Goal: Task Accomplishment & Management: Complete application form

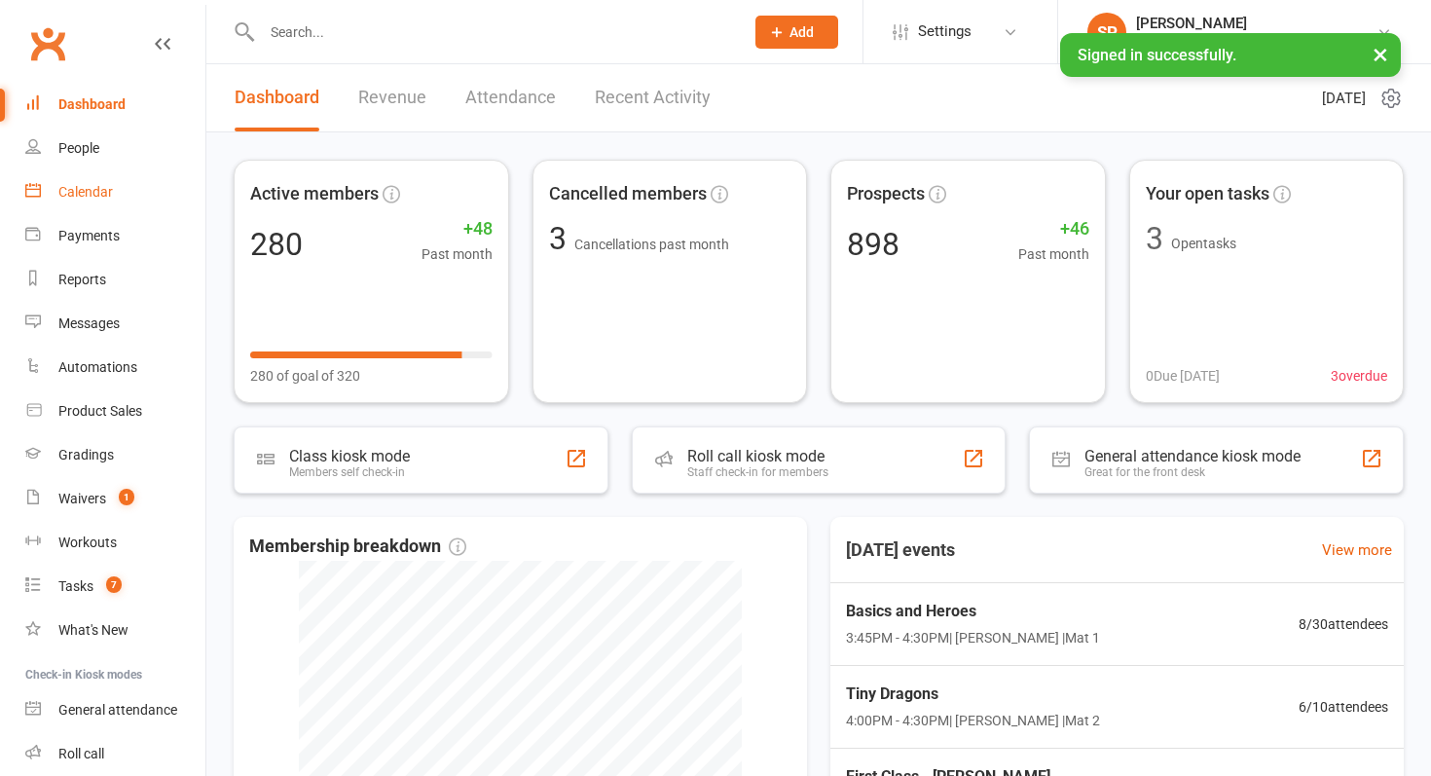
click at [96, 180] on link "Calendar" at bounding box center [115, 192] width 180 height 44
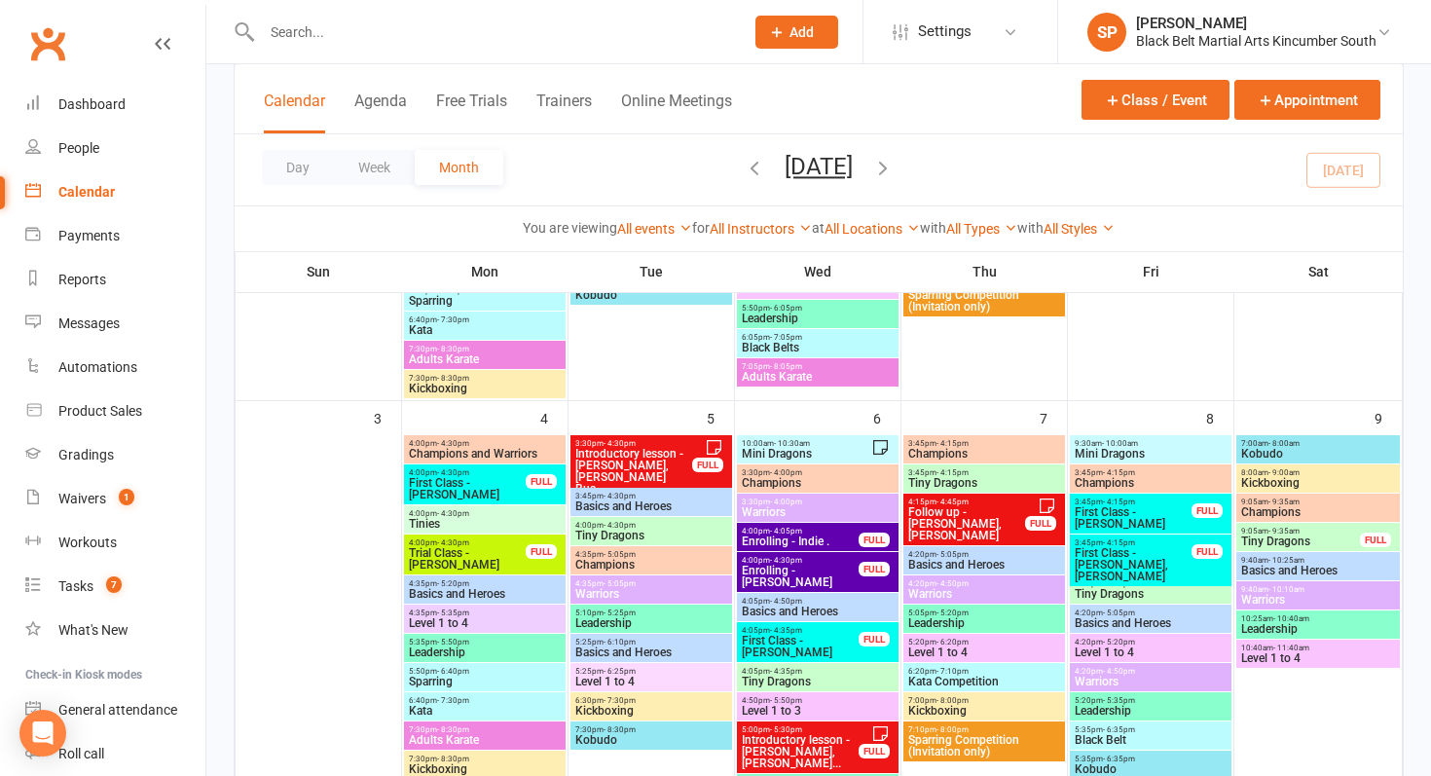
scroll to position [507, 0]
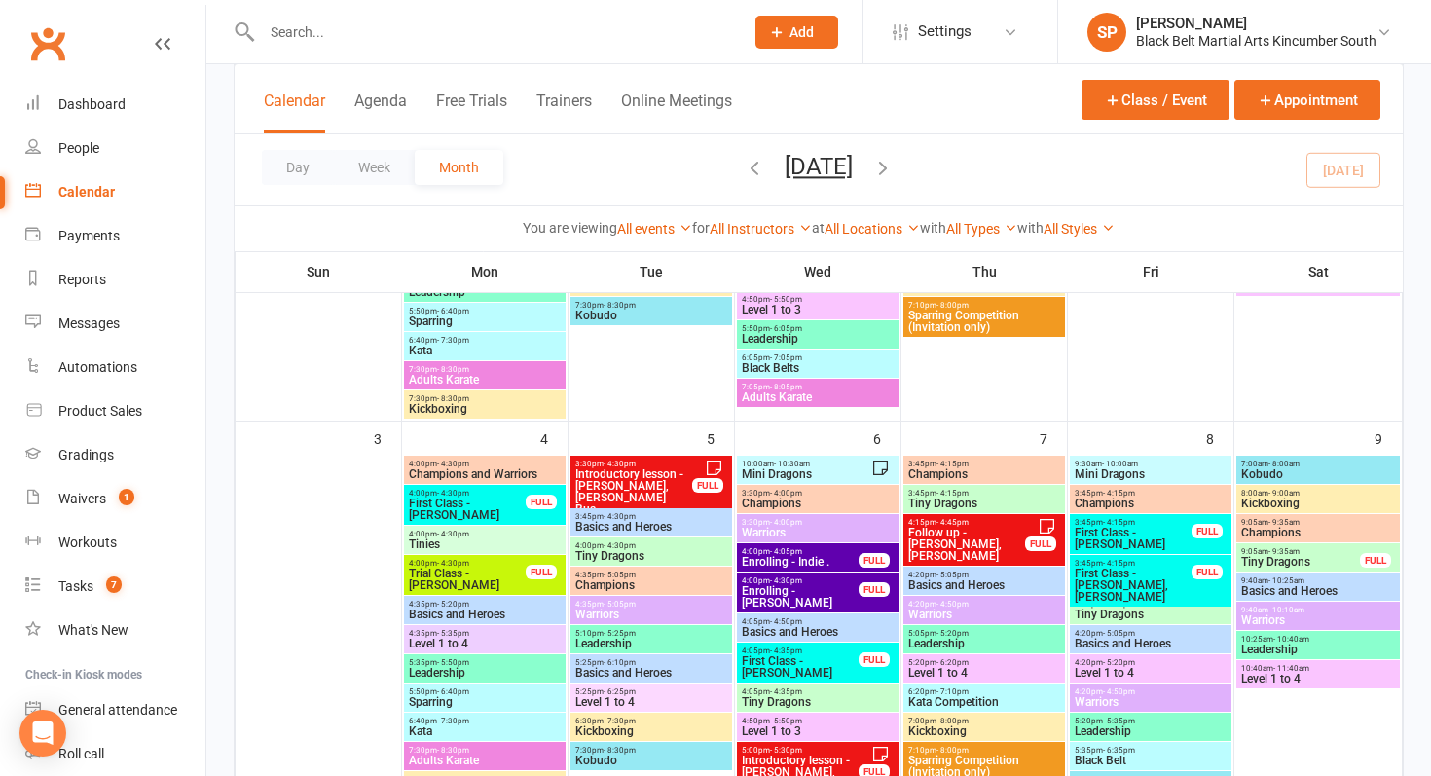
click at [744, 173] on icon "button" at bounding box center [754, 167] width 21 height 21
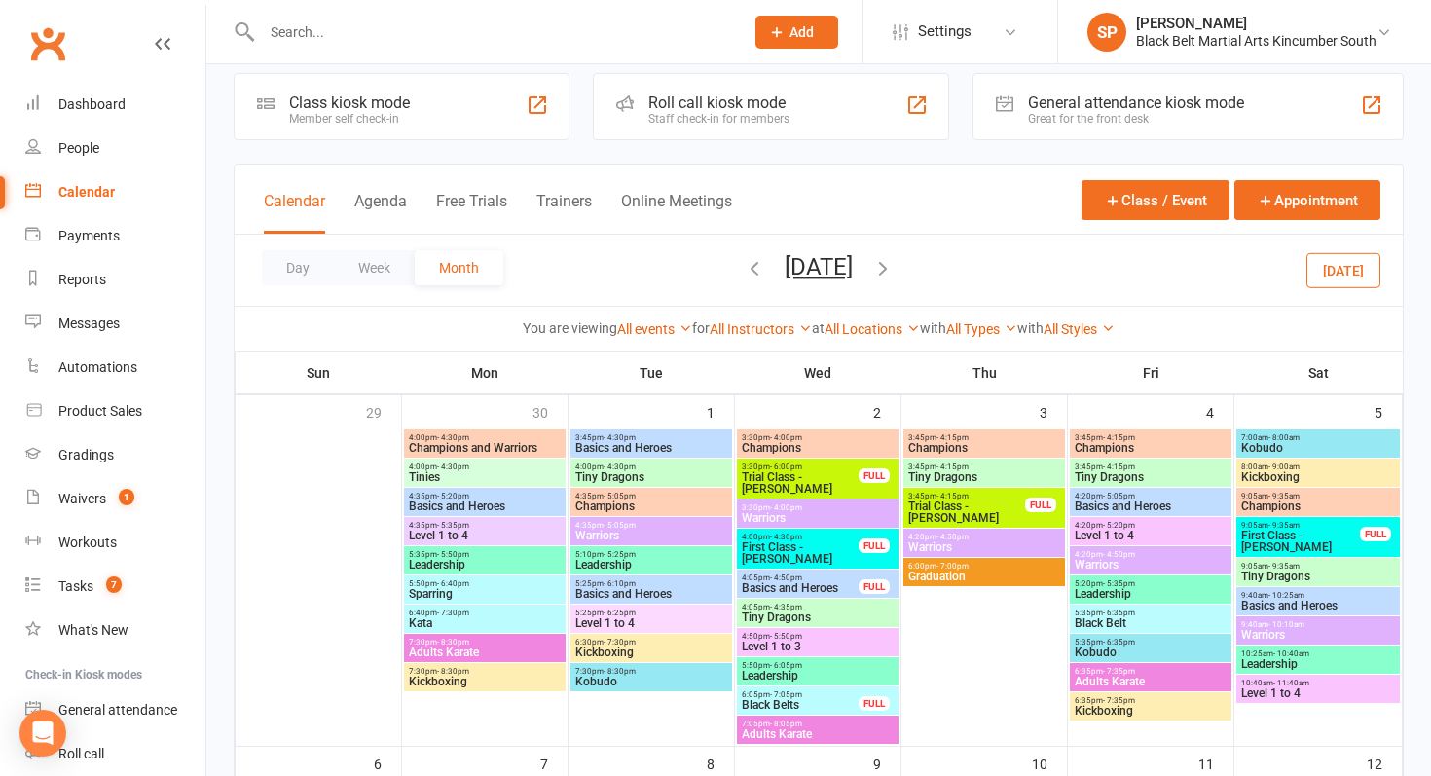
scroll to position [224, 0]
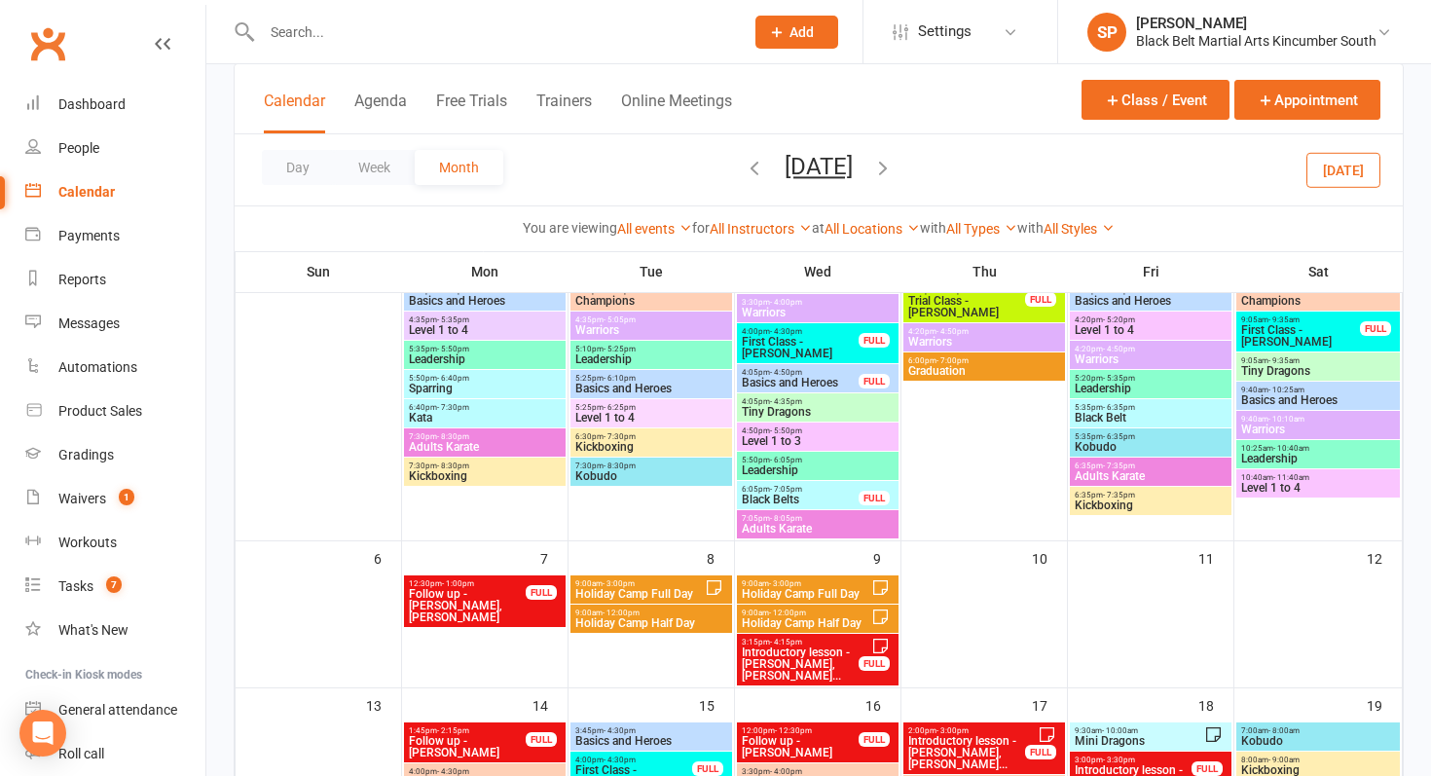
click at [684, 591] on span "Holiday Camp Full Day" at bounding box center [639, 594] width 130 height 12
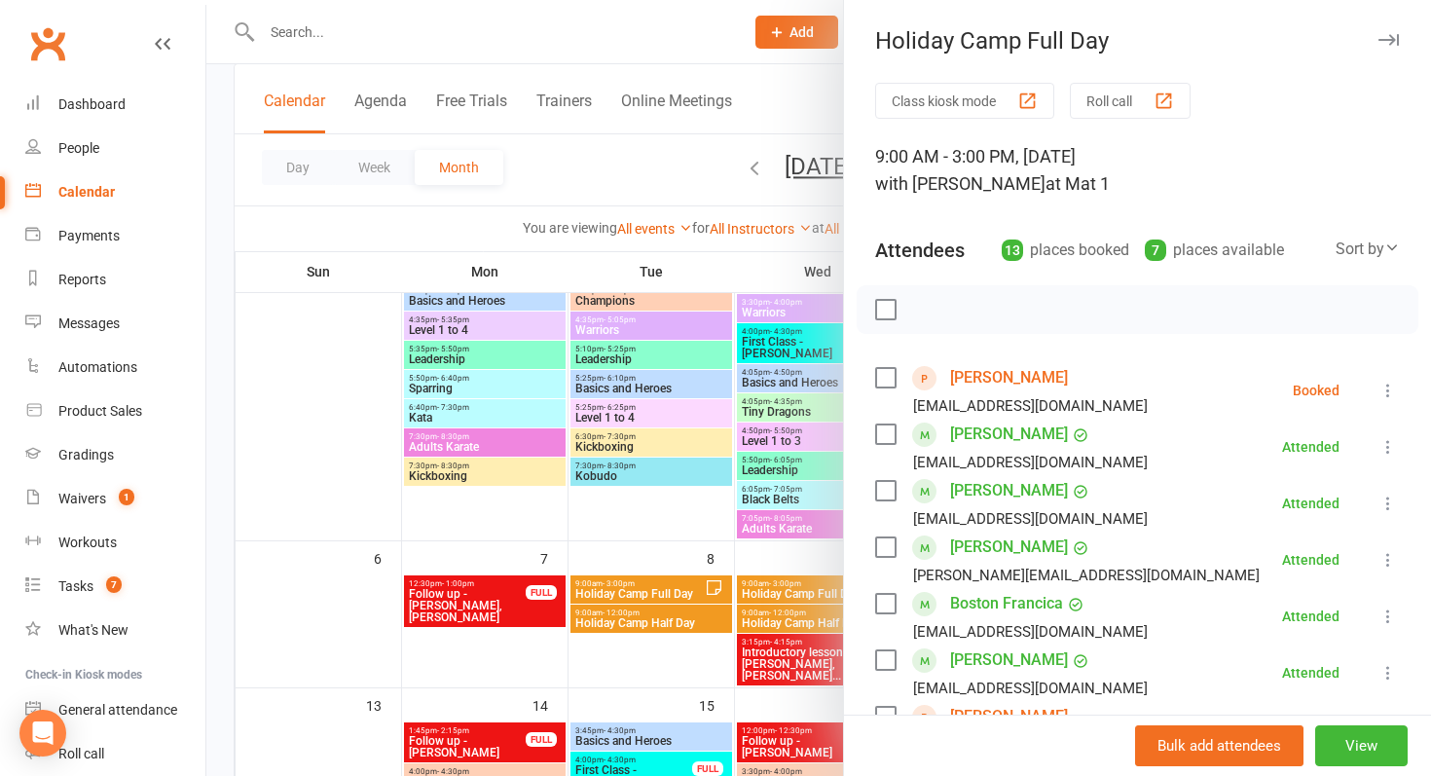
click at [684, 591] on div at bounding box center [818, 388] width 1225 height 776
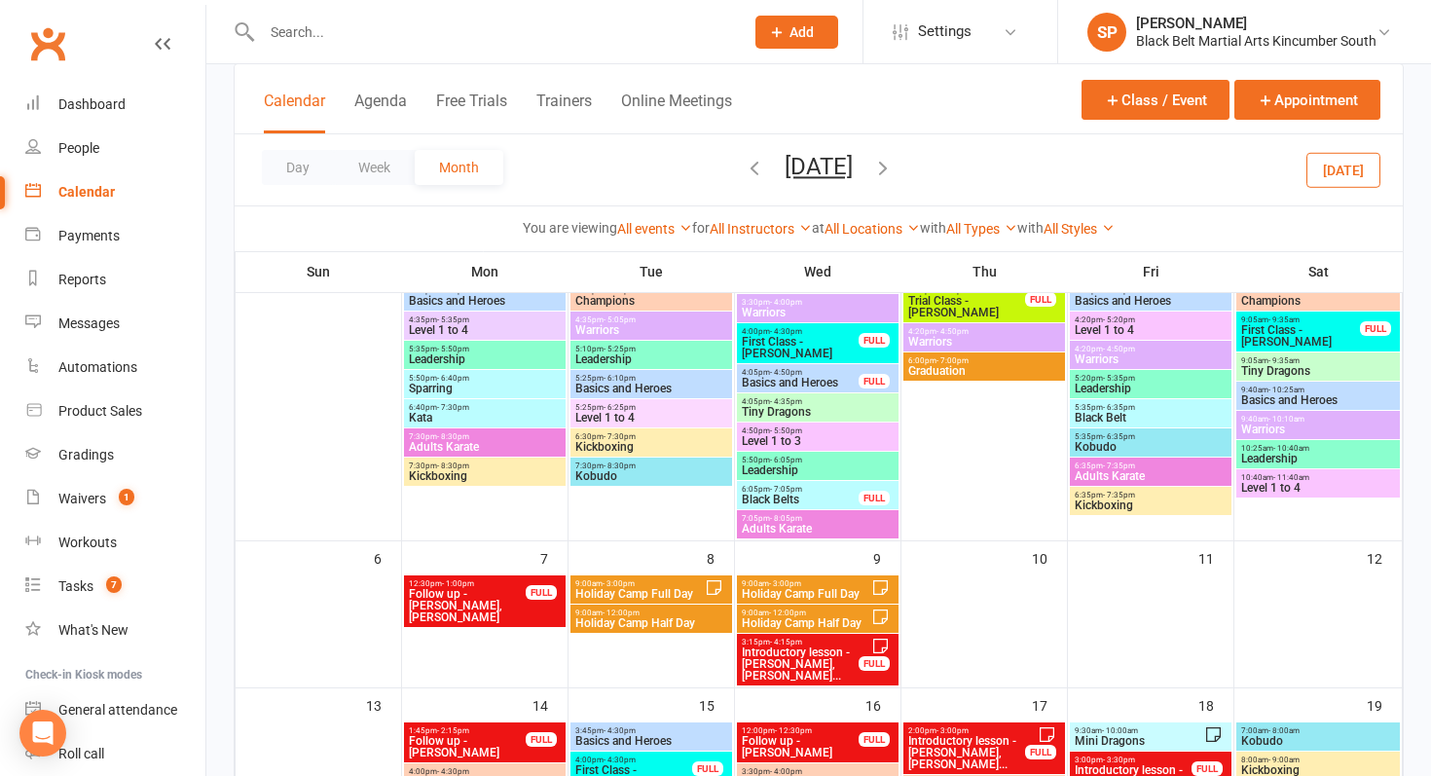
click at [838, 577] on div "9:00am - 3:00pm Holiday Camp Full Day" at bounding box center [818, 589] width 162 height 28
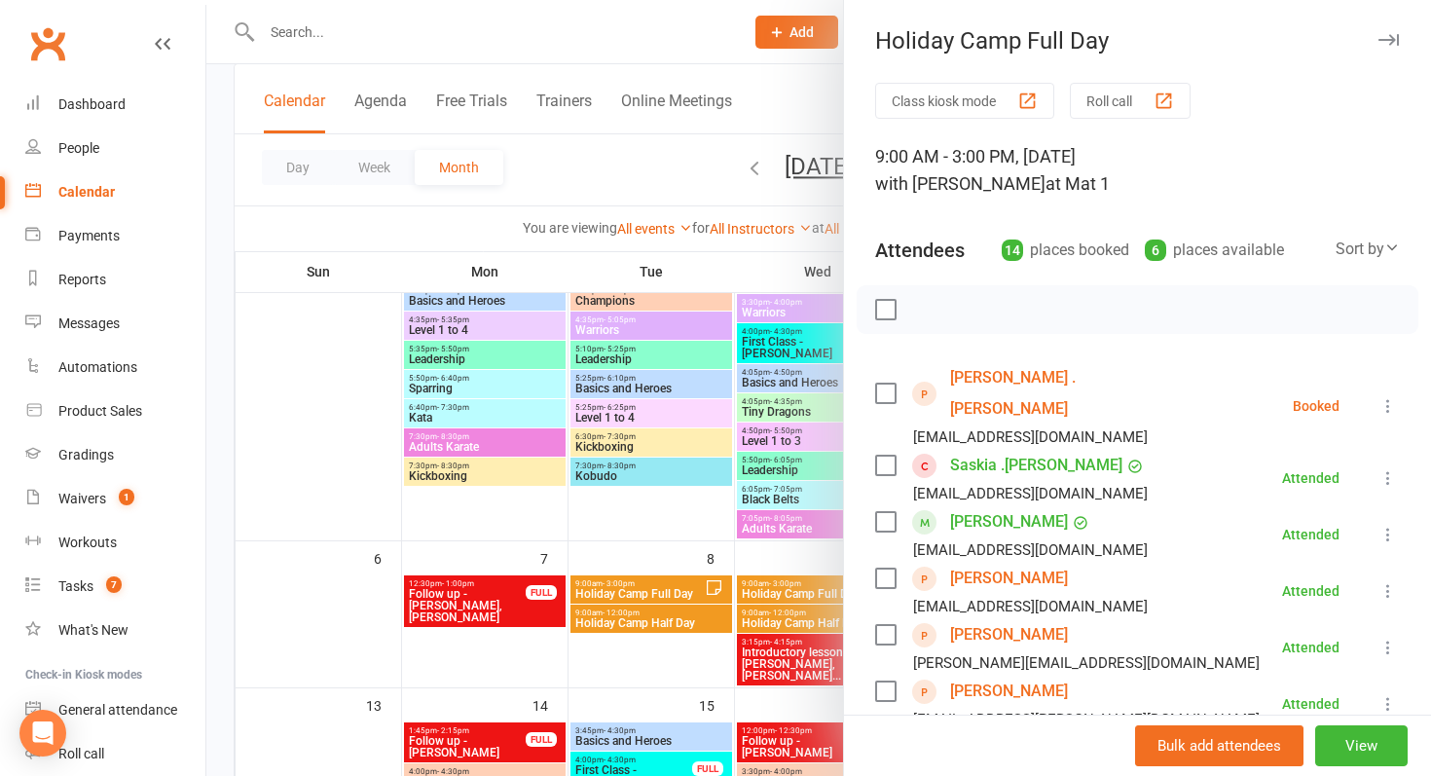
click at [589, 640] on div at bounding box center [818, 388] width 1225 height 776
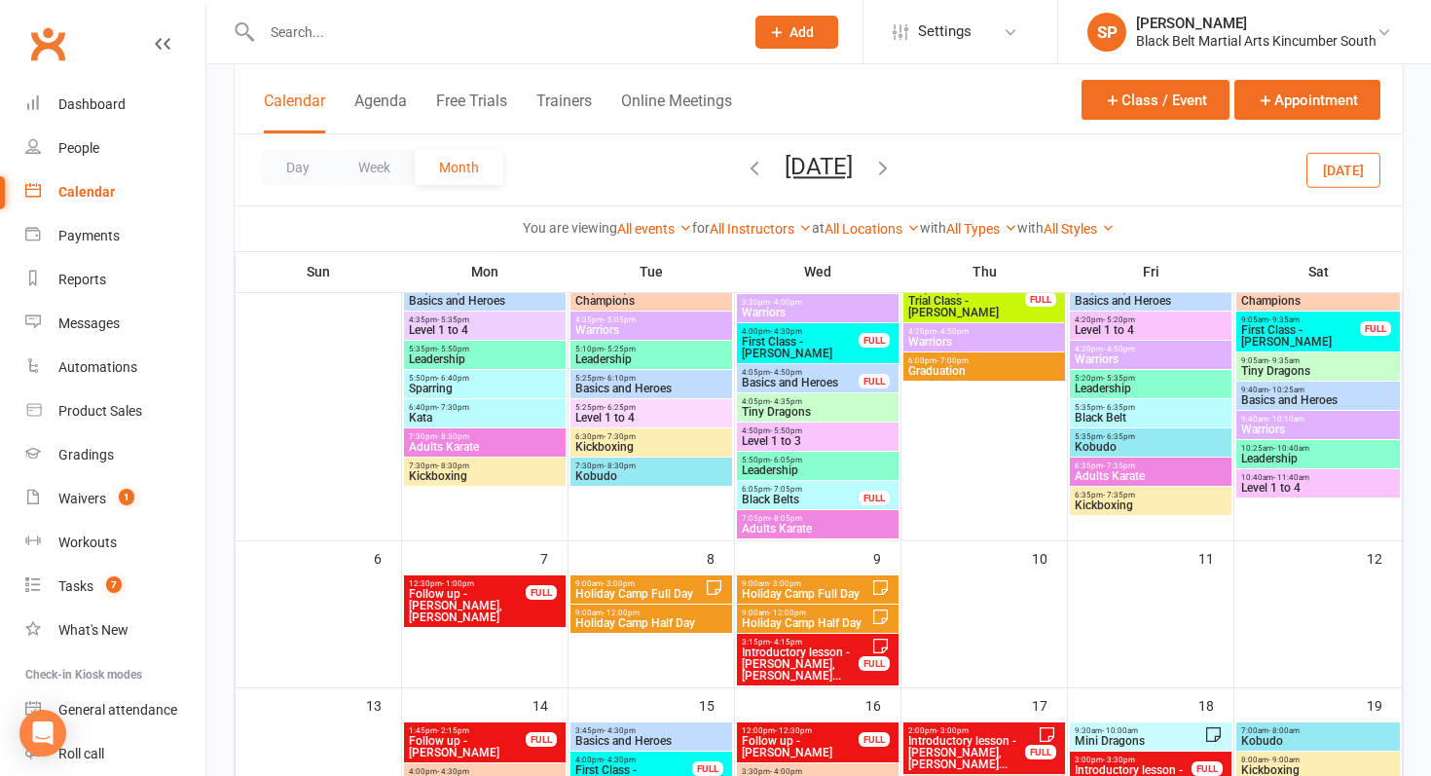
click at [628, 628] on span "Holiday Camp Half Day" at bounding box center [651, 623] width 154 height 12
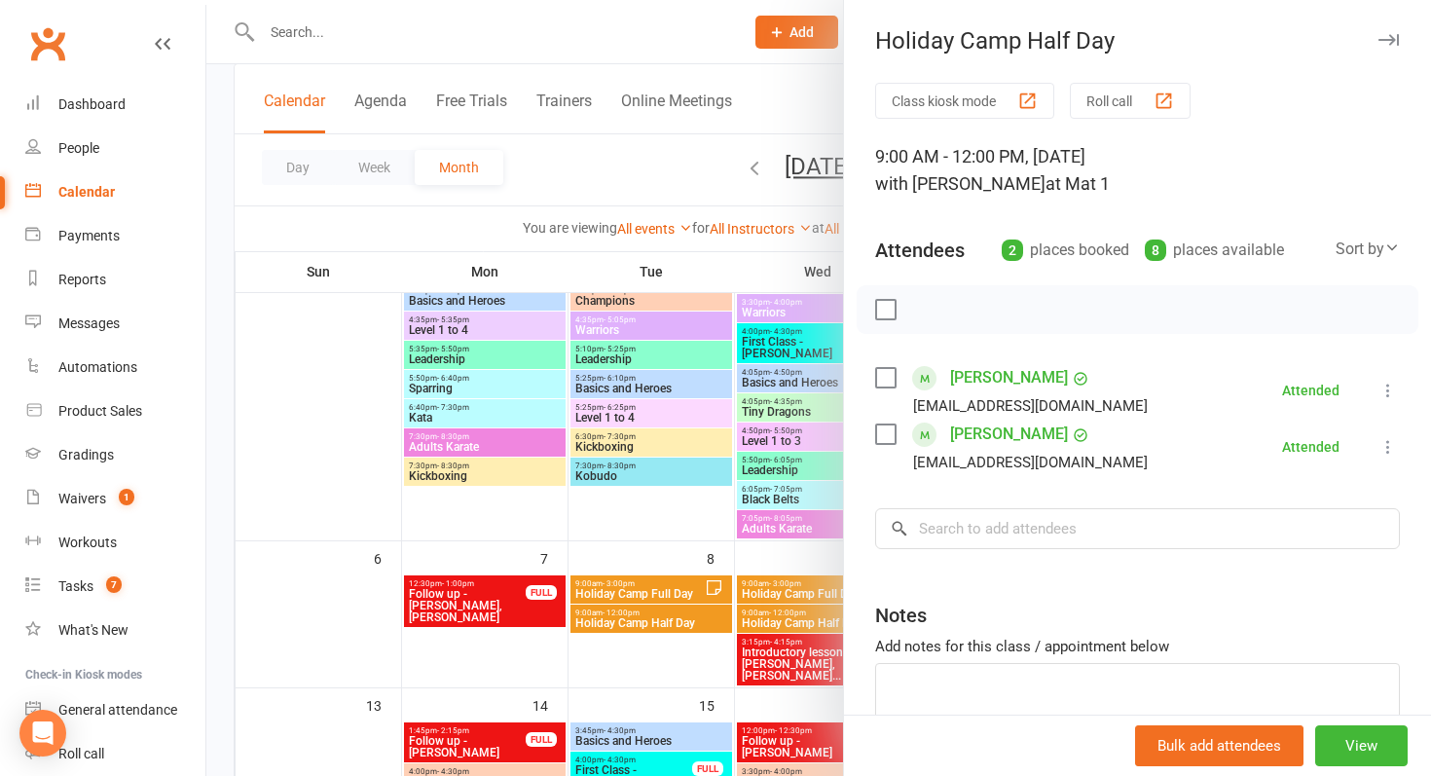
click at [628, 628] on div at bounding box center [818, 388] width 1225 height 776
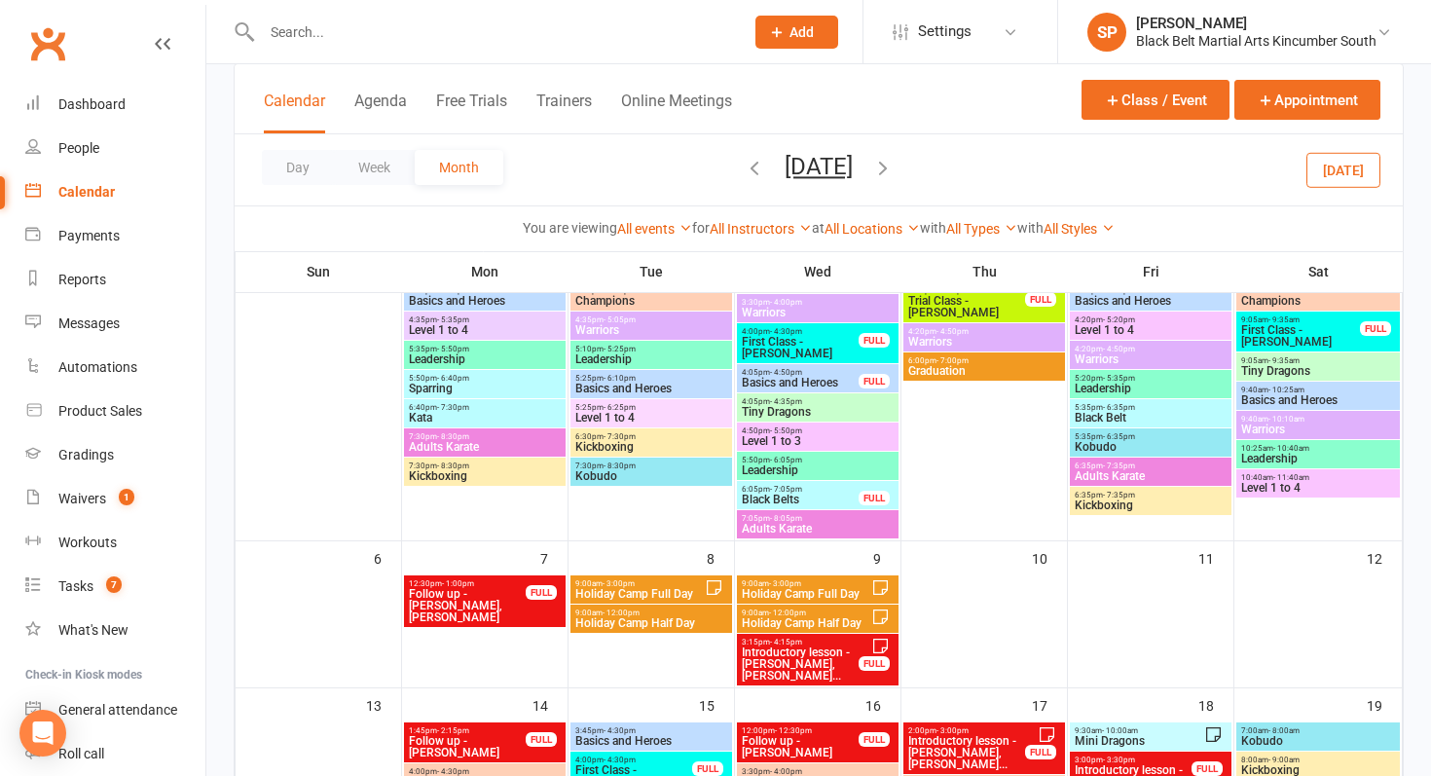
click at [801, 612] on span "- 12:00pm" at bounding box center [787, 613] width 37 height 9
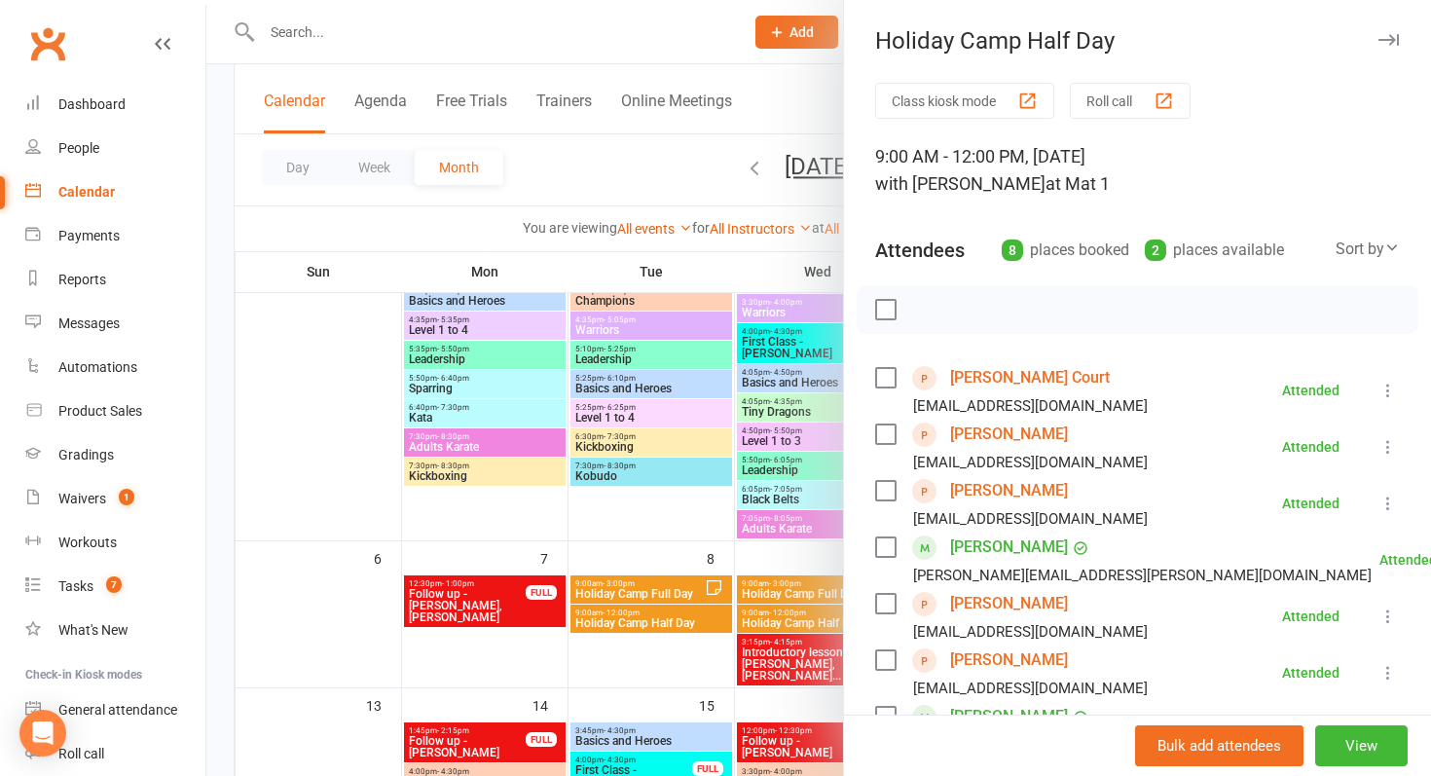
click at [572, 698] on div at bounding box center [818, 388] width 1225 height 776
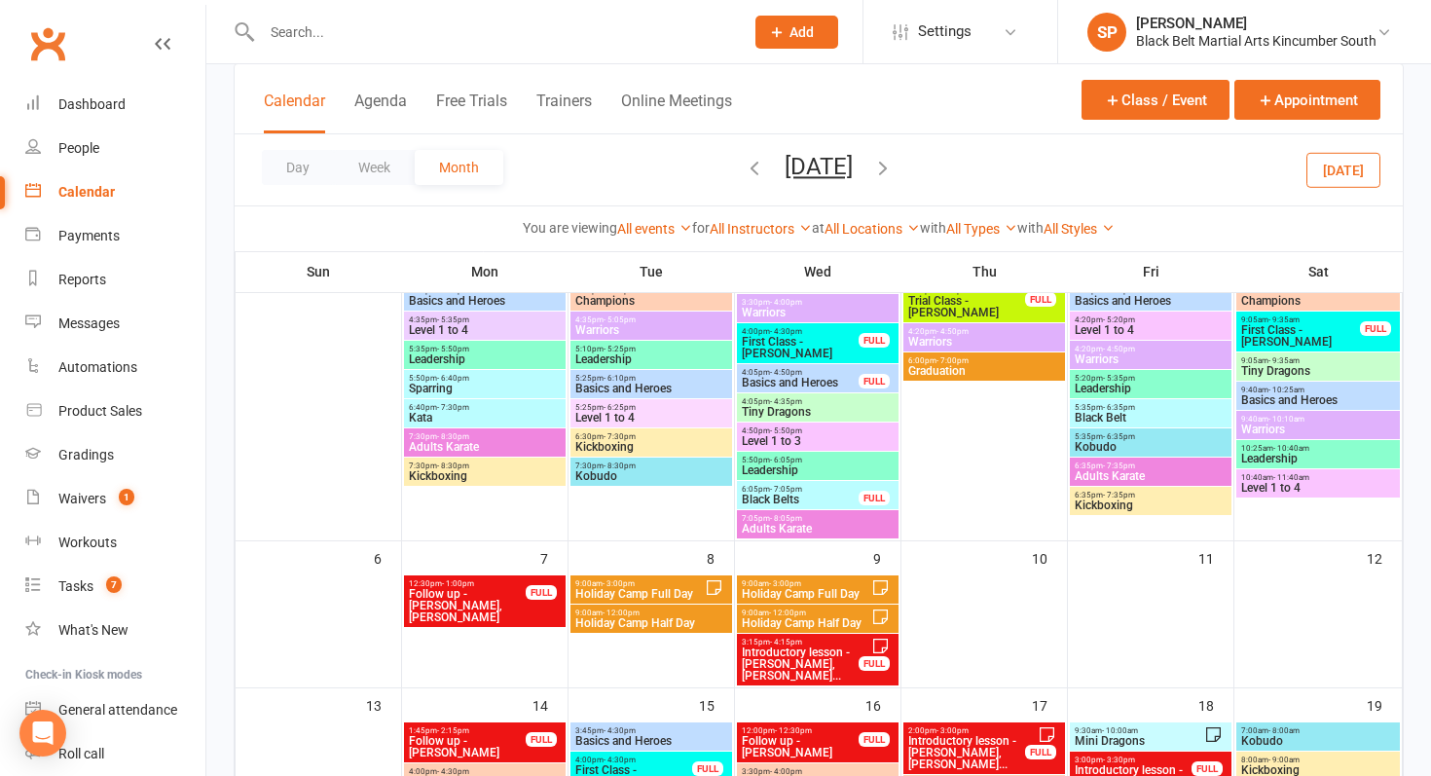
click at [894, 157] on icon "button" at bounding box center [882, 167] width 21 height 21
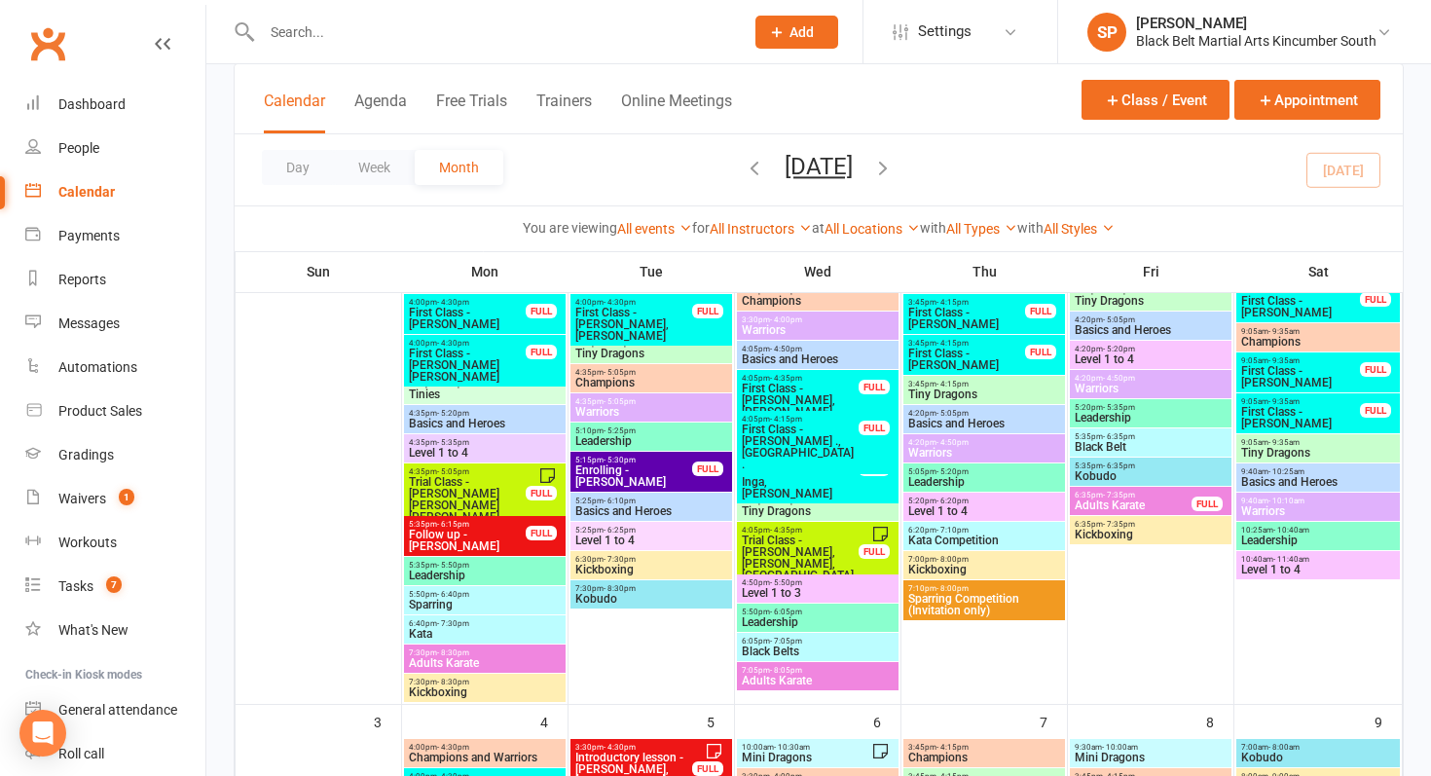
click at [894, 168] on icon "button" at bounding box center [882, 167] width 21 height 21
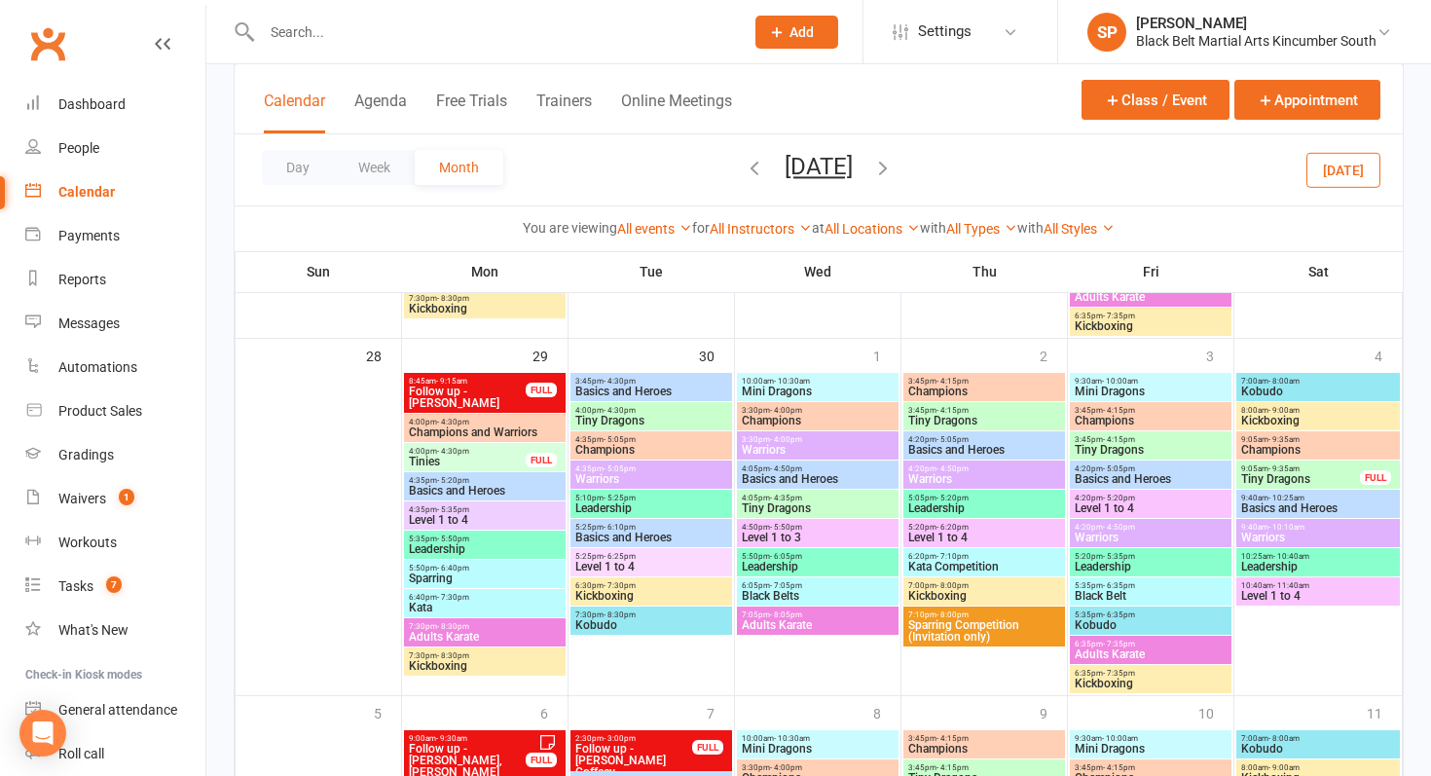
scroll to position [1547, 0]
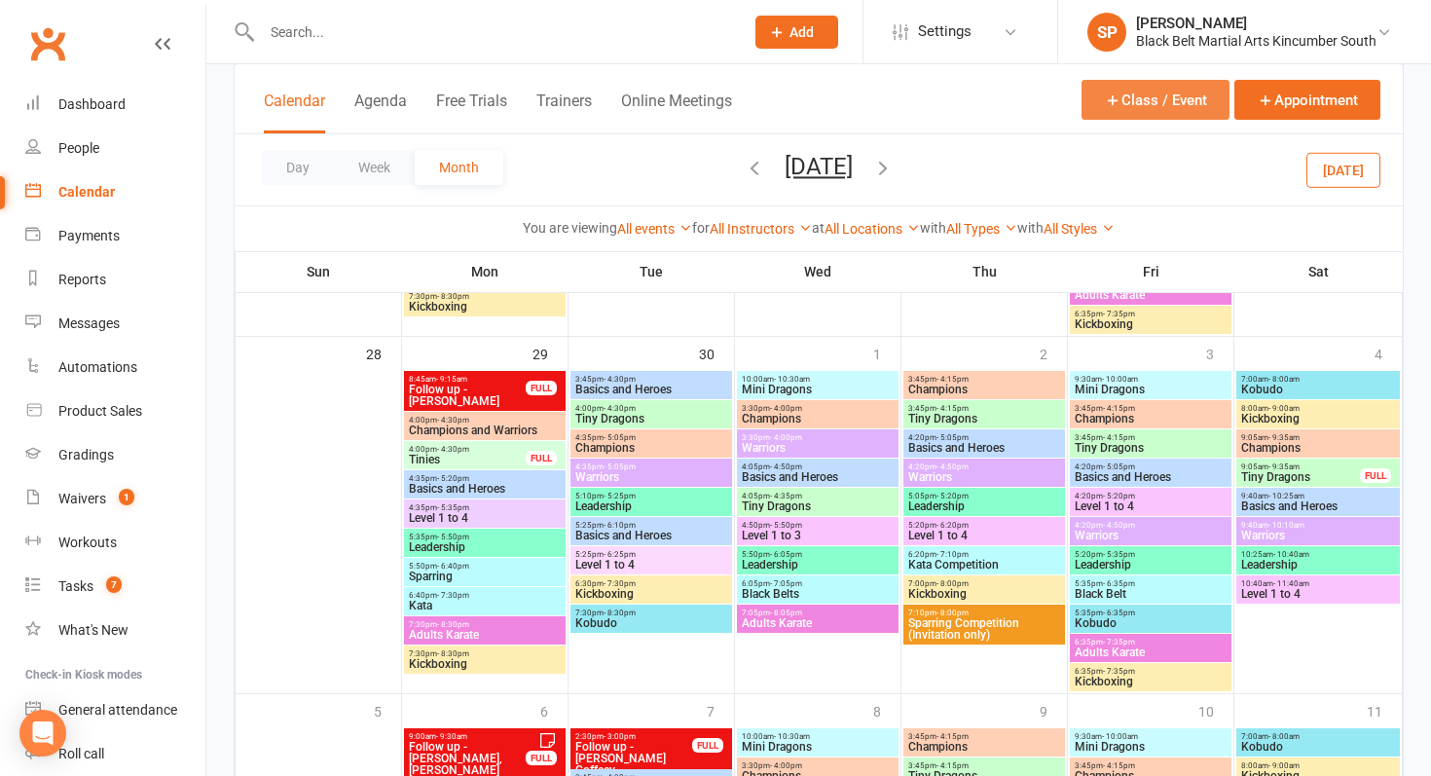
click at [1153, 114] on button "Class / Event" at bounding box center [1156, 100] width 148 height 40
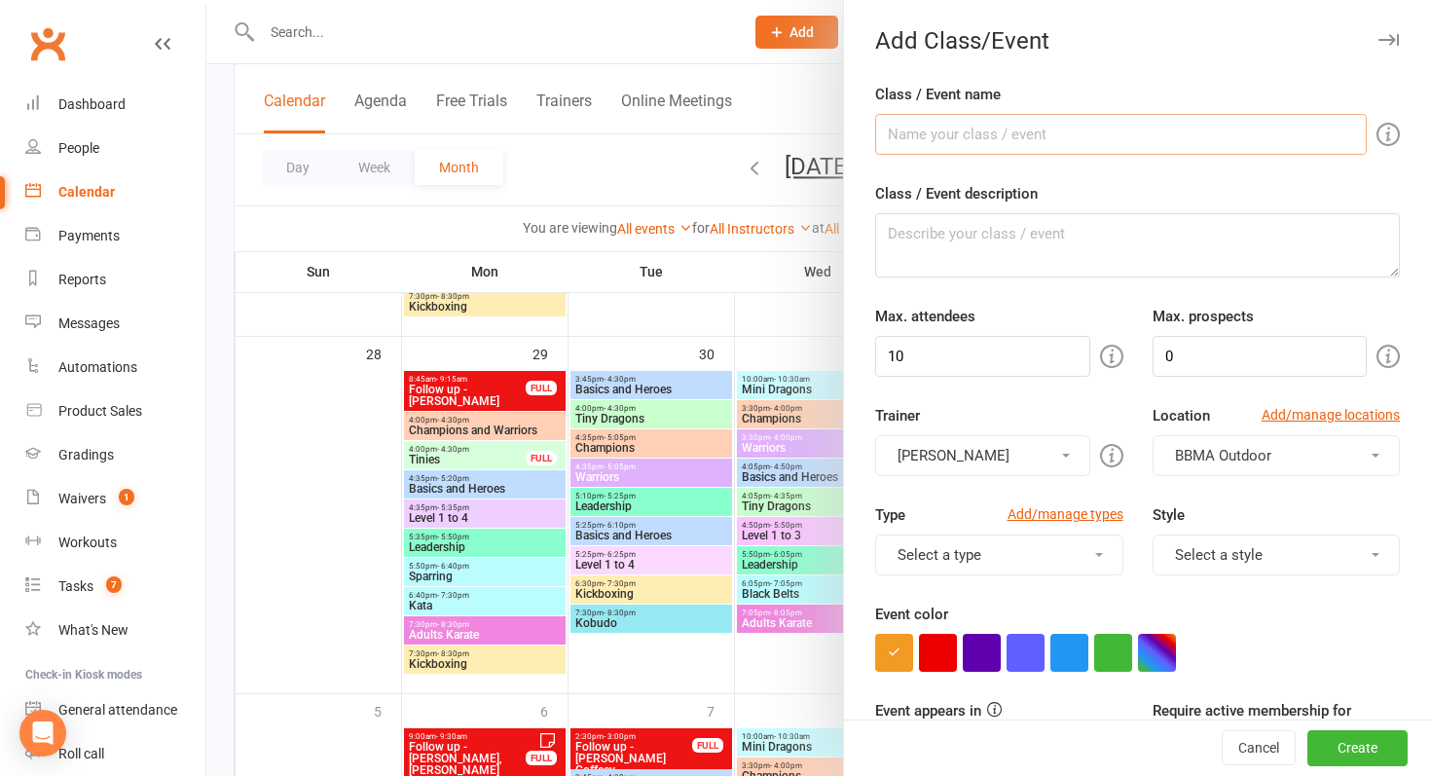
click at [1108, 130] on input "Class / Event name" at bounding box center [1121, 134] width 492 height 41
type input "Holiday Camp Full Day"
drag, startPoint x: 970, startPoint y: 354, endPoint x: 849, endPoint y: 340, distance: 121.6
click at [849, 340] on div "Class / Event name Holiday Camp Full Day Class / Event description Max. attende…" at bounding box center [1137, 789] width 587 height 1413
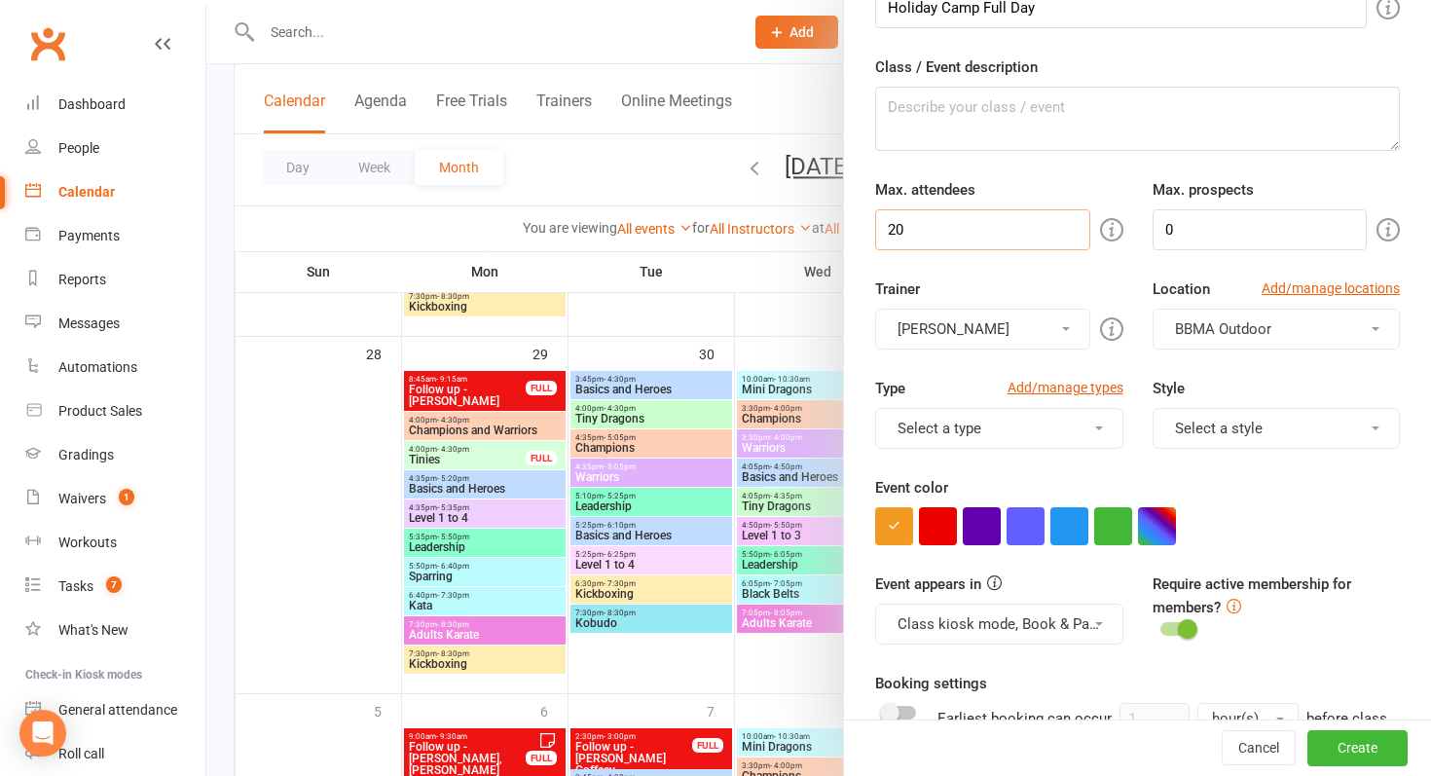
scroll to position [129, 0]
type input "20"
click at [1033, 334] on button "[PERSON_NAME]" at bounding box center [982, 327] width 214 height 41
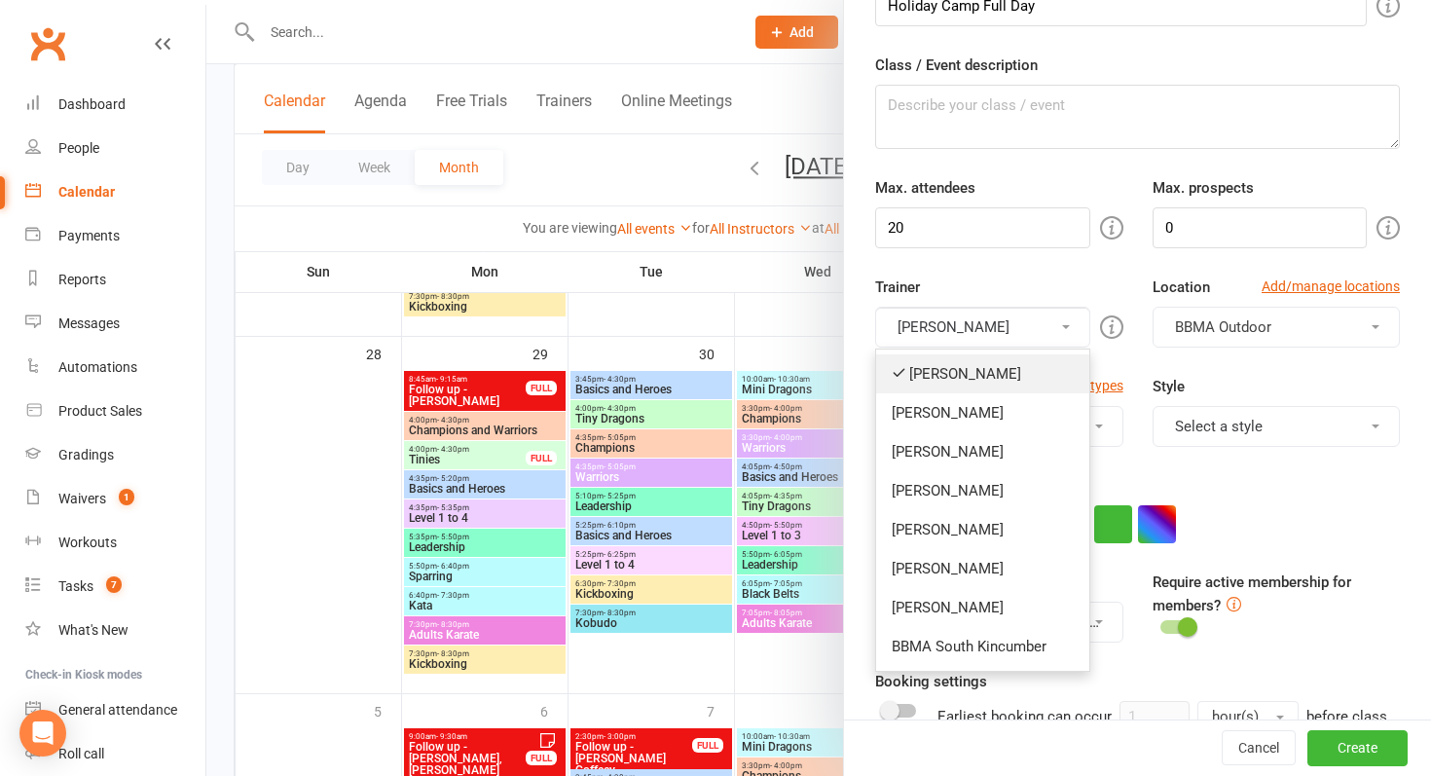
click at [1024, 368] on link "[PERSON_NAME]" at bounding box center [982, 373] width 212 height 39
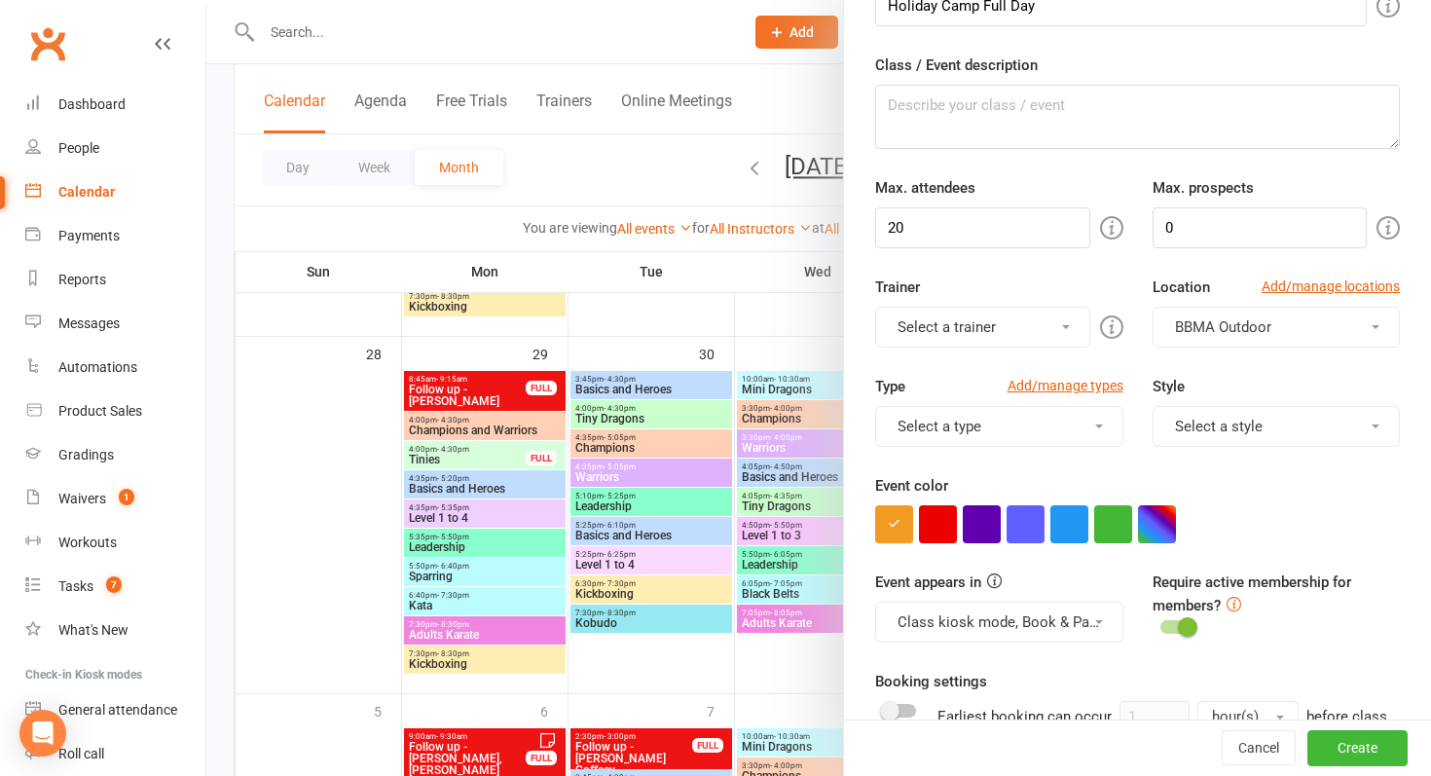
click at [1002, 328] on button "Select a trainer" at bounding box center [982, 327] width 214 height 41
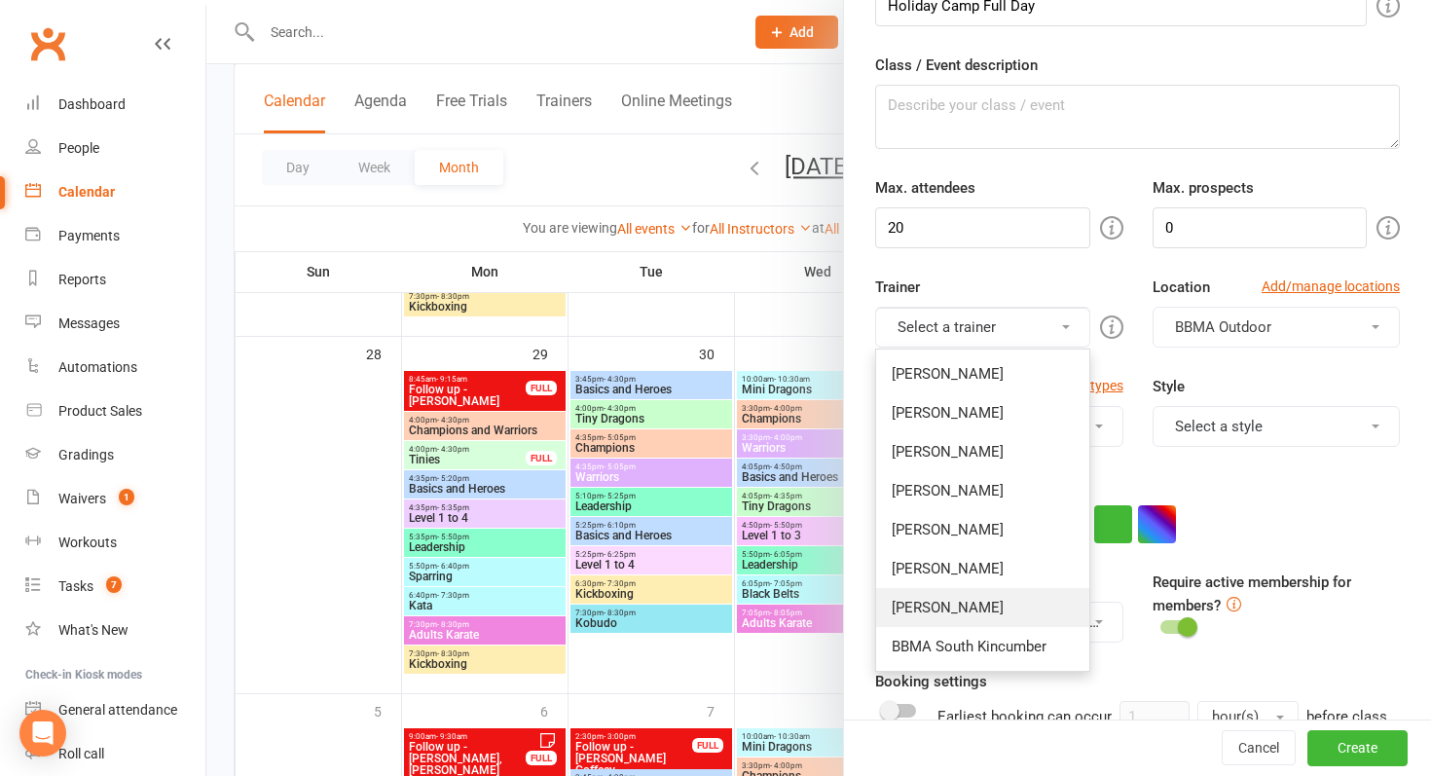
click at [960, 609] on link "[PERSON_NAME]" at bounding box center [982, 607] width 212 height 39
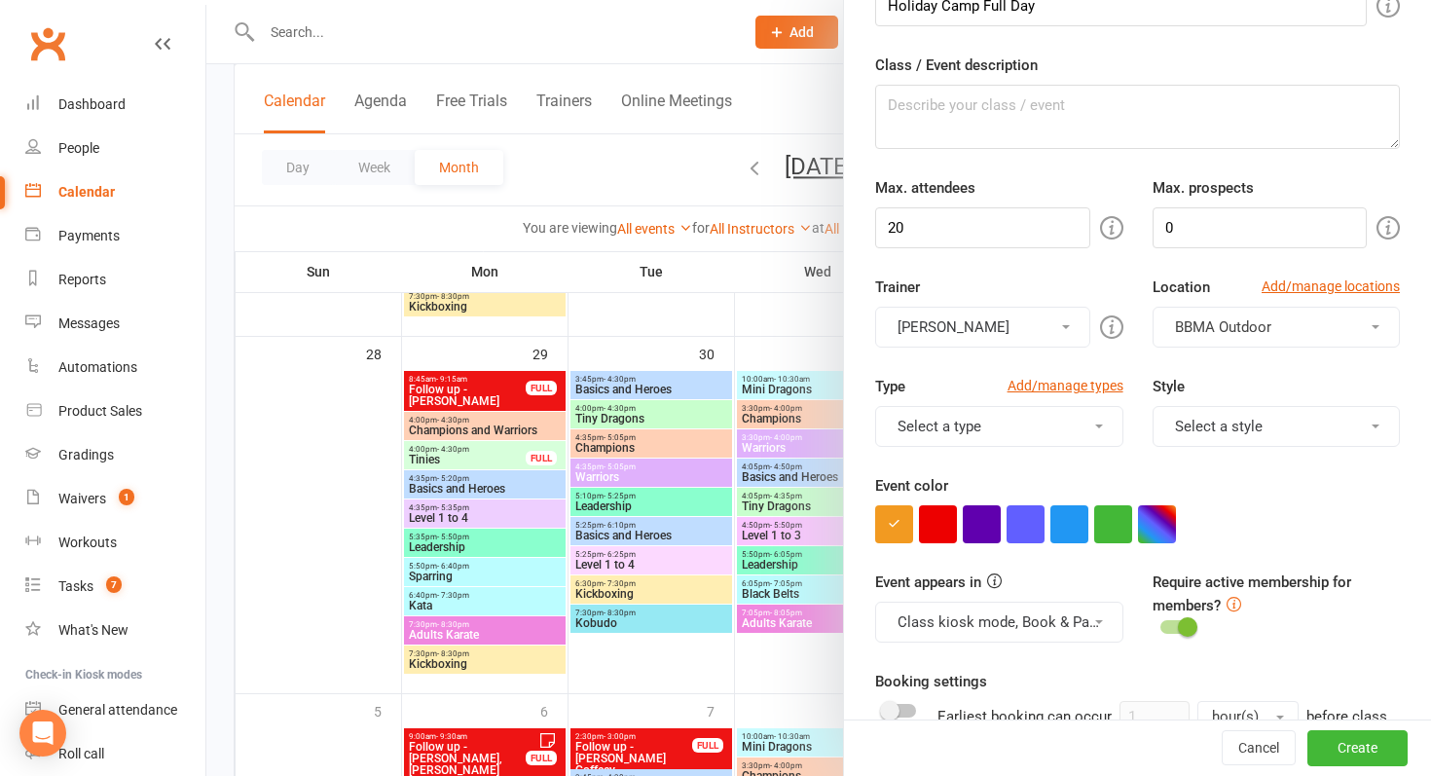
click at [1014, 430] on button "Select a type" at bounding box center [998, 426] width 247 height 41
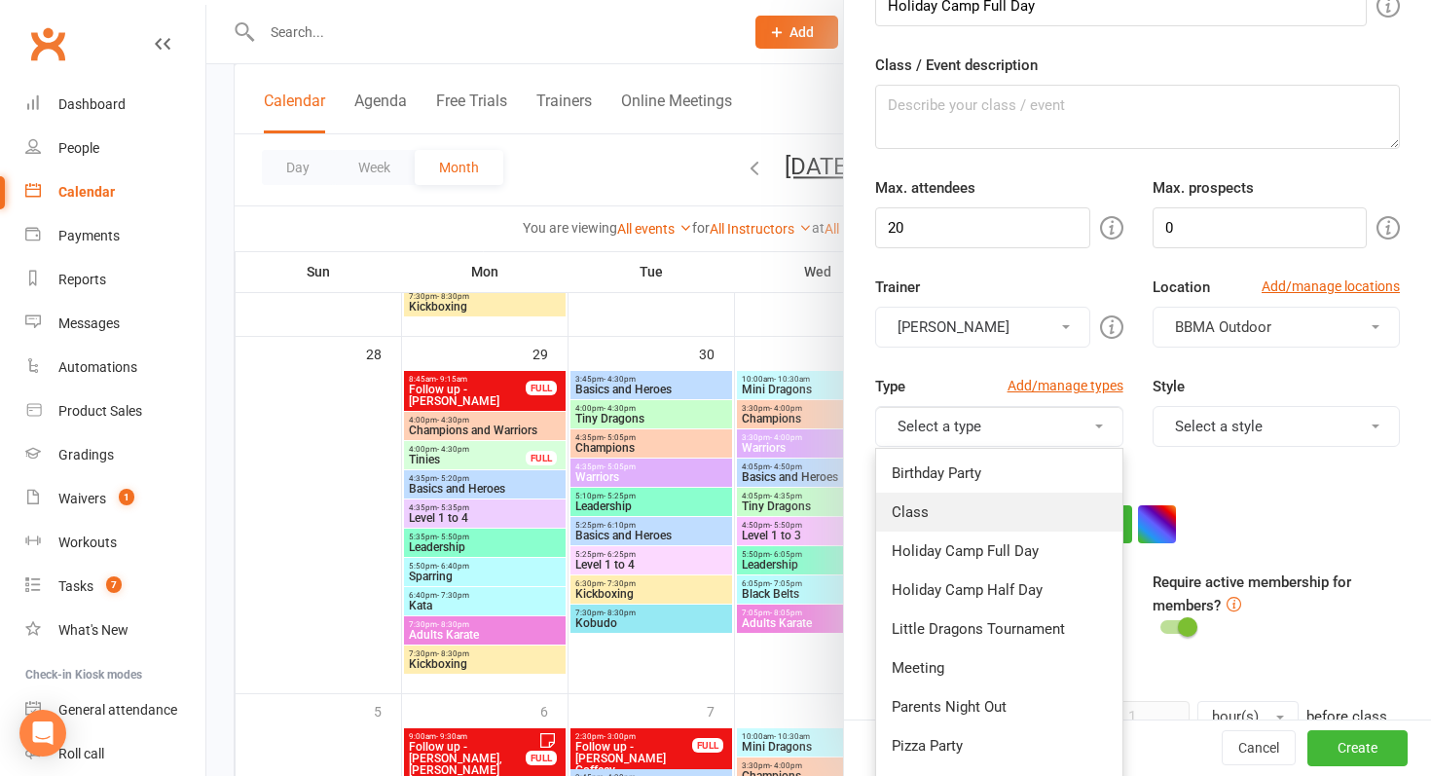
click at [1006, 520] on link "Class" at bounding box center [998, 512] width 245 height 39
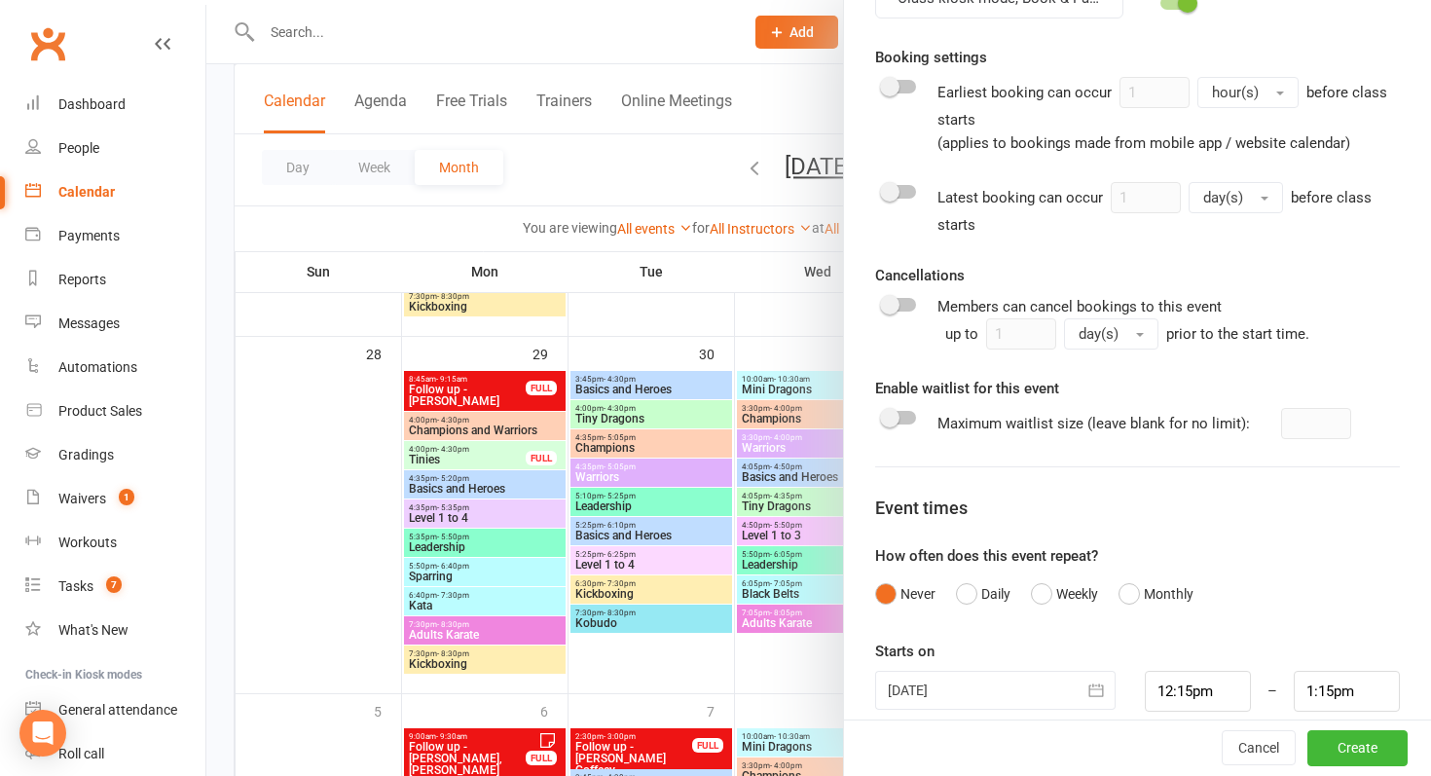
scroll to position [775, 0]
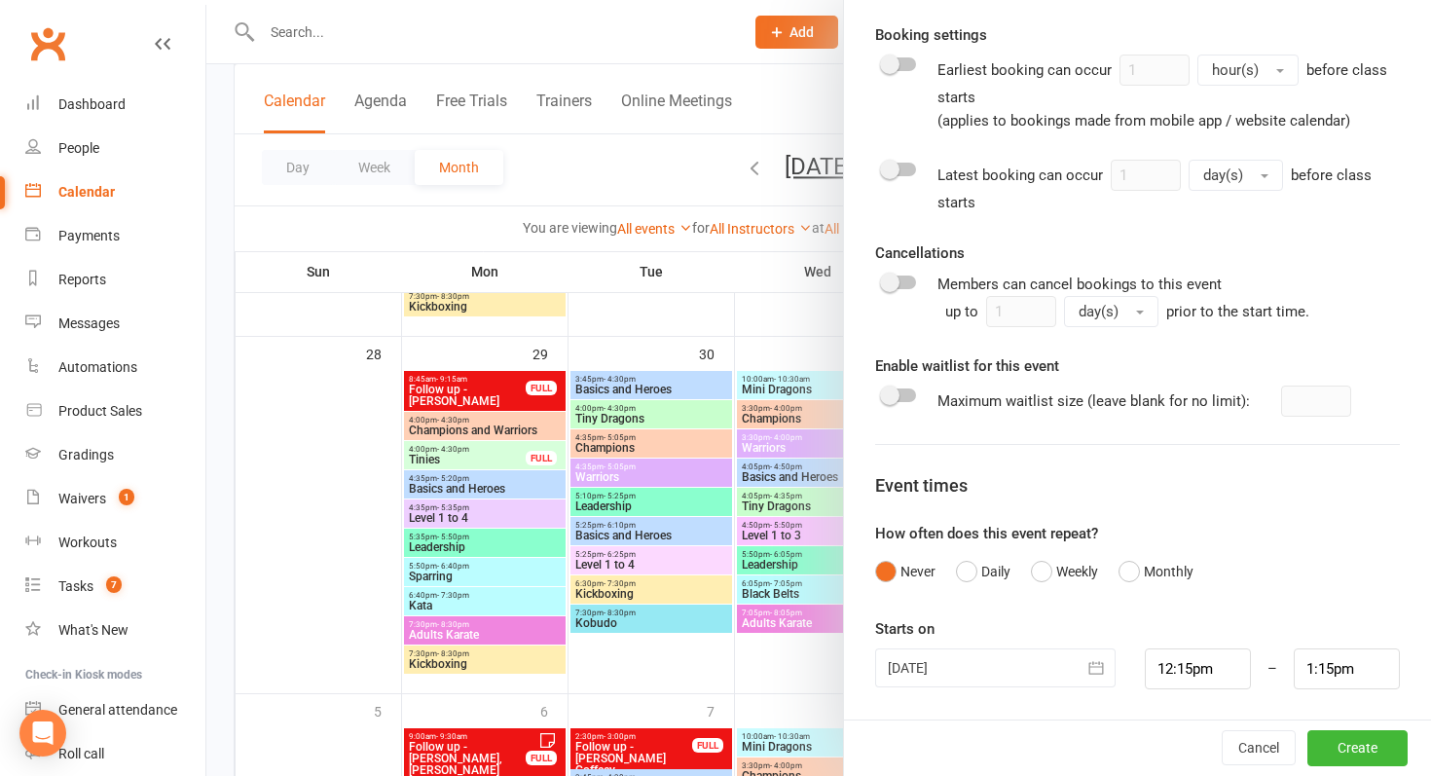
click at [977, 657] on div at bounding box center [995, 667] width 240 height 39
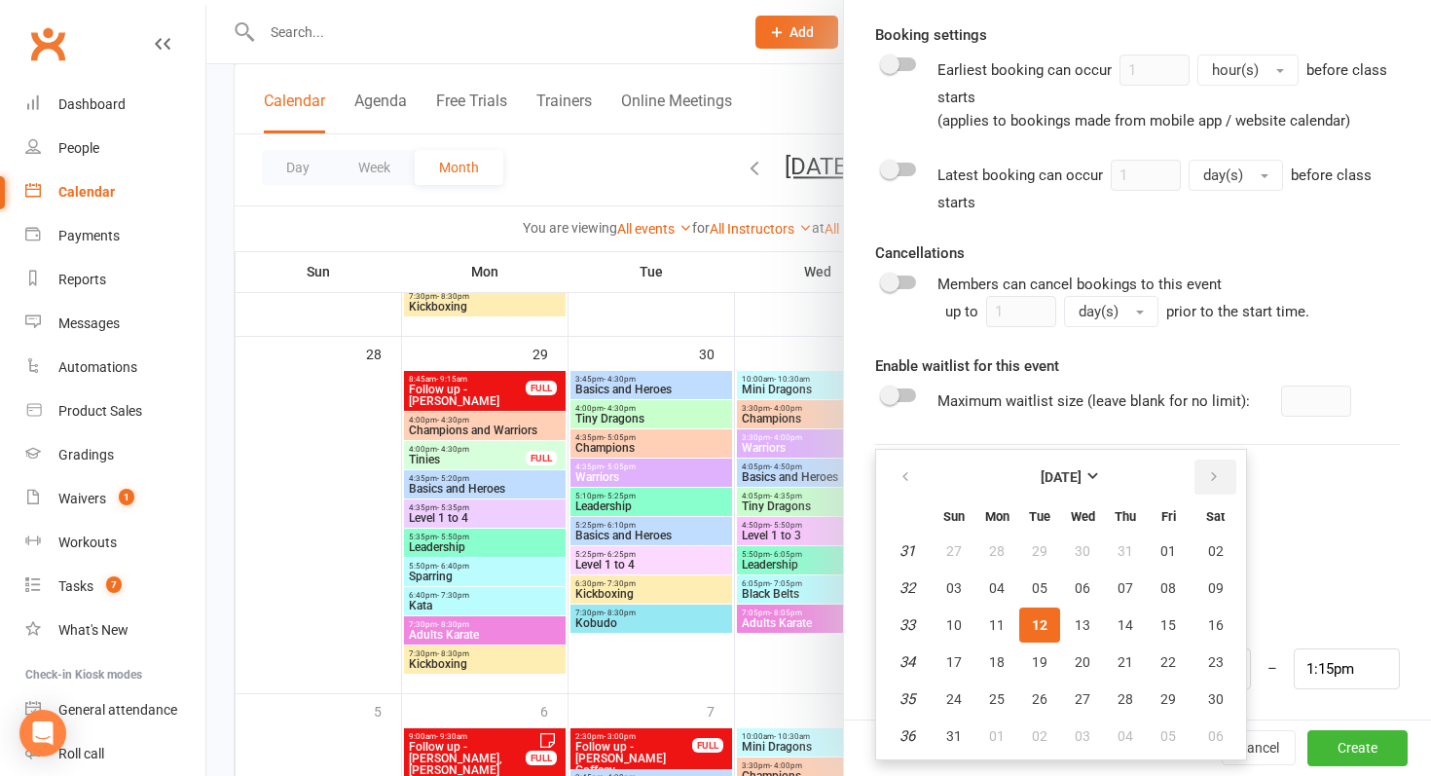
click at [1208, 475] on icon "button" at bounding box center [1214, 477] width 14 height 16
click at [1058, 692] on button "30" at bounding box center [1039, 699] width 41 height 35
type input "[DATE]"
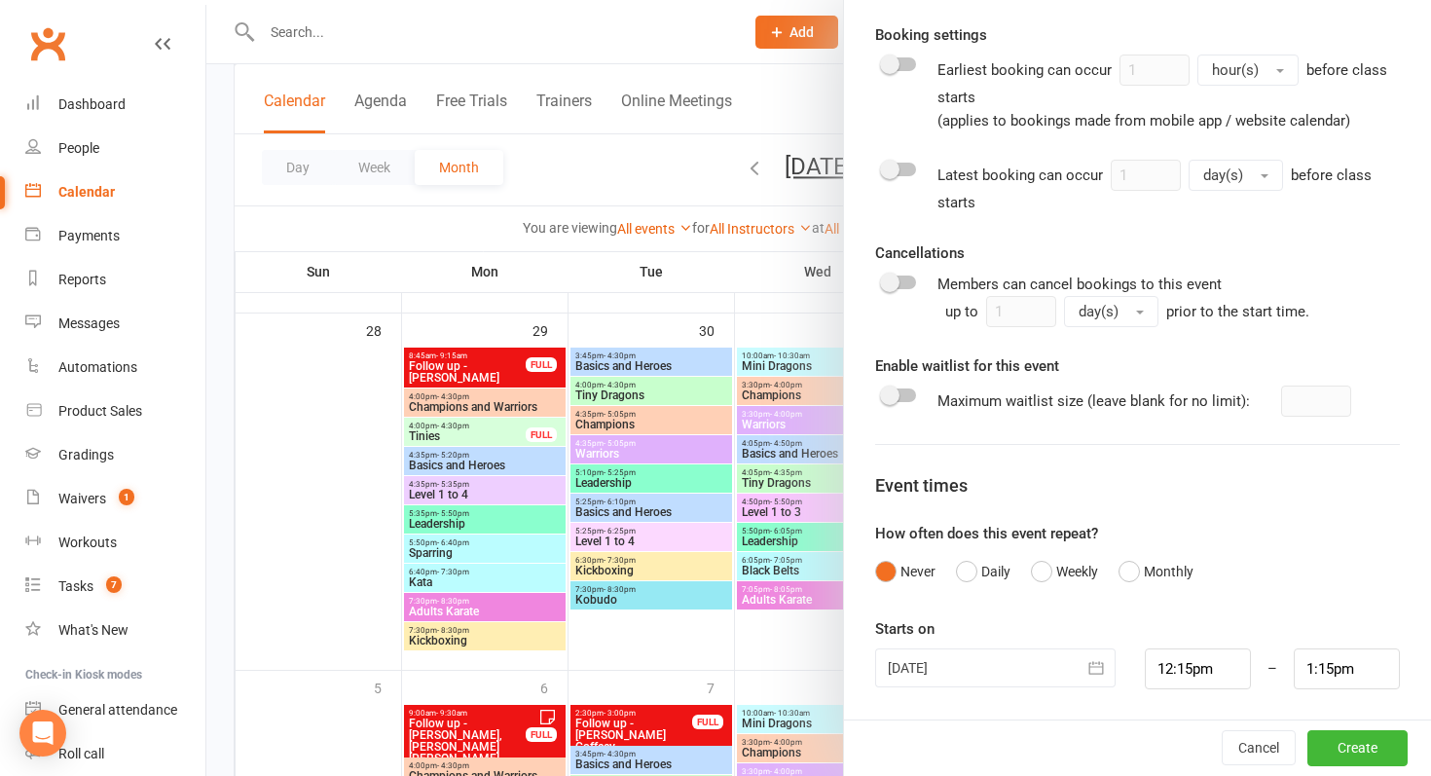
scroll to position [1562, 0]
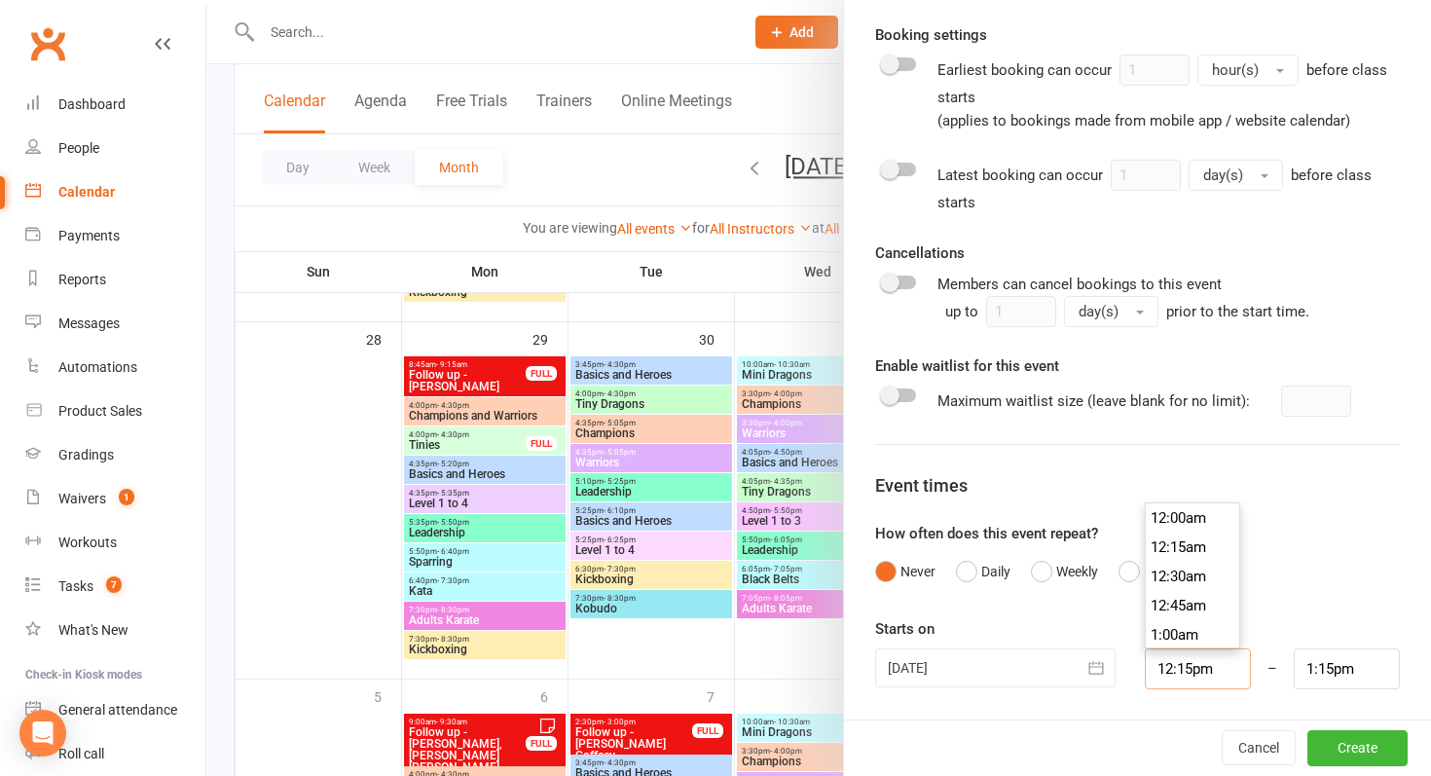
drag, startPoint x: 1231, startPoint y: 664, endPoint x: 1100, endPoint y: 663, distance: 130.5
click at [1100, 663] on div "[DATE] [DATE] Sun Mon Tue Wed Thu Fri Sat 36 31 01 02 03 04 05 06 37 07 08 09 1…" at bounding box center [1138, 668] width 554 height 41
type input "9"
type input "10:00am"
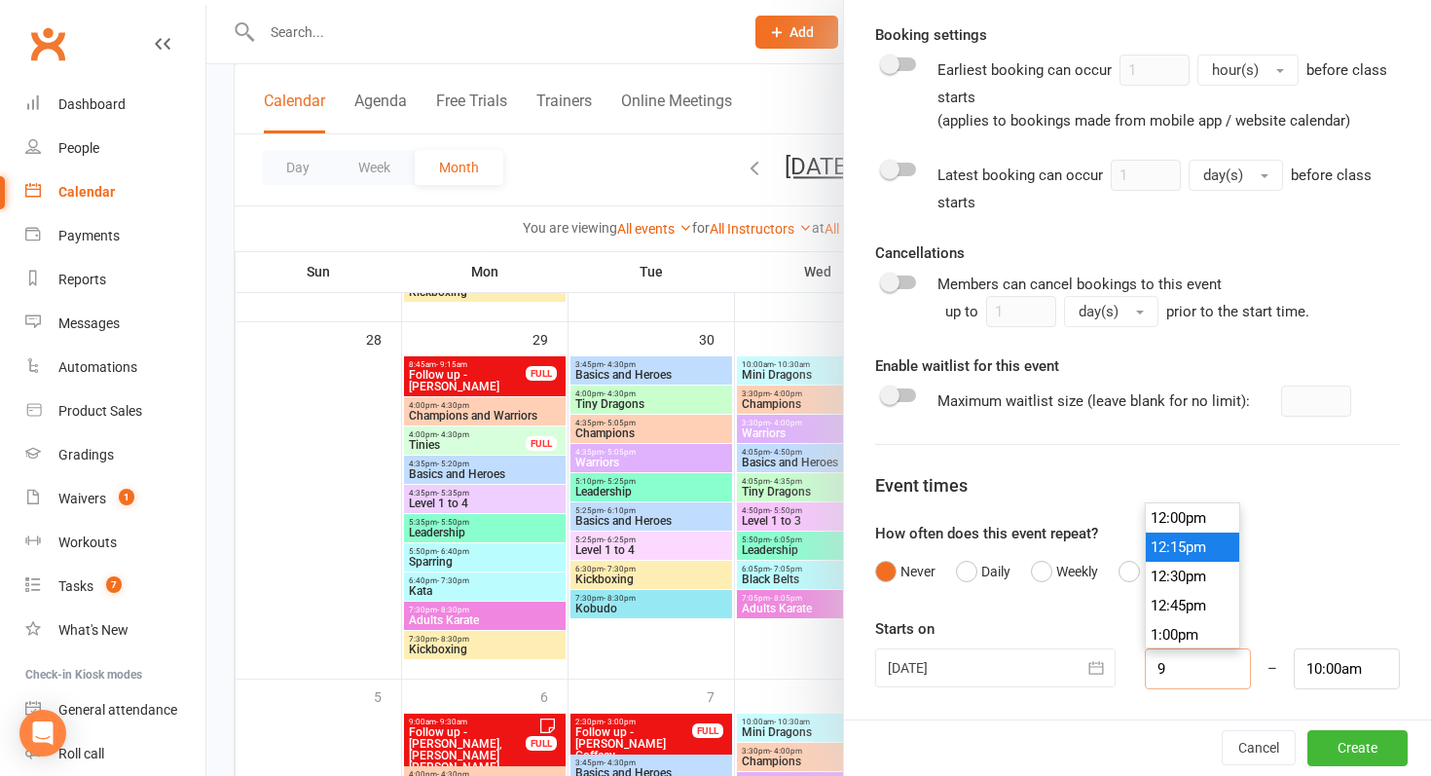
scroll to position [1022, 0]
type input "9:00am"
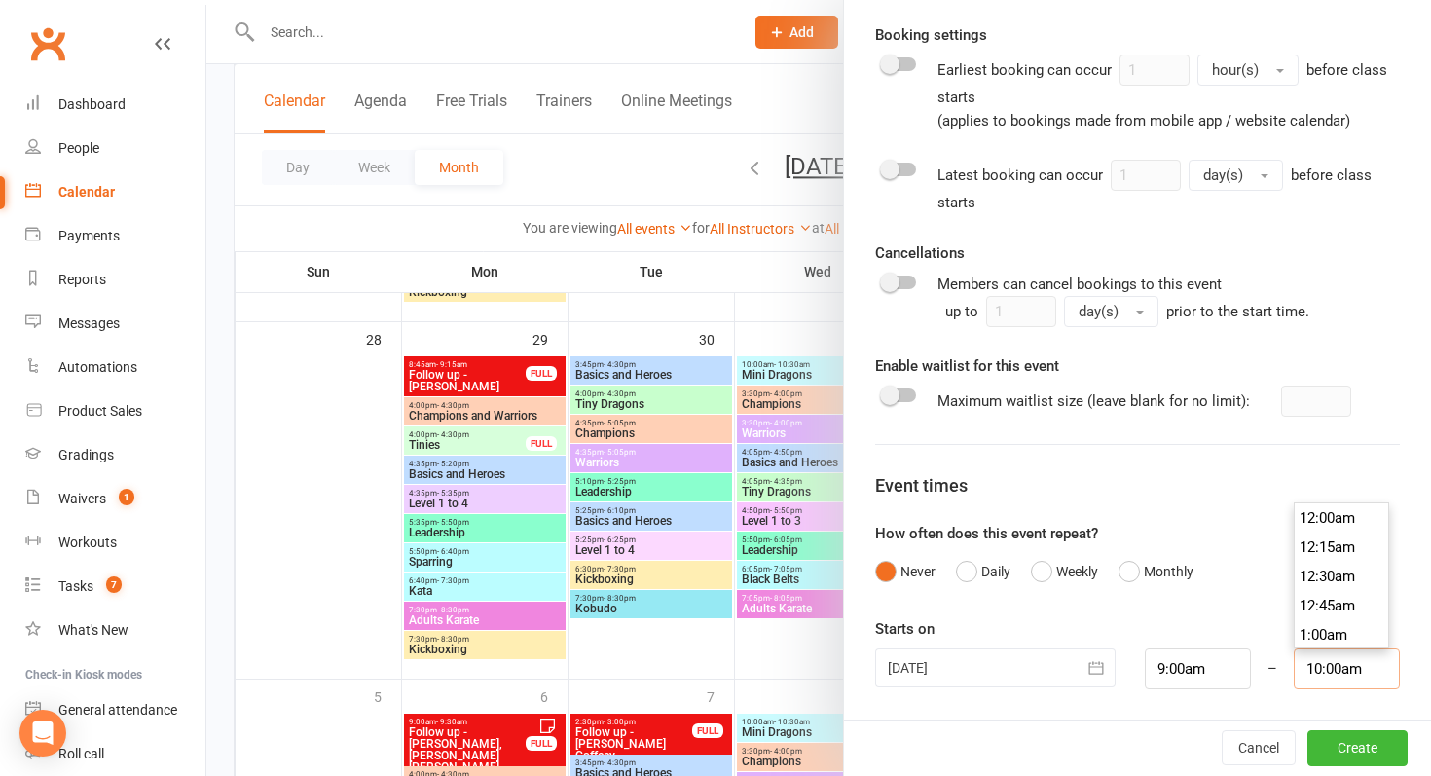
drag, startPoint x: 1372, startPoint y: 673, endPoint x: 1241, endPoint y: 671, distance: 130.5
click at [1241, 671] on div "[DATE] [DATE] Sun Mon Tue Wed Thu Fri Sat 36 31 01 02 03 04 05 06 37 07 08 09 1…" at bounding box center [1138, 668] width 554 height 41
type input "3:00pm"
click at [1217, 637] on div "Starts on [DATE] [DATE] Sun Mon Tue Wed Thu Fri Sat 36 31 01 02 03 04 05 06 37 …" at bounding box center [1137, 653] width 525 height 72
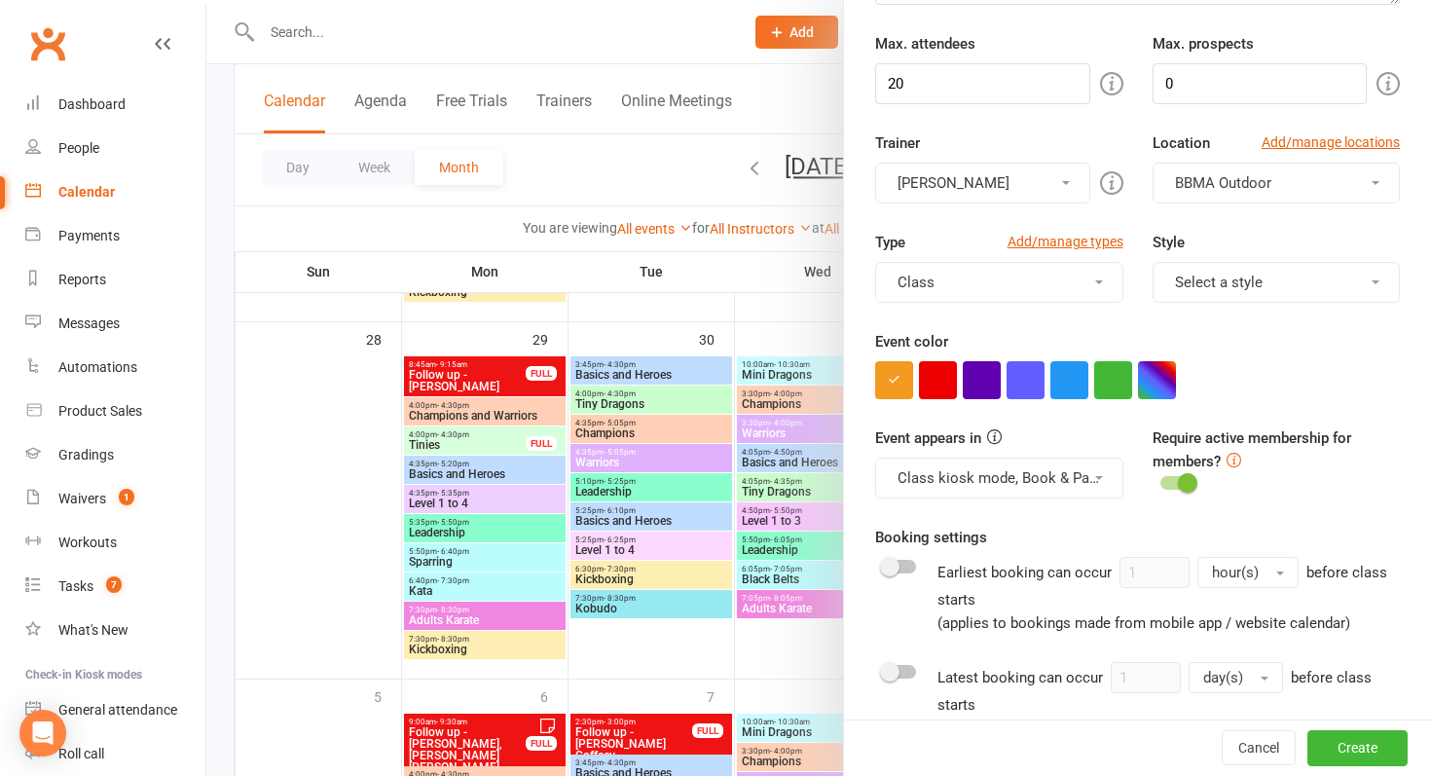
scroll to position [0, 0]
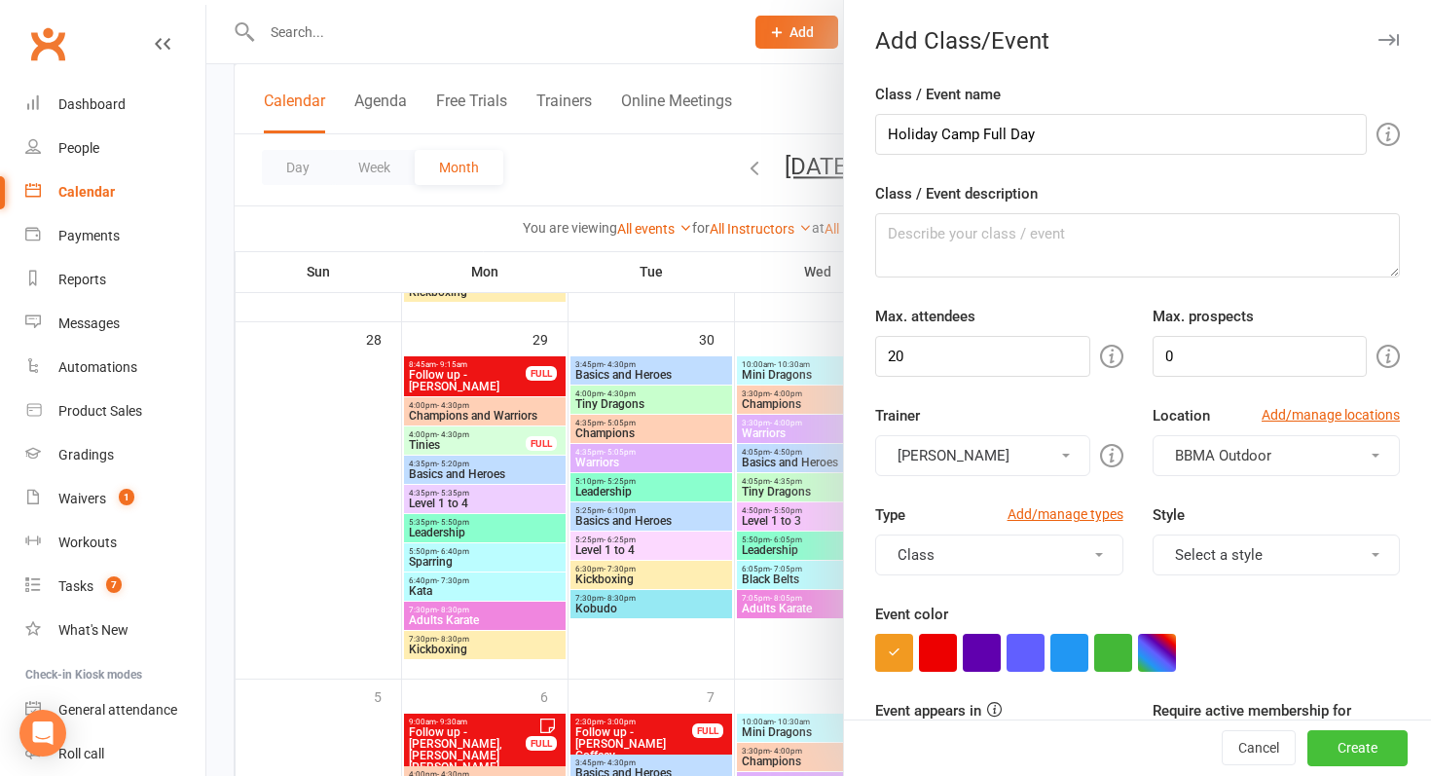
click at [1365, 738] on button "Create" at bounding box center [1358, 748] width 100 height 35
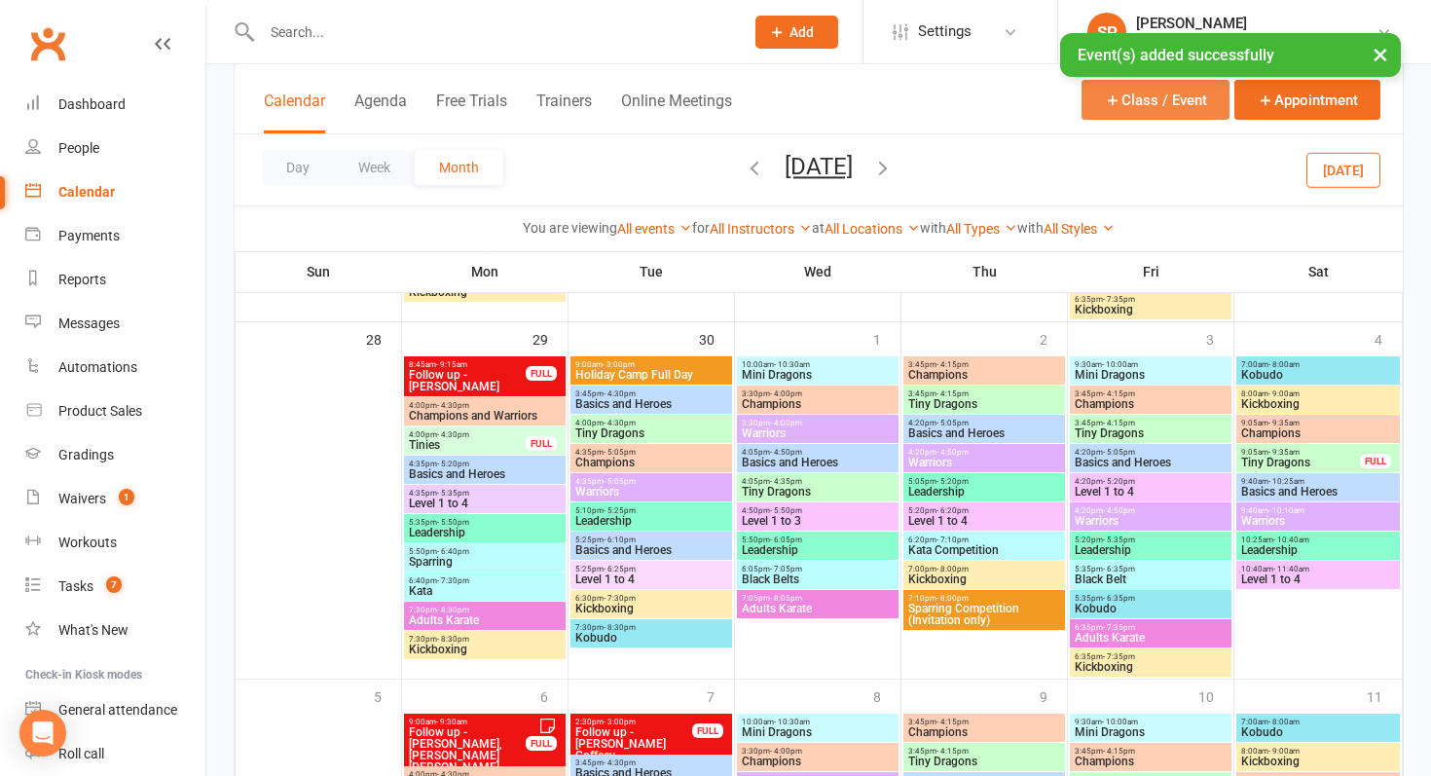
click at [1198, 103] on button "Class / Event" at bounding box center [1156, 100] width 148 height 40
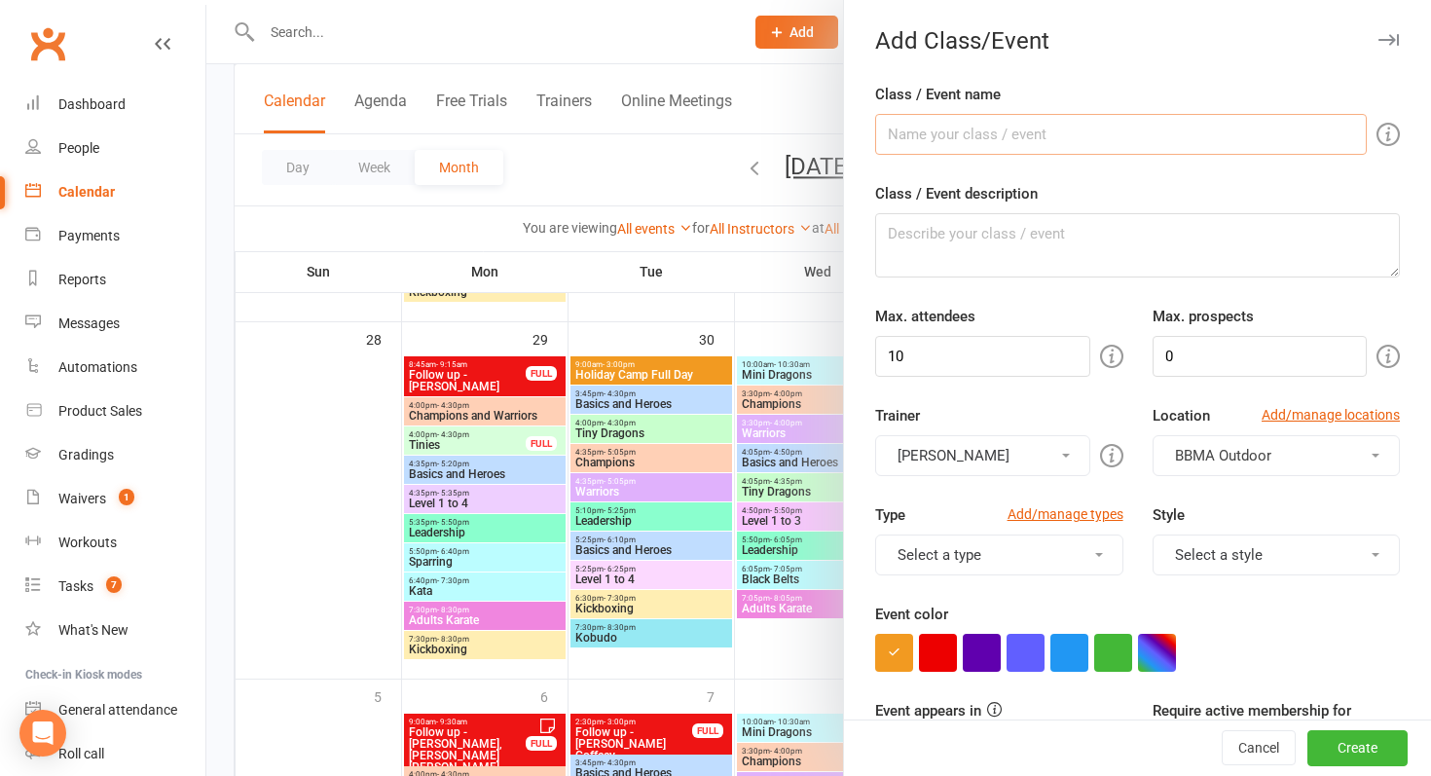
click at [1116, 141] on input "Class / Event name" at bounding box center [1121, 134] width 492 height 41
type input "Holiday Camp Full Day"
drag, startPoint x: 921, startPoint y: 353, endPoint x: 800, endPoint y: 353, distance: 120.7
click at [206, 0] on new-event-schedule "Add Class/Event Class / Event name Holiday Camp Full Day Class / Event descript…" at bounding box center [206, 0] width 0 height 0
type input "20"
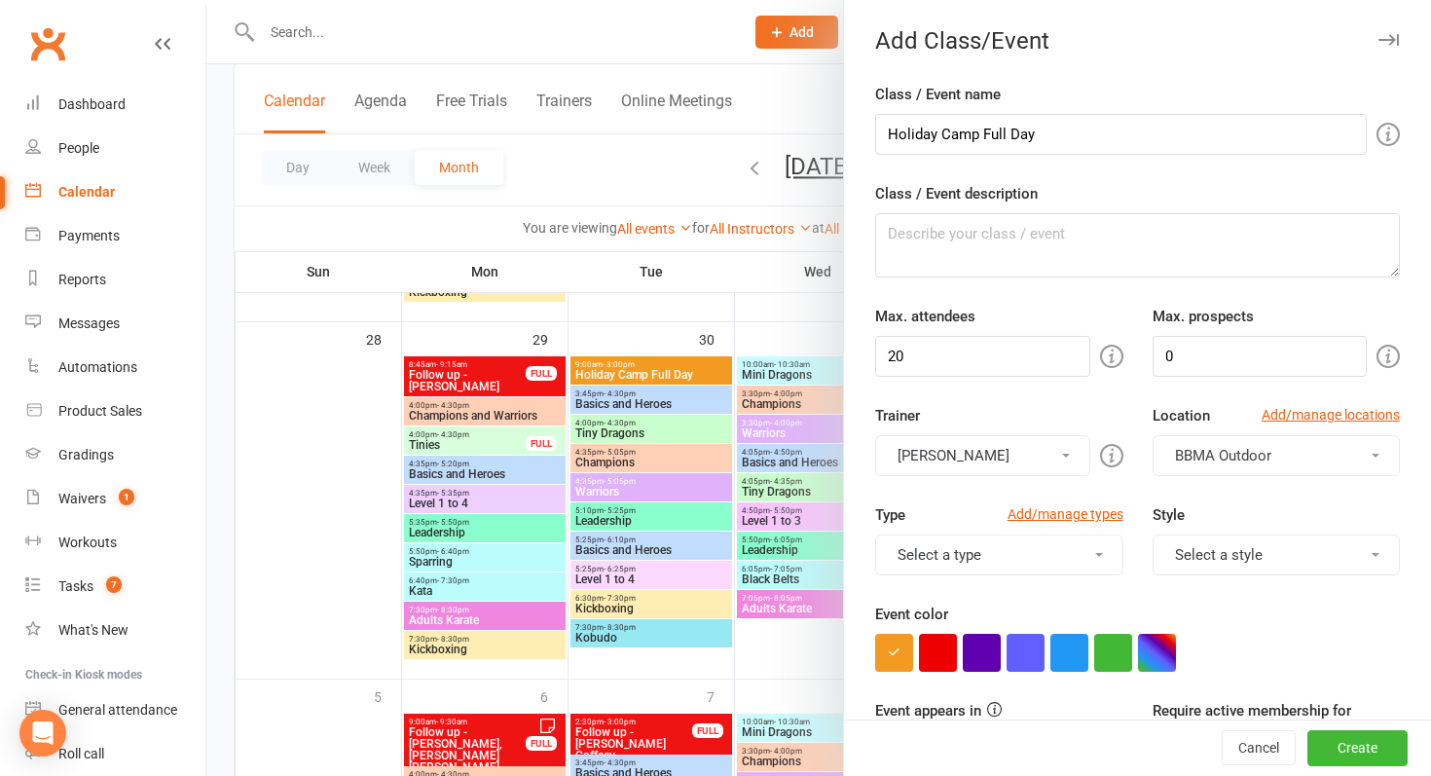
click at [1027, 447] on button "[PERSON_NAME]" at bounding box center [982, 455] width 214 height 41
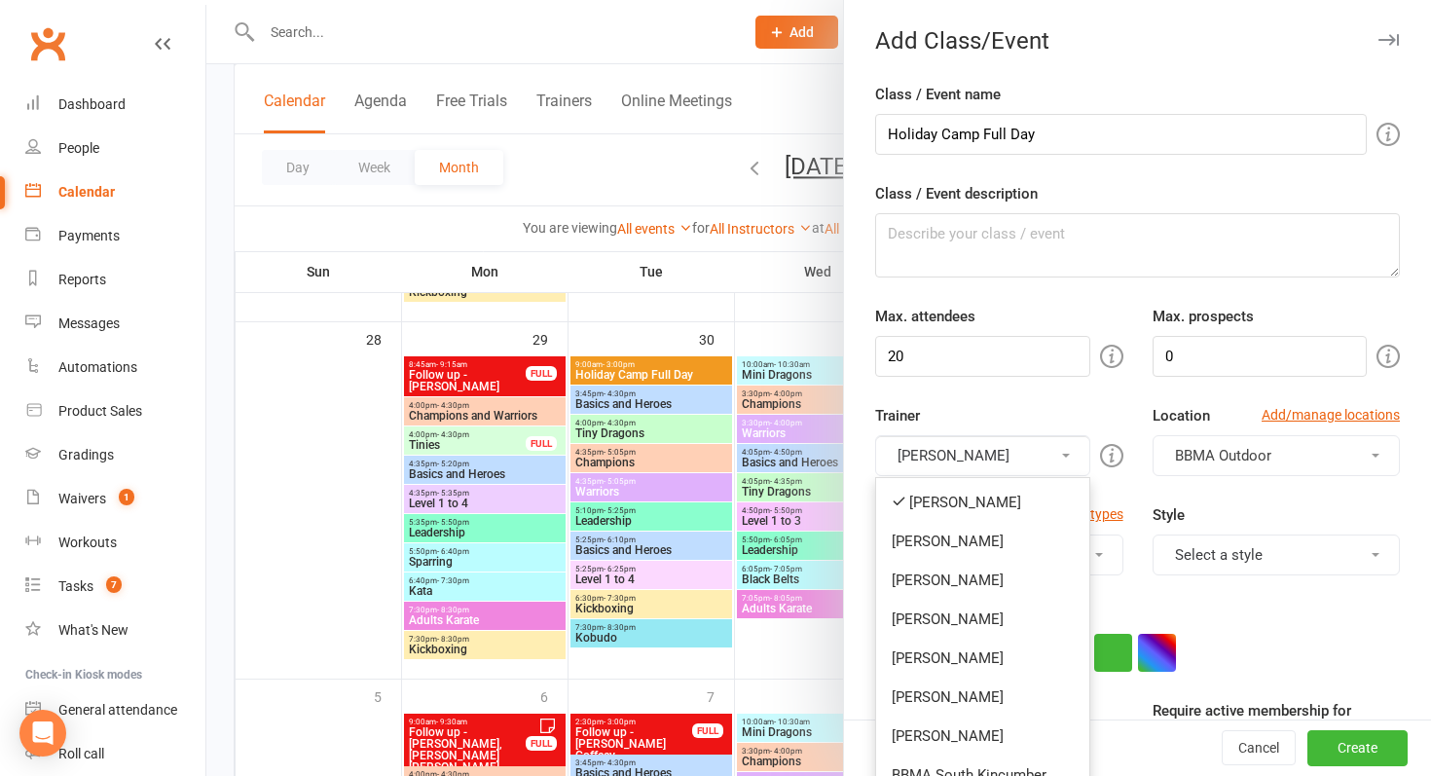
click at [1018, 469] on button "[PERSON_NAME]" at bounding box center [982, 455] width 214 height 41
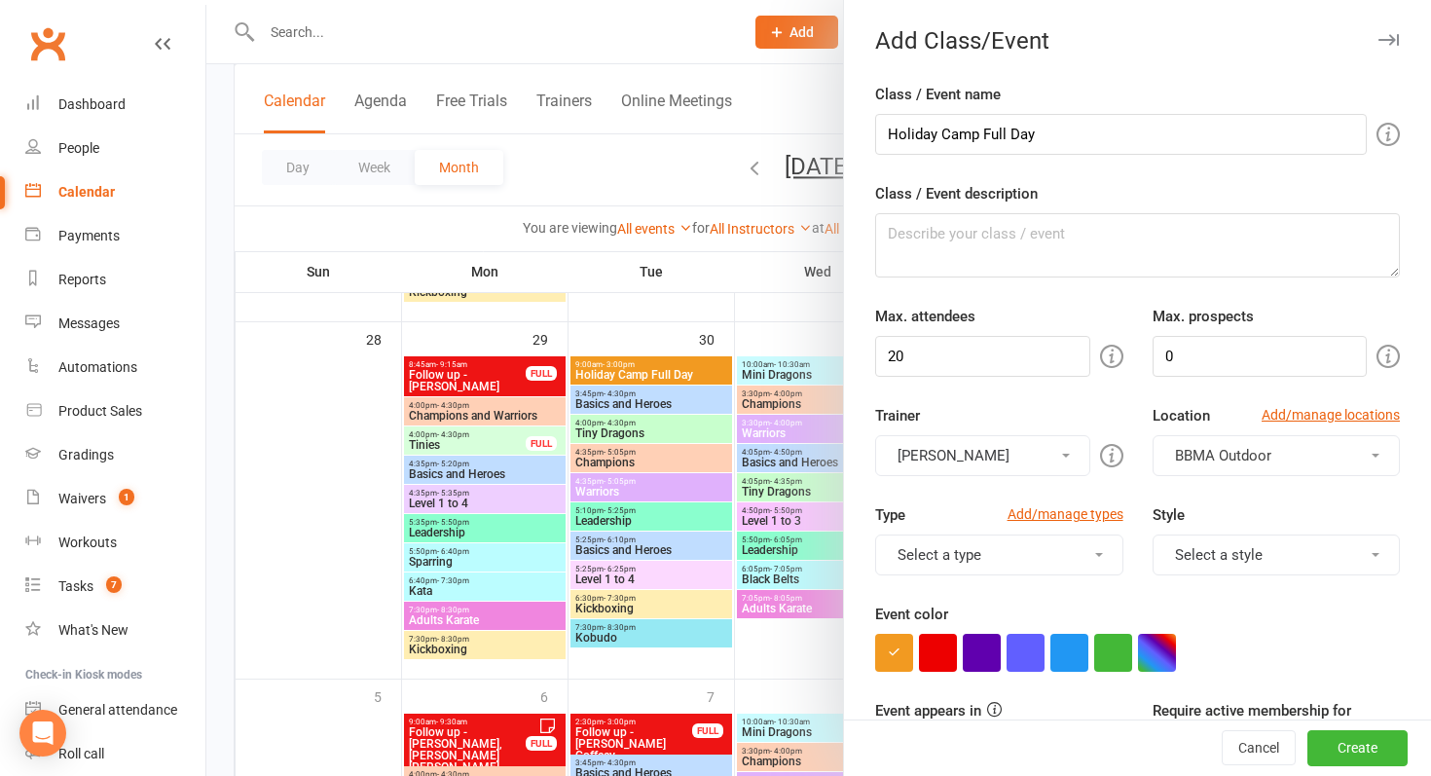
click at [1018, 469] on button "[PERSON_NAME]" at bounding box center [982, 455] width 214 height 41
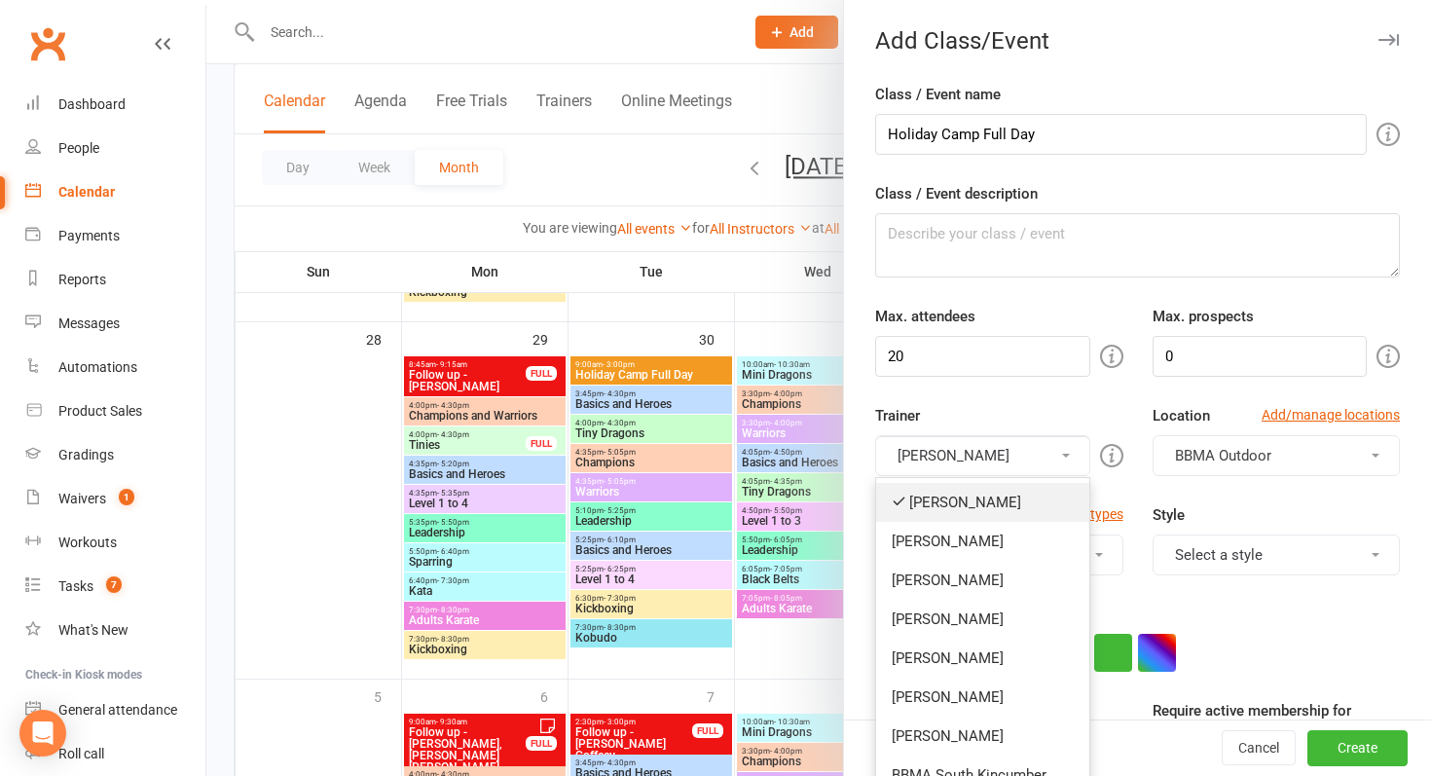
click at [1016, 508] on link "[PERSON_NAME]" at bounding box center [982, 502] width 212 height 39
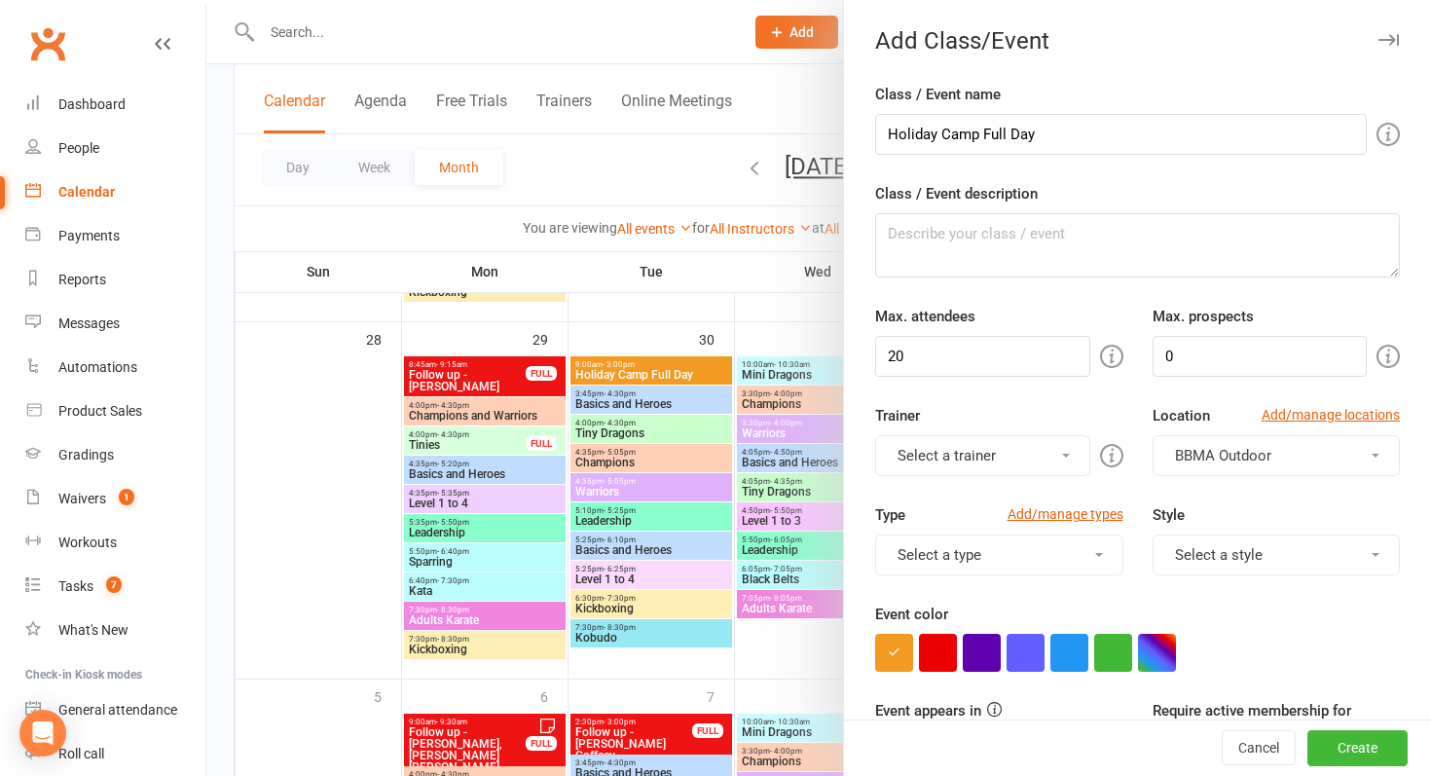
click at [1002, 458] on button "Select a trainer" at bounding box center [982, 455] width 214 height 41
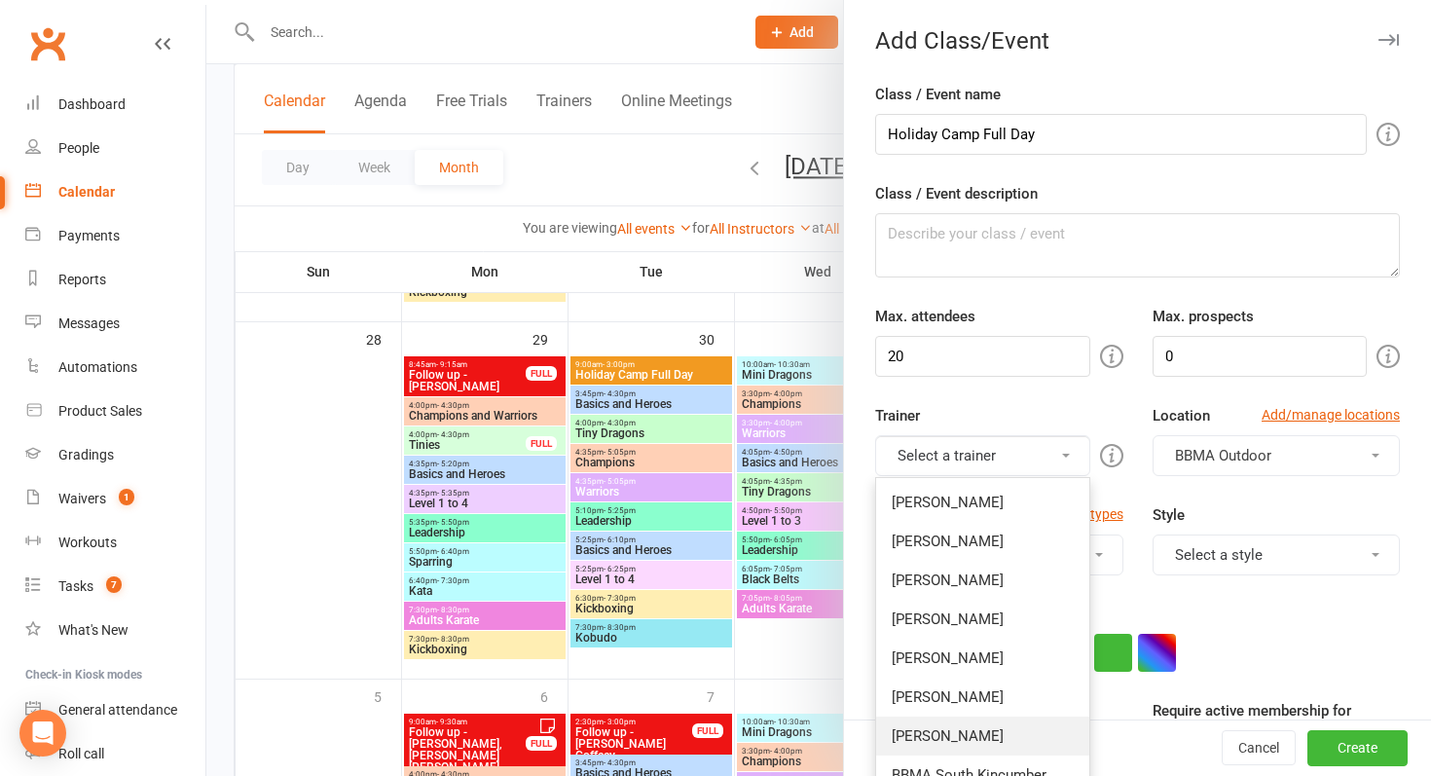
click at [979, 719] on link "[PERSON_NAME]" at bounding box center [982, 736] width 212 height 39
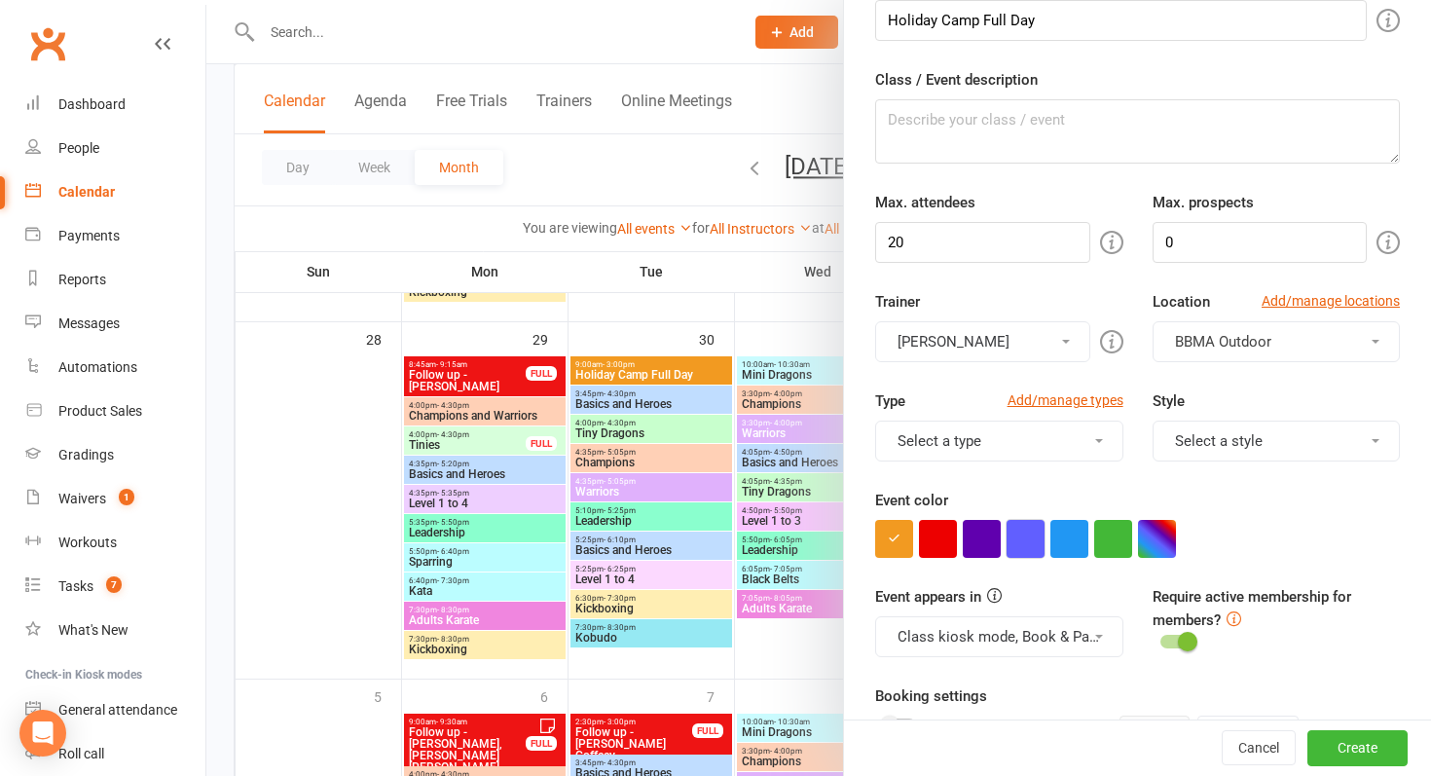
scroll to position [260, 0]
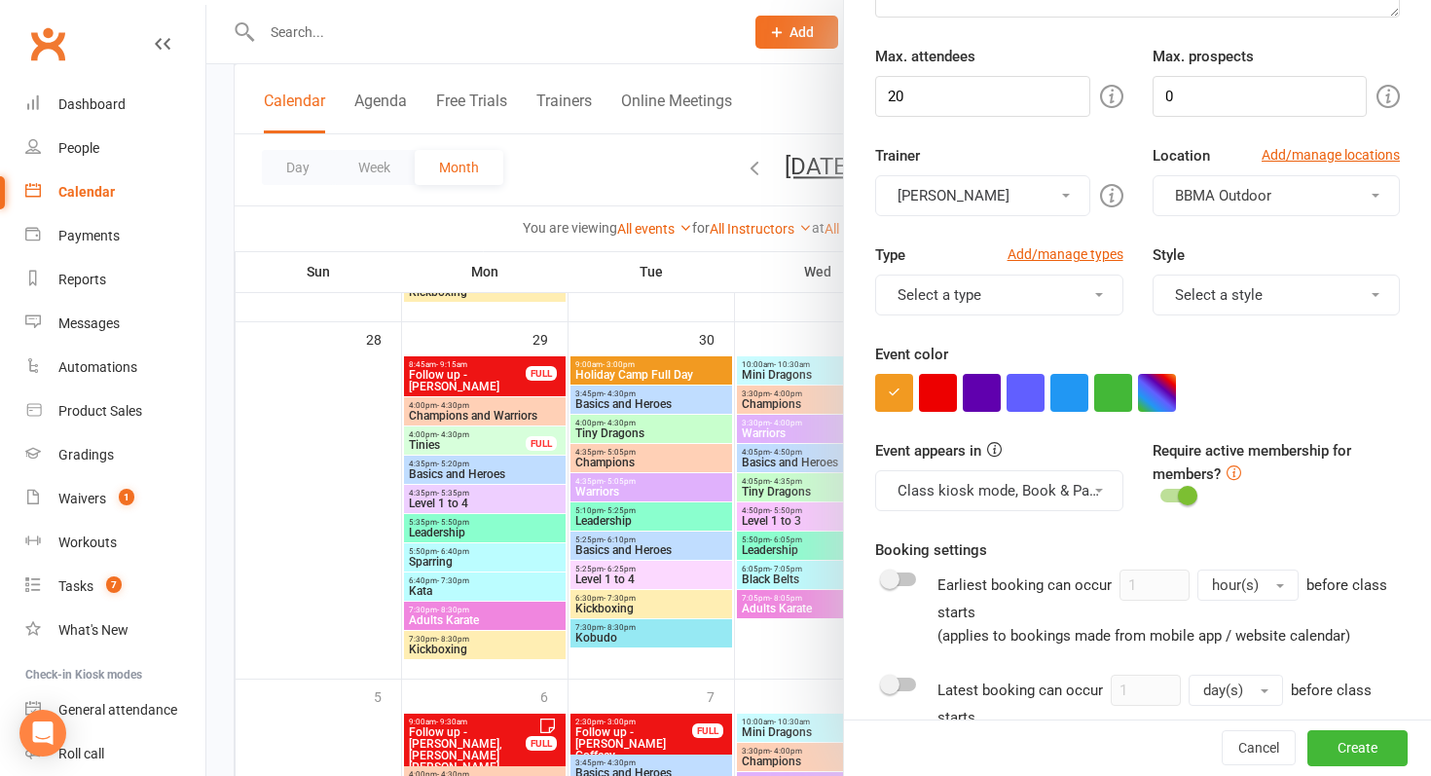
click at [1311, 181] on button "BBMA Outdoor" at bounding box center [1276, 195] width 247 height 41
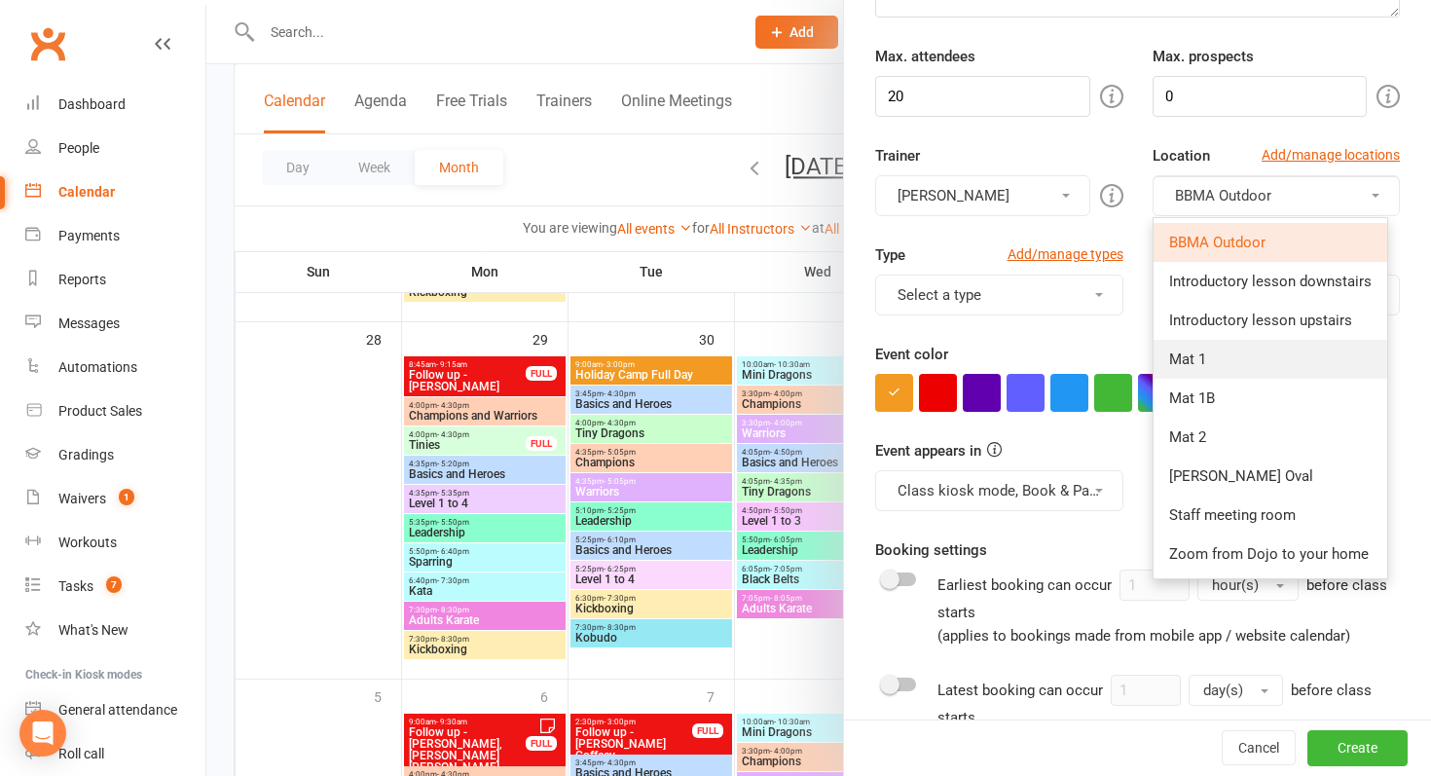
click at [1233, 366] on link "Mat 1" at bounding box center [1271, 359] width 234 height 39
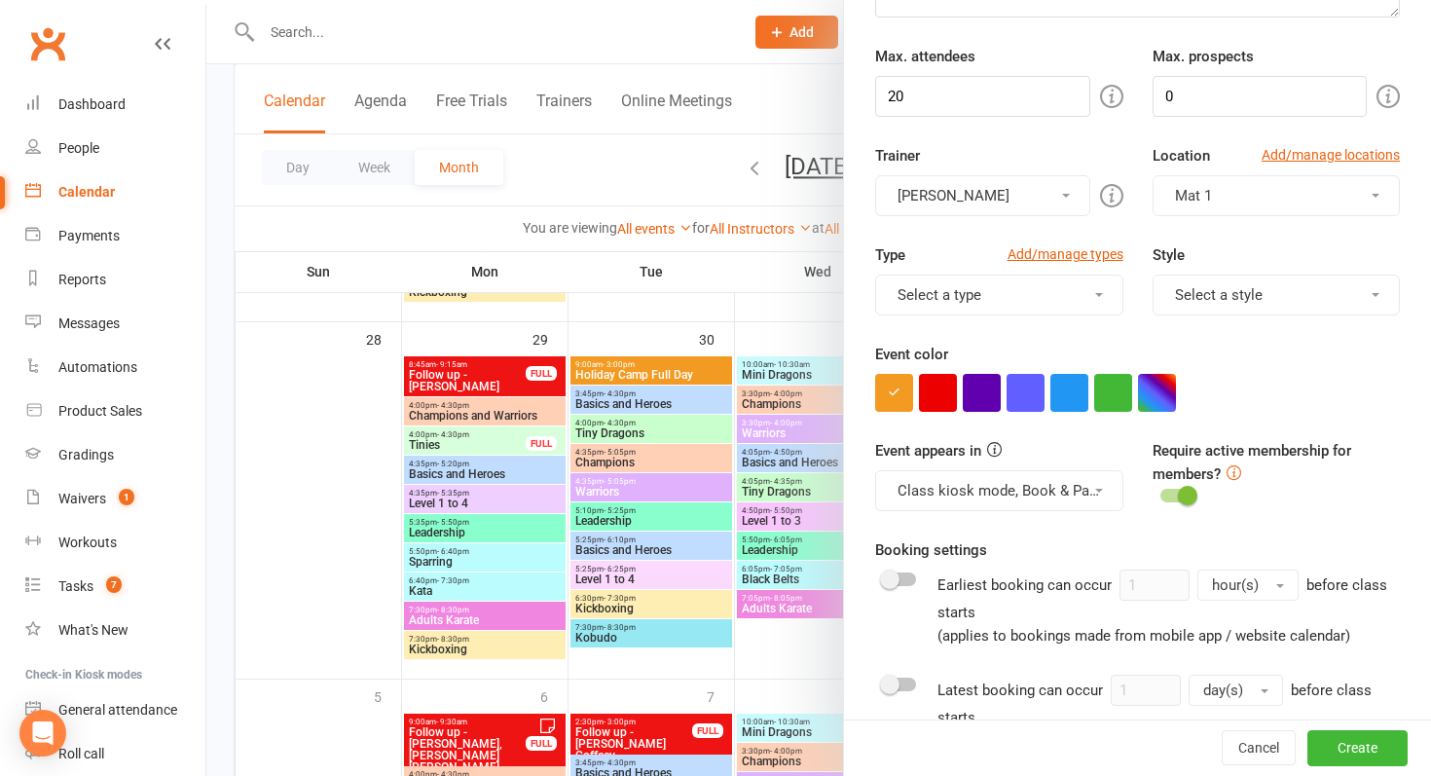
click at [996, 302] on button "Select a type" at bounding box center [998, 295] width 247 height 41
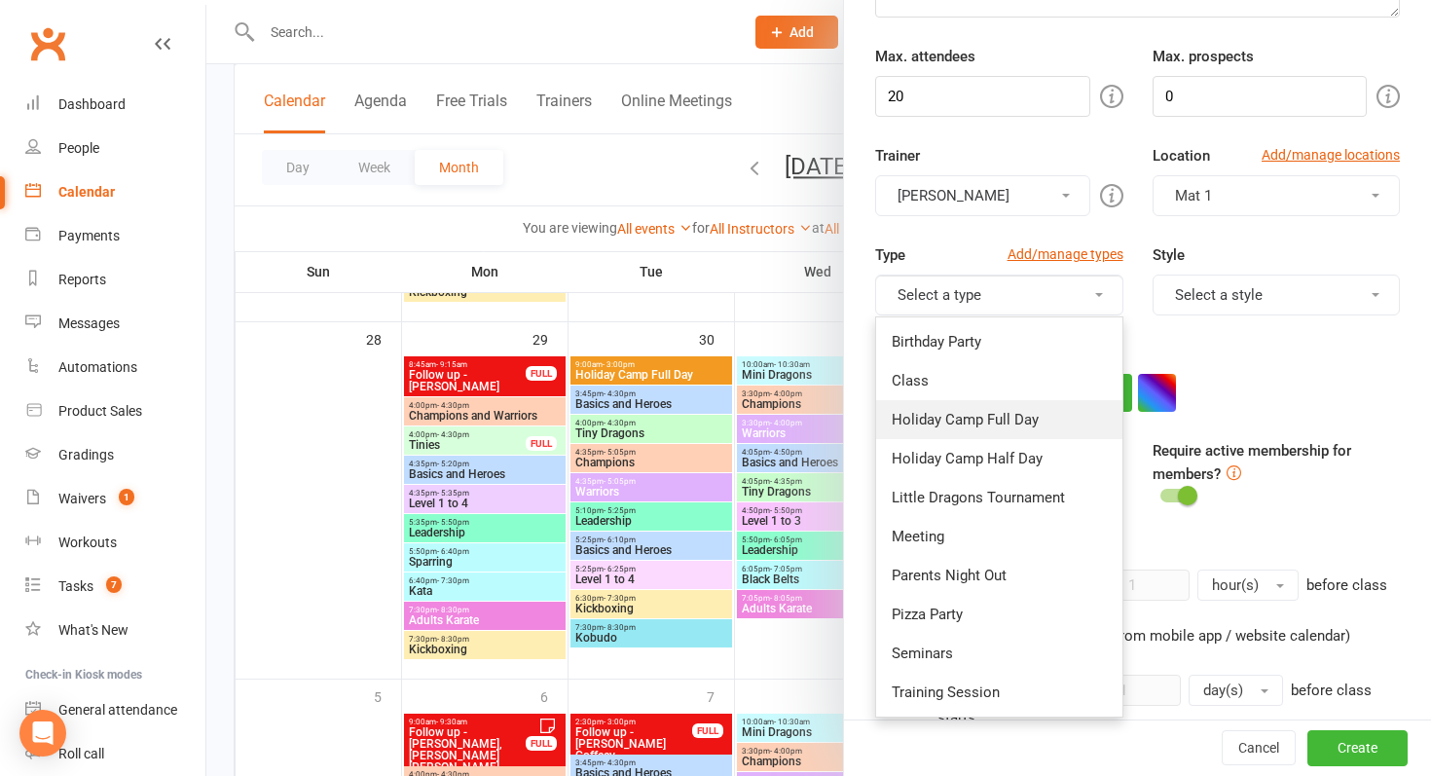
click at [1052, 421] on link "Holiday Camp Full Day" at bounding box center [998, 419] width 245 height 39
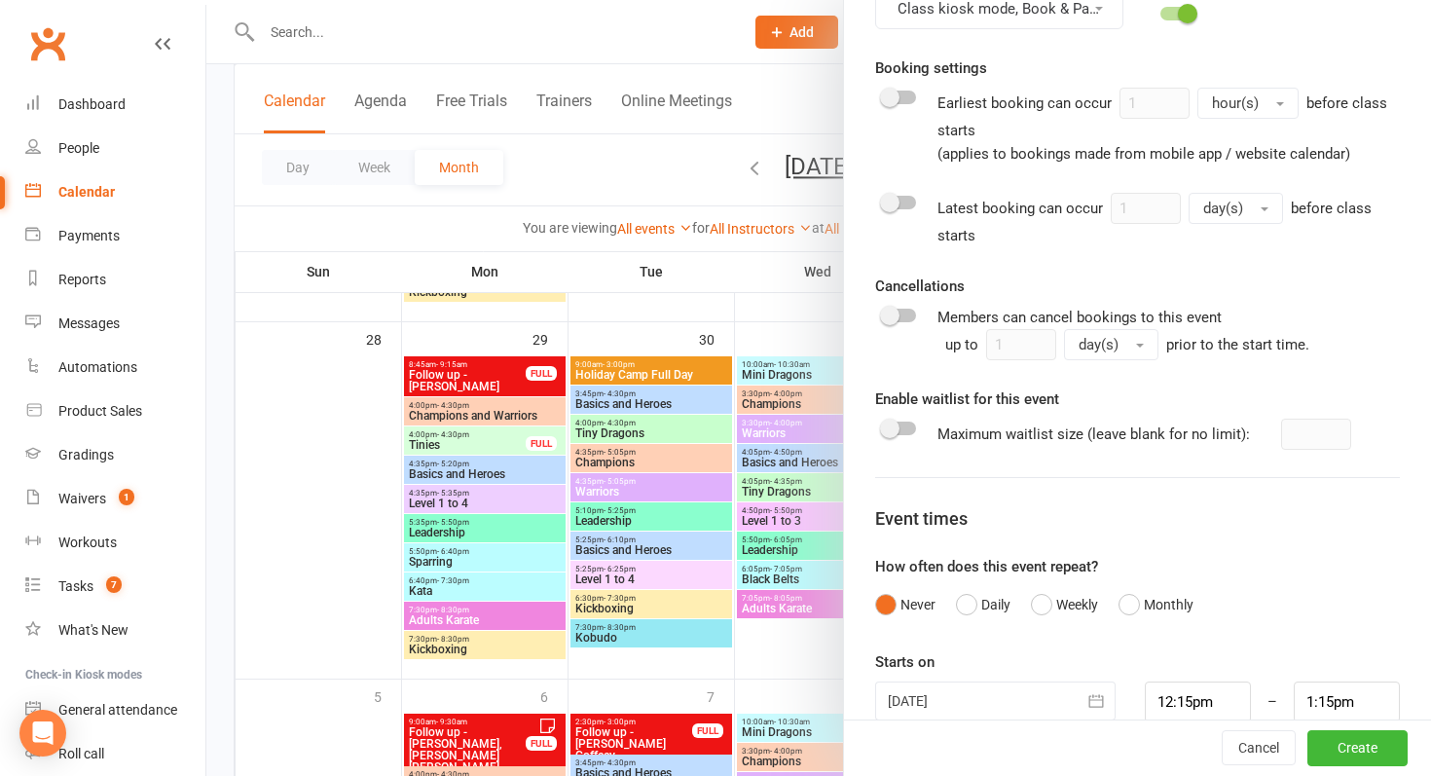
scroll to position [775, 0]
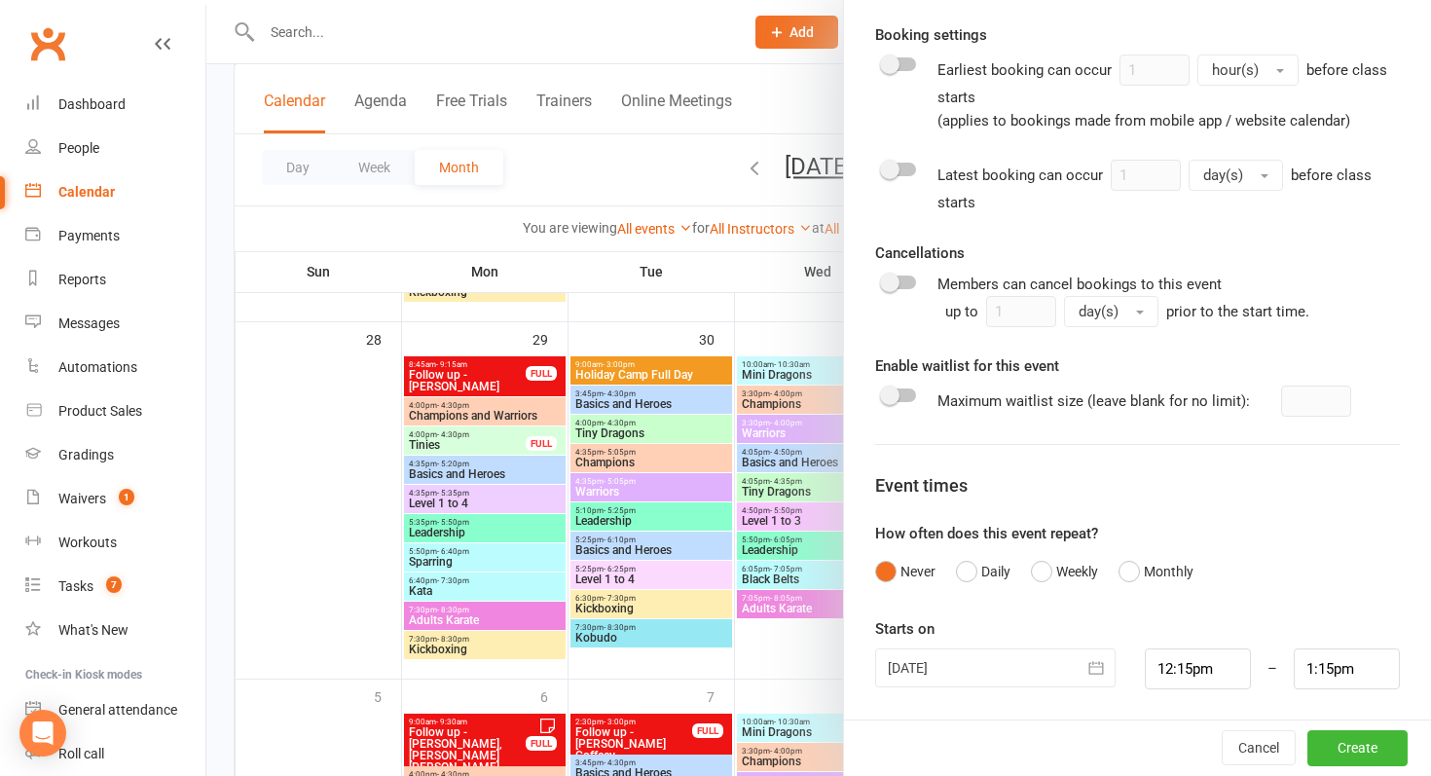
click at [945, 667] on div at bounding box center [995, 667] width 240 height 39
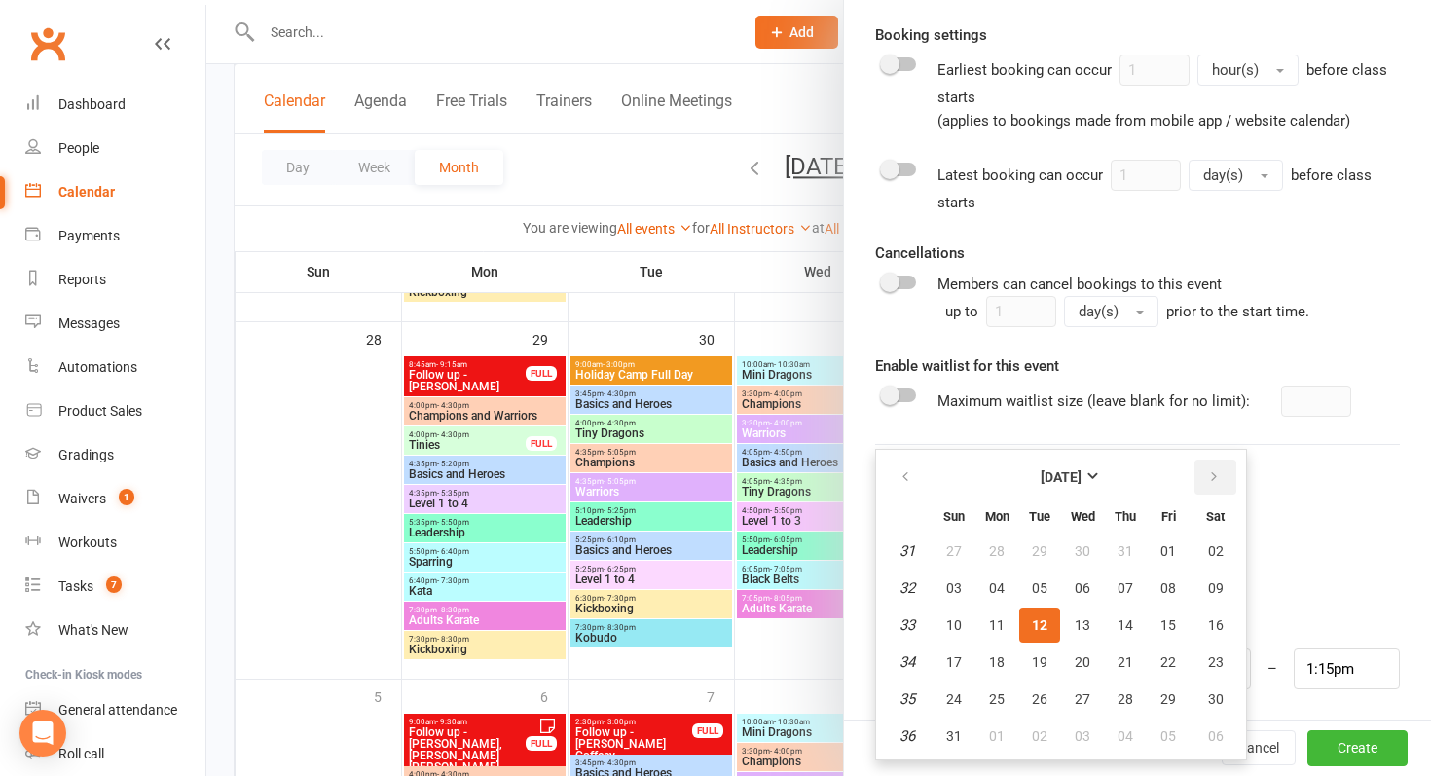
click at [1224, 462] on button "button" at bounding box center [1216, 477] width 42 height 35
click at [1120, 699] on span "02" at bounding box center [1126, 699] width 16 height 16
type input "[DATE]"
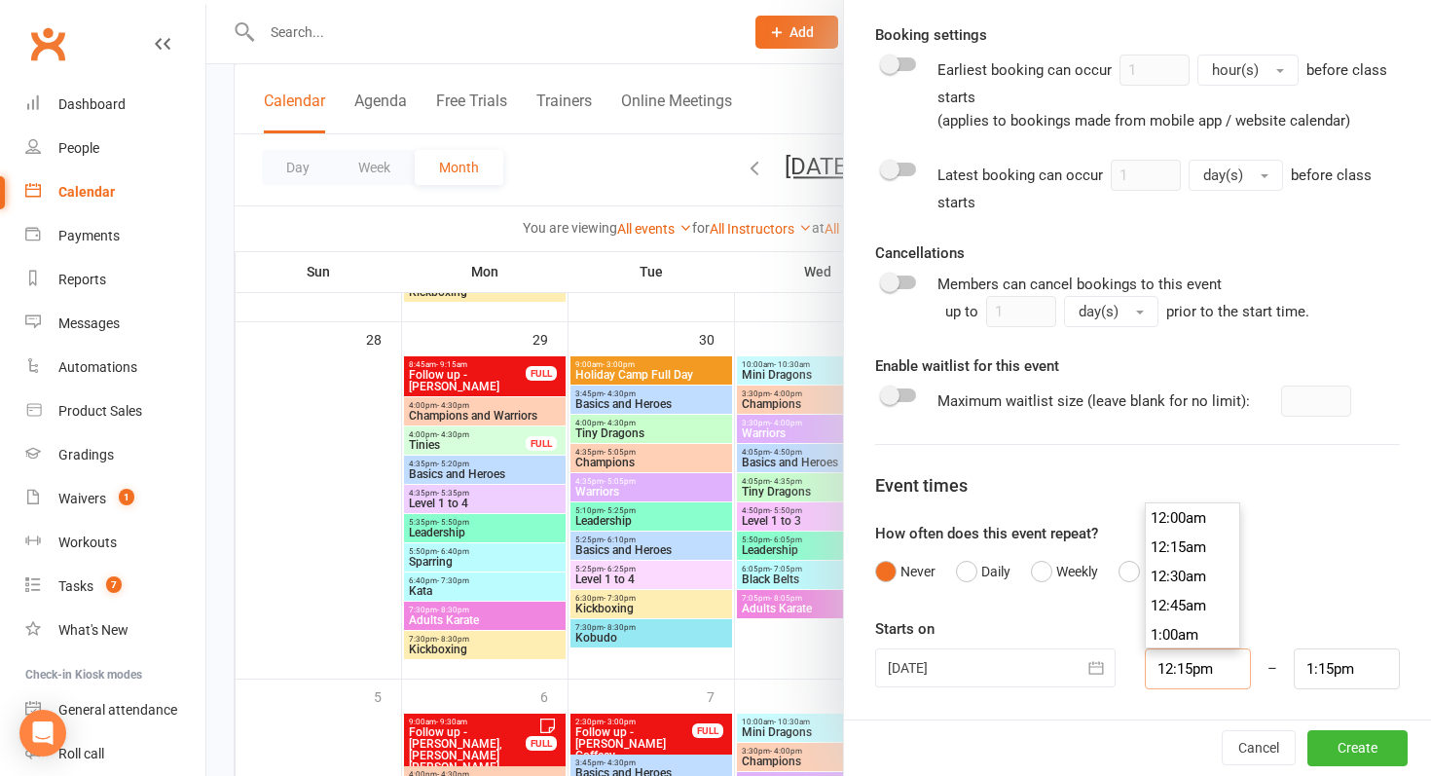
drag, startPoint x: 1212, startPoint y: 667, endPoint x: 1095, endPoint y: 667, distance: 116.8
click at [1095, 667] on div "[DATE] [DATE] Sun Mon Tue Wed Thu Fri Sat 40 28 29 30 01 02 03 04 41 05 06 07 0…" at bounding box center [1138, 668] width 554 height 41
type input "9"
type input "10:00am"
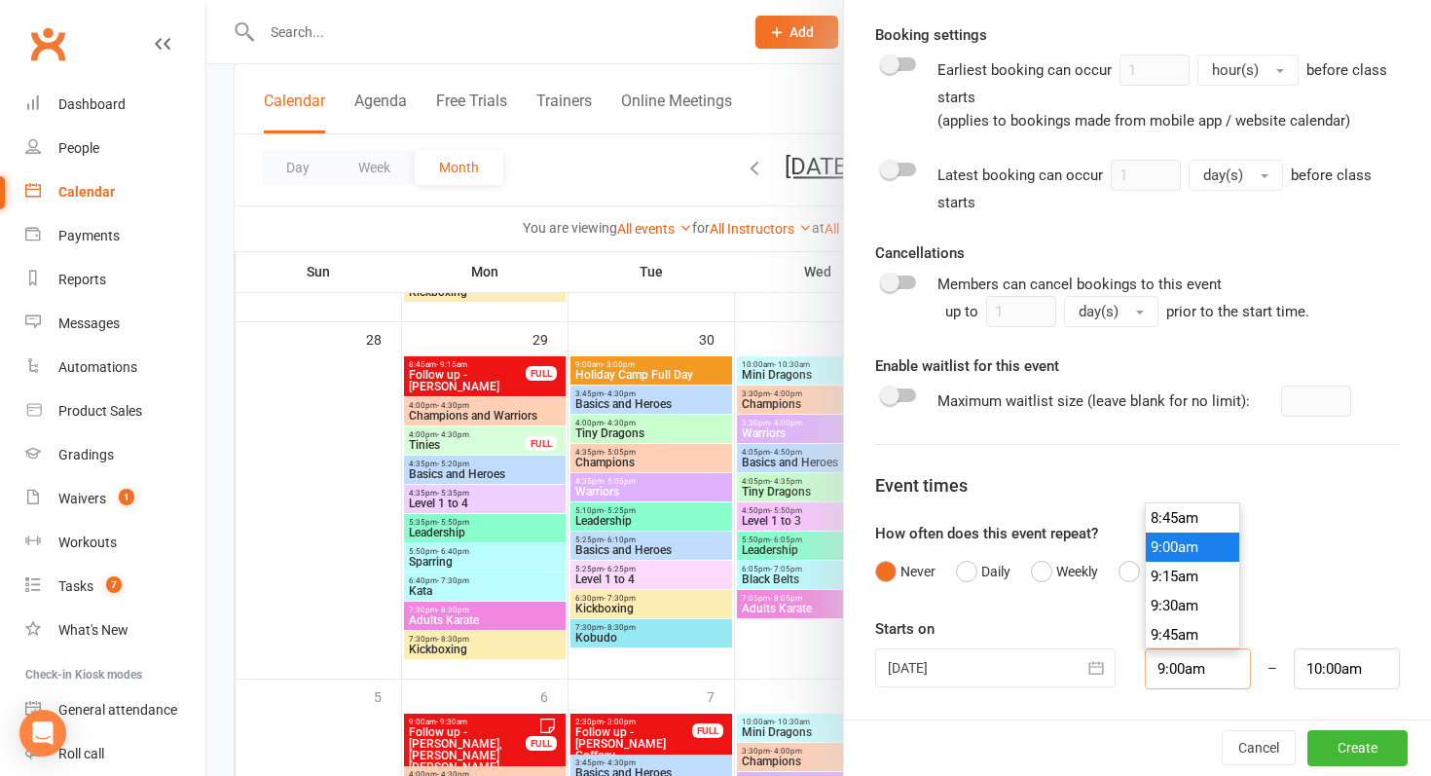
type input "9:00am"
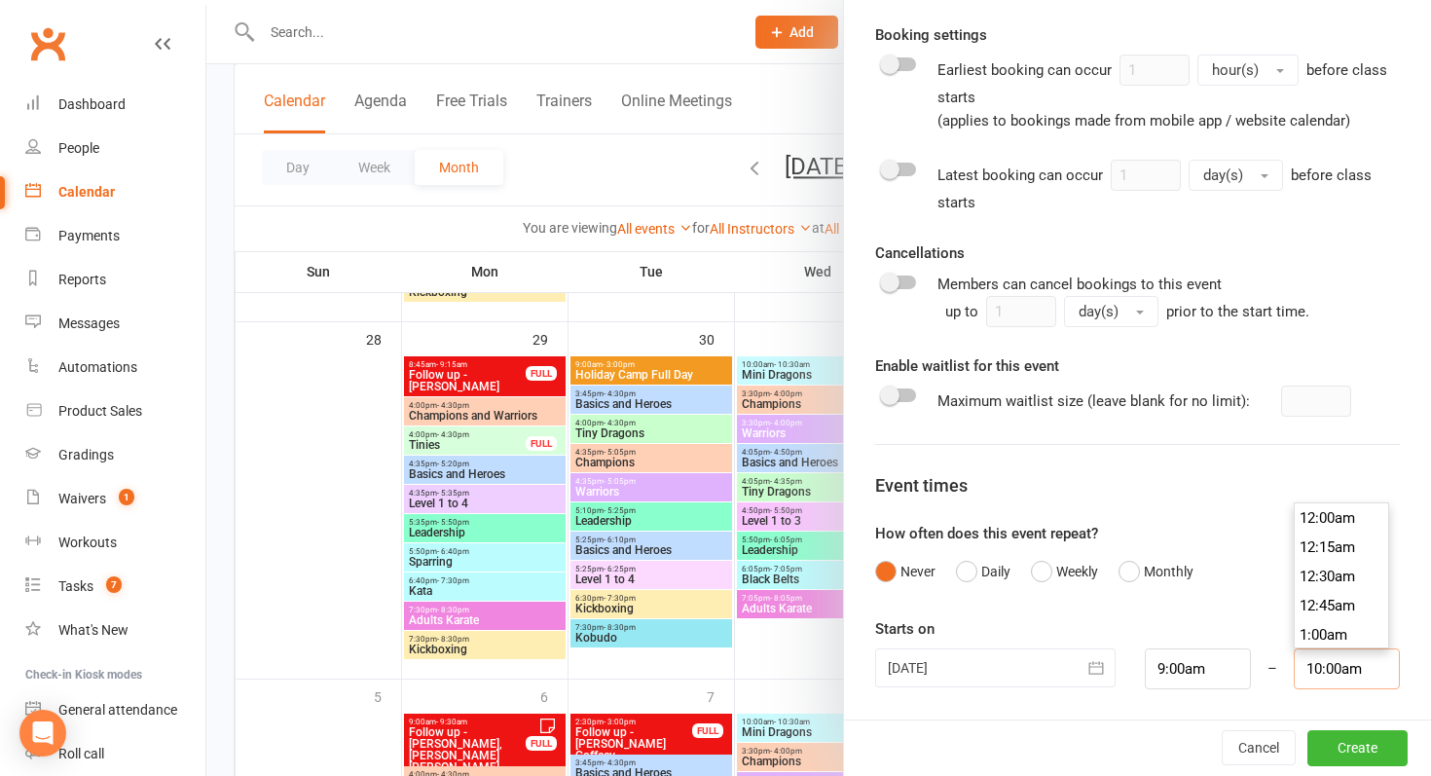
drag, startPoint x: 1386, startPoint y: 672, endPoint x: 1225, endPoint y: 661, distance: 162.0
click at [1225, 661] on div "[DATE] [DATE] Sun Mon Tue Wed Thu Fri Sat 40 28 29 30 01 02 03 04 41 05 06 07 0…" at bounding box center [1138, 668] width 554 height 41
type input "3:00pm"
click at [1140, 645] on div "Starts on [DATE] [DATE] Sun Mon Tue Wed Thu Fri Sat 40 28 29 30 01 02 03 04 41 …" at bounding box center [1137, 653] width 525 height 72
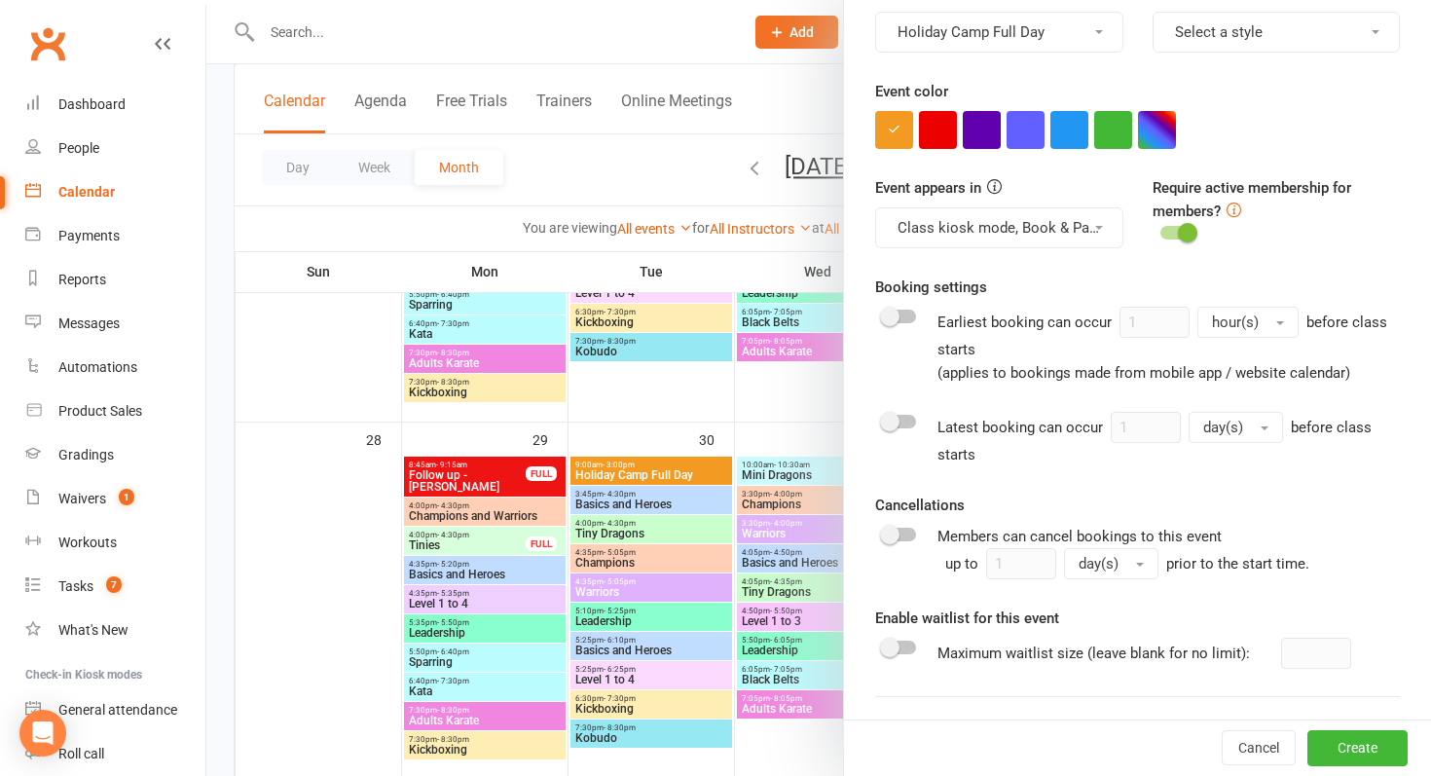
scroll to position [0, 0]
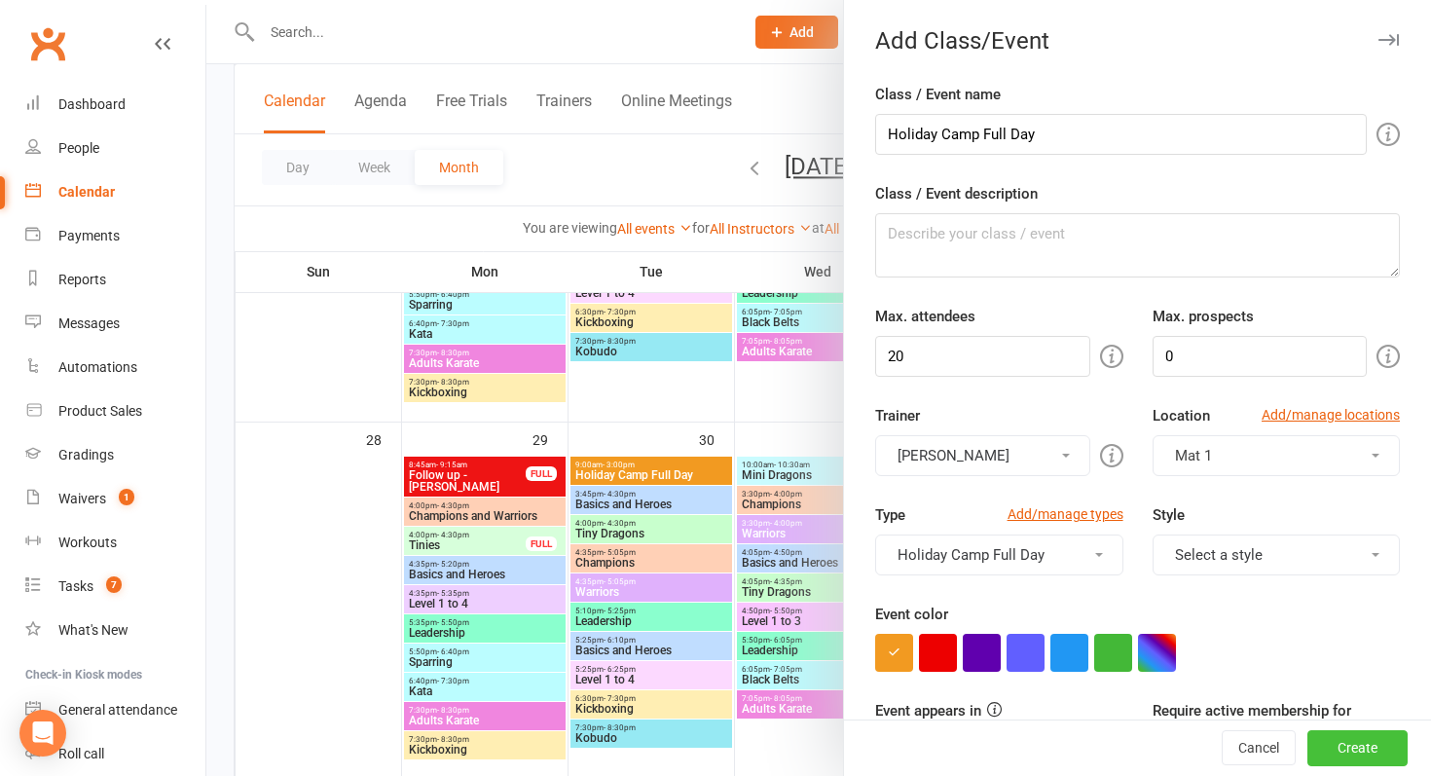
click at [1333, 732] on button "Create" at bounding box center [1358, 748] width 100 height 35
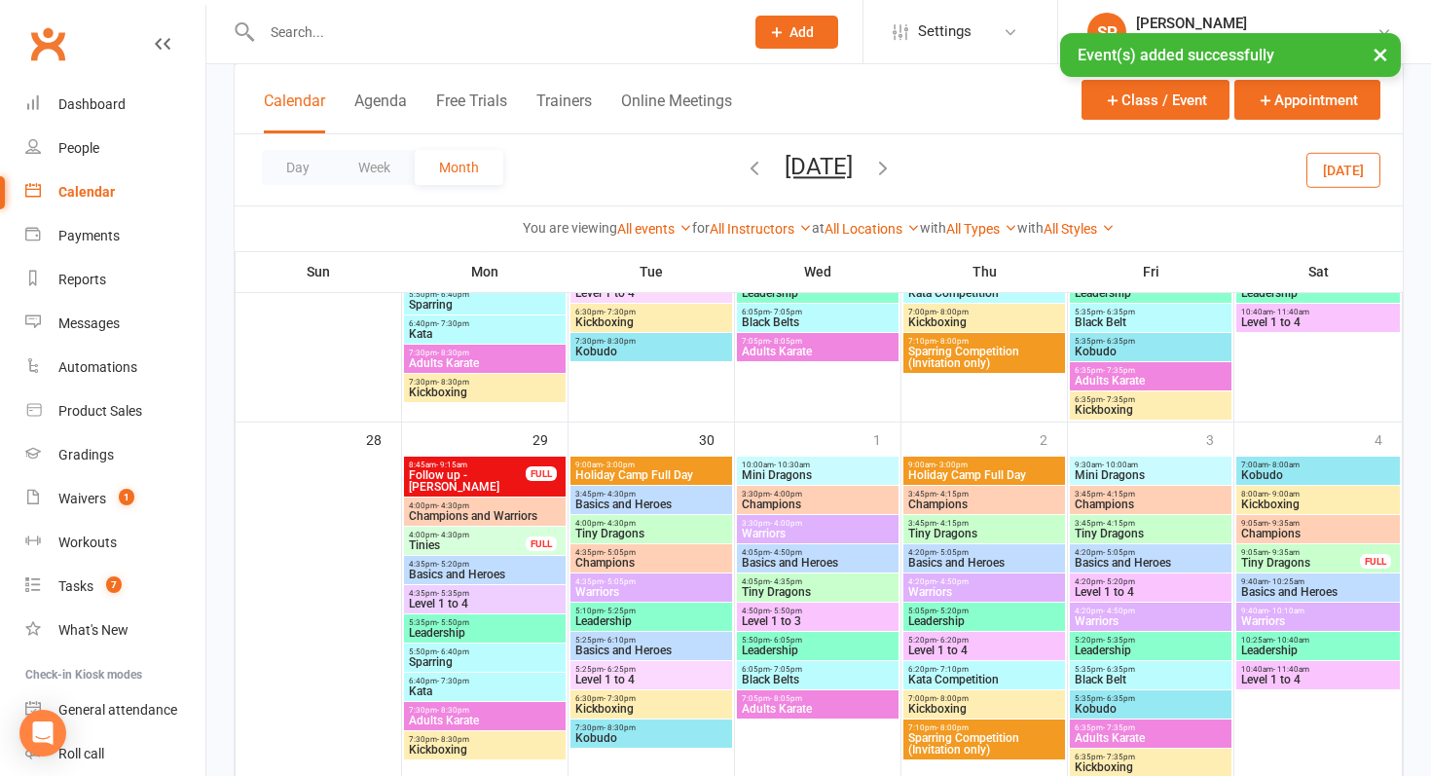
click at [676, 469] on span "Holiday Camp Full Day" at bounding box center [651, 475] width 154 height 12
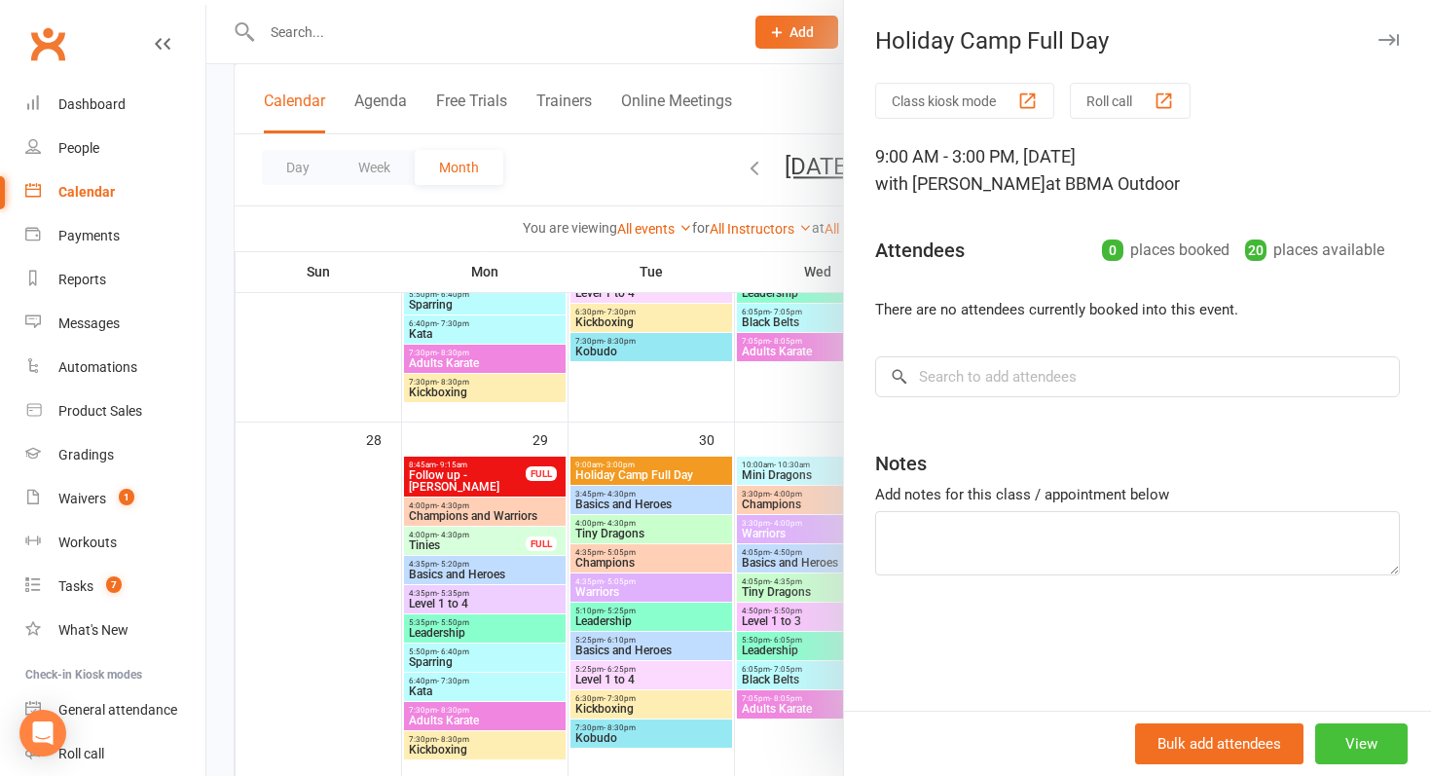
click at [1365, 752] on button "View" at bounding box center [1361, 743] width 92 height 41
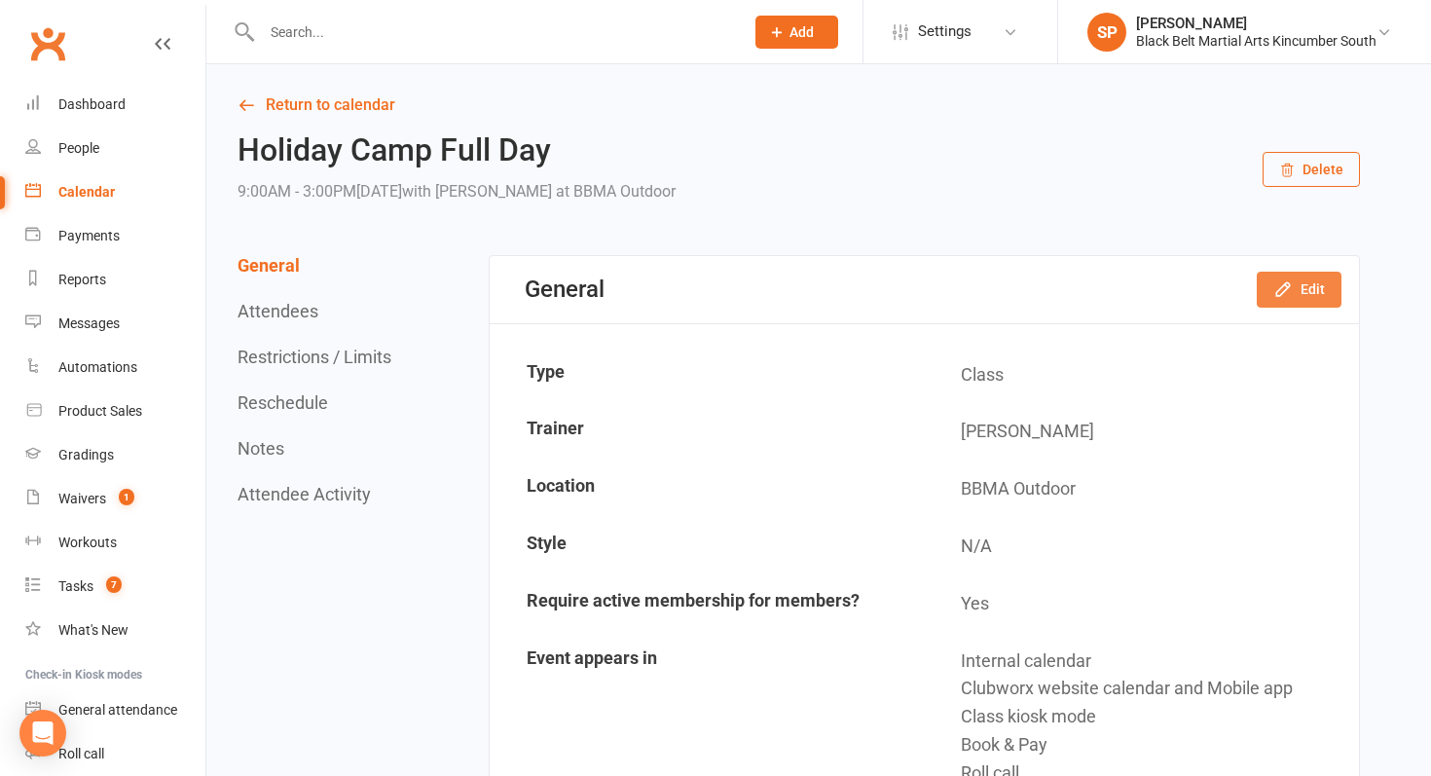
click at [1296, 304] on button "Edit" at bounding box center [1299, 289] width 85 height 35
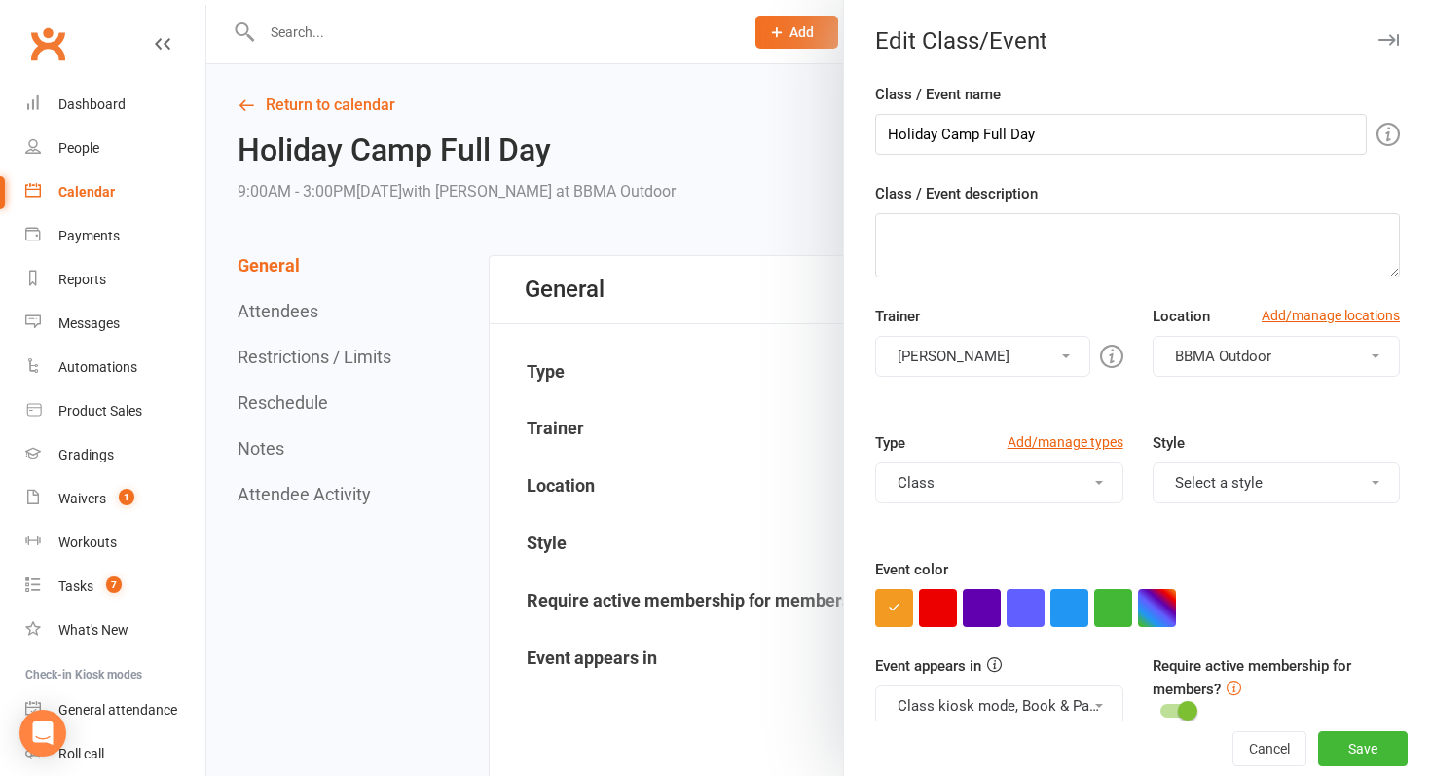
scroll to position [33, 0]
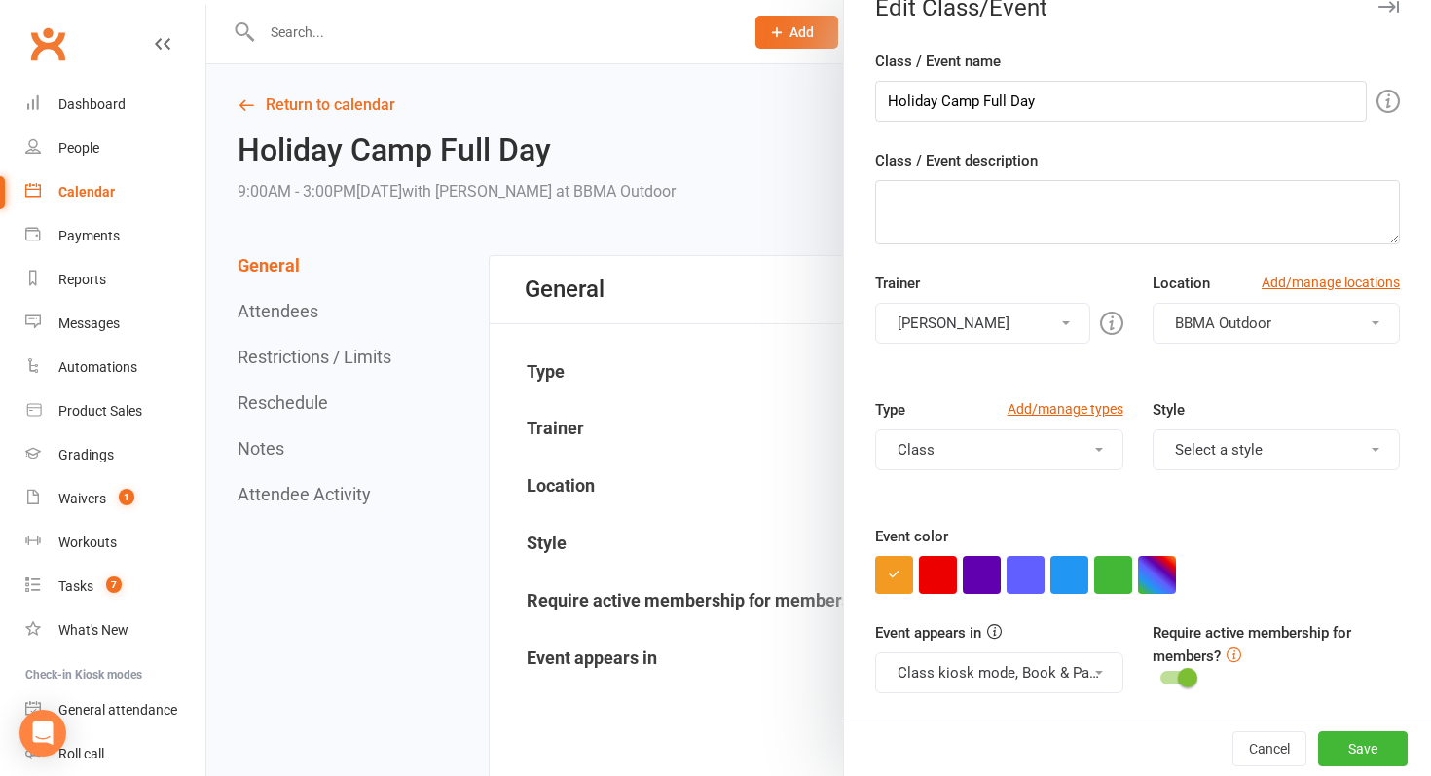
click at [1210, 450] on button "Select a style" at bounding box center [1276, 449] width 247 height 41
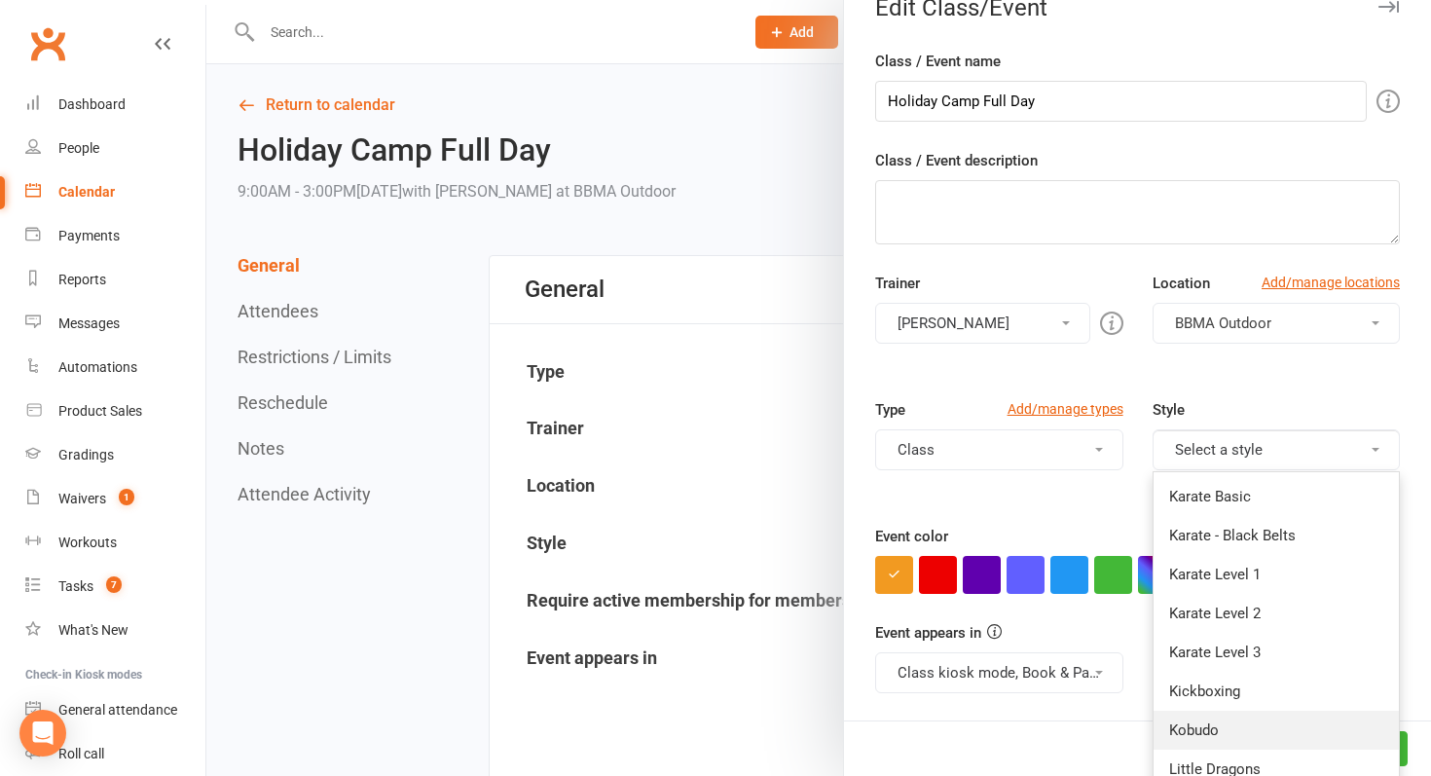
scroll to position [129, 0]
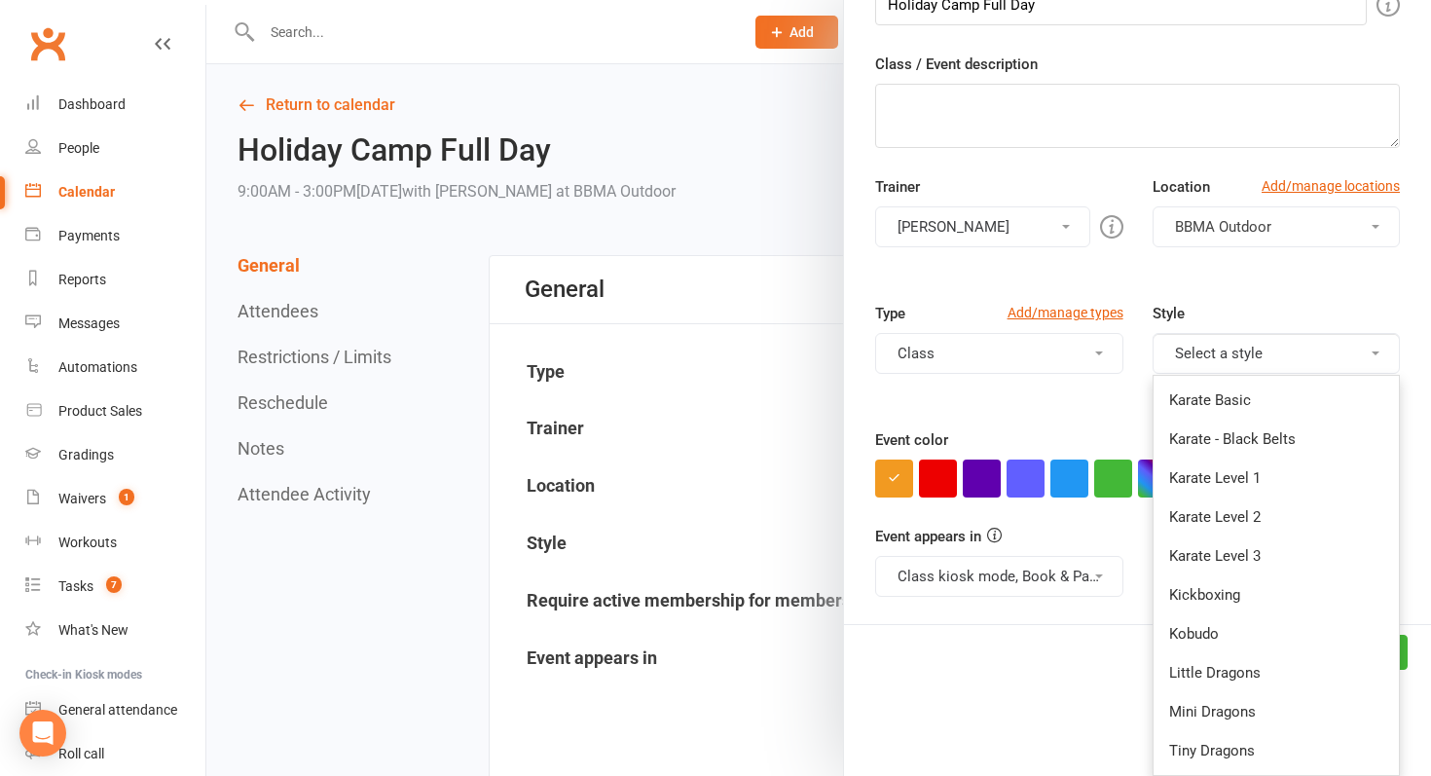
click at [935, 347] on button "Class" at bounding box center [998, 353] width 247 height 41
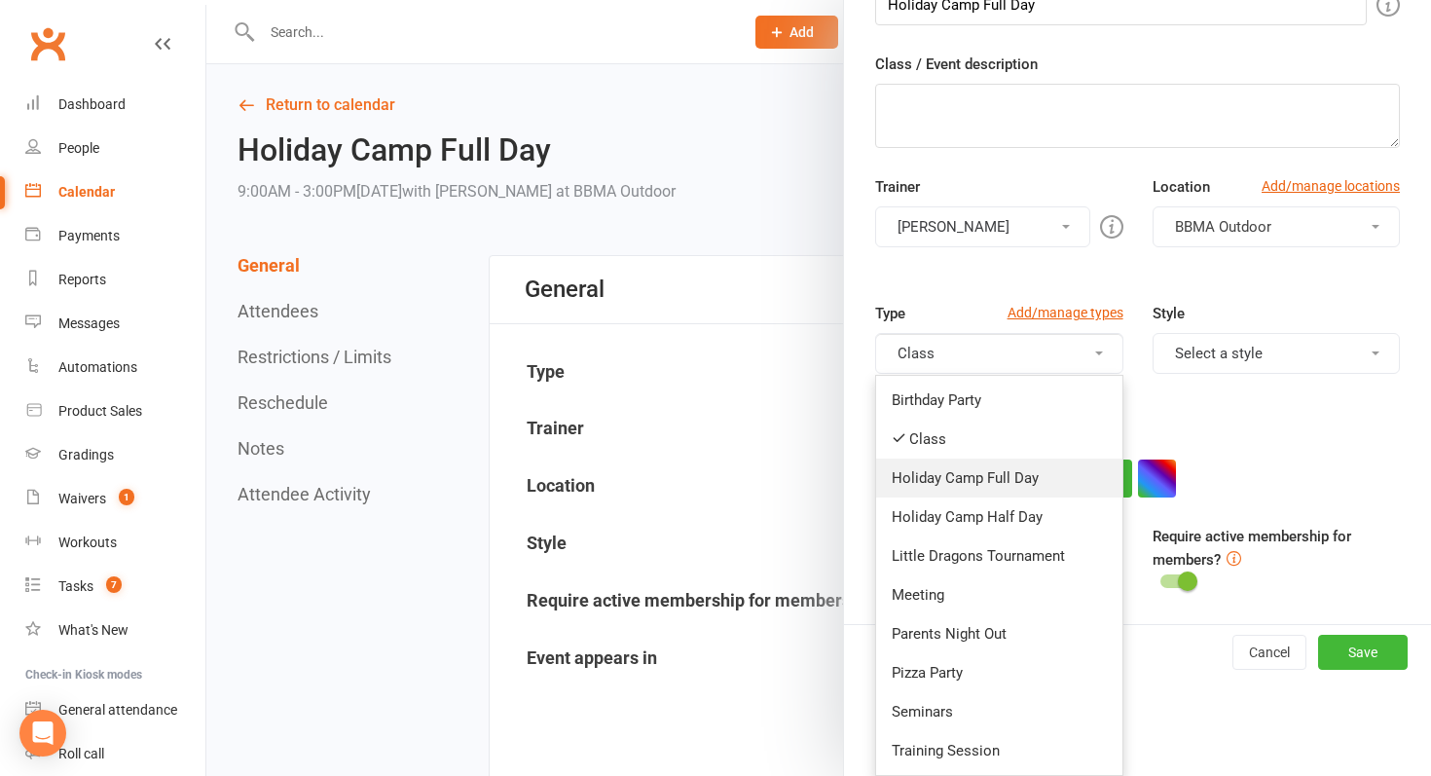
click at [1046, 483] on link "Holiday Camp Full Day" at bounding box center [998, 478] width 245 height 39
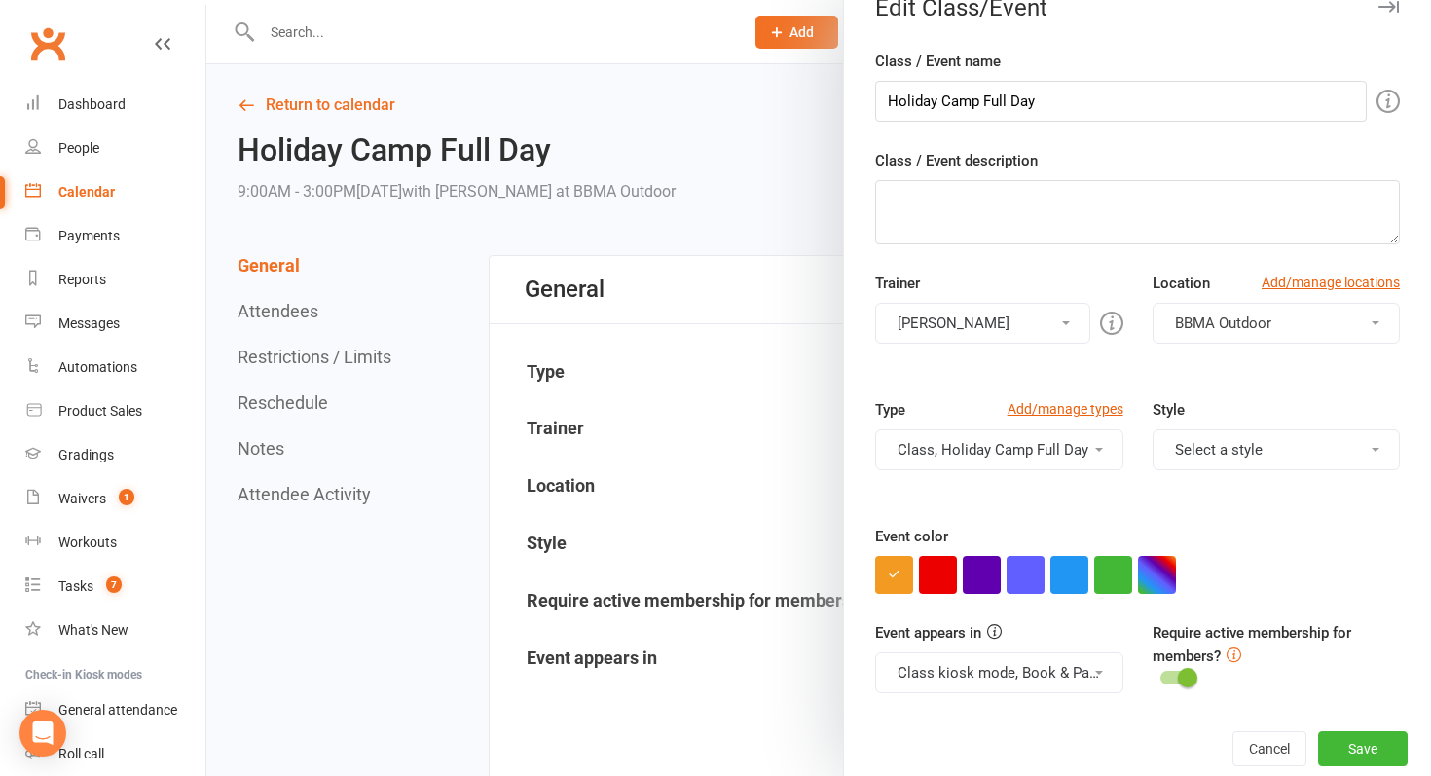
scroll to position [33, 0]
click at [1385, 771] on div "Cancel Save" at bounding box center [1137, 747] width 587 height 55
click at [1361, 743] on button "Save" at bounding box center [1363, 748] width 90 height 35
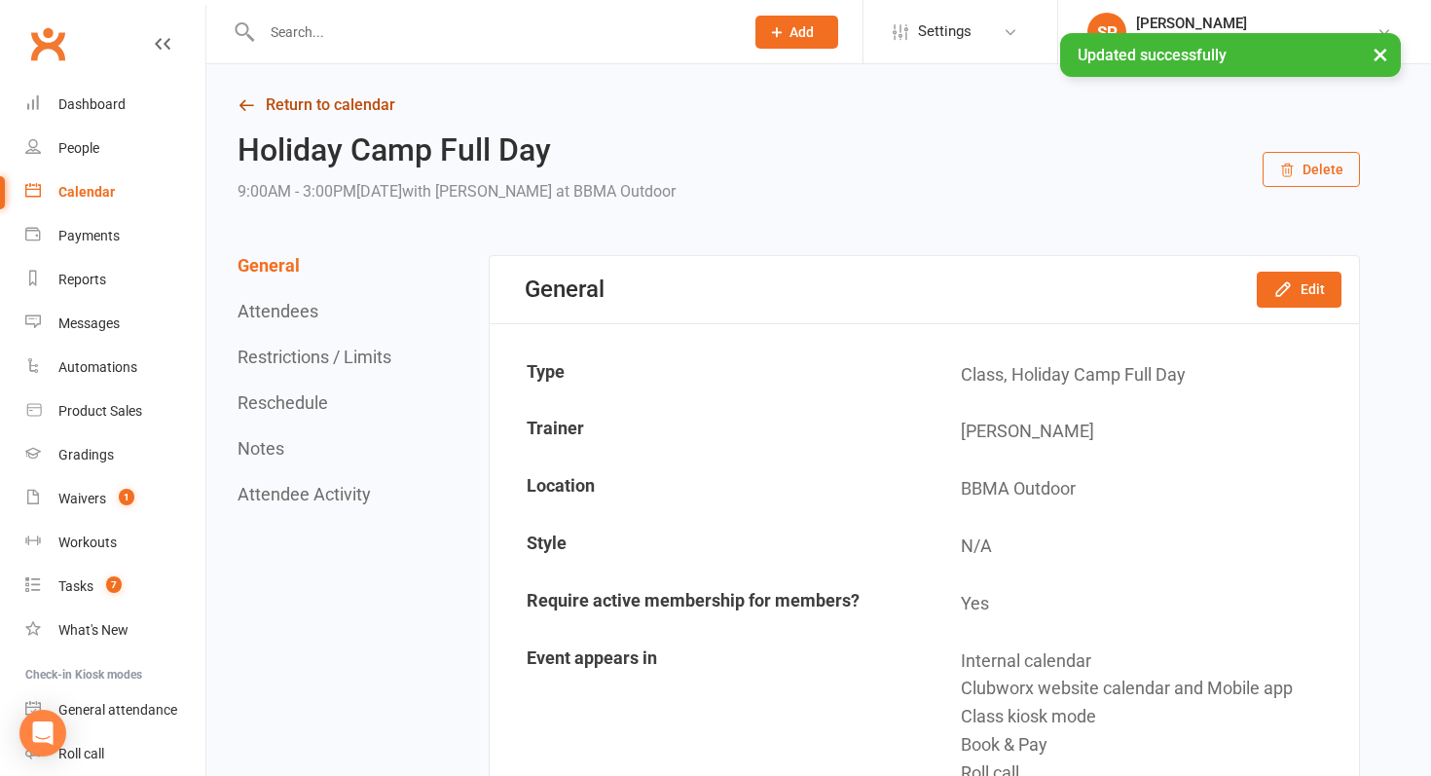
click at [274, 99] on link "Return to calendar" at bounding box center [799, 105] width 1123 height 27
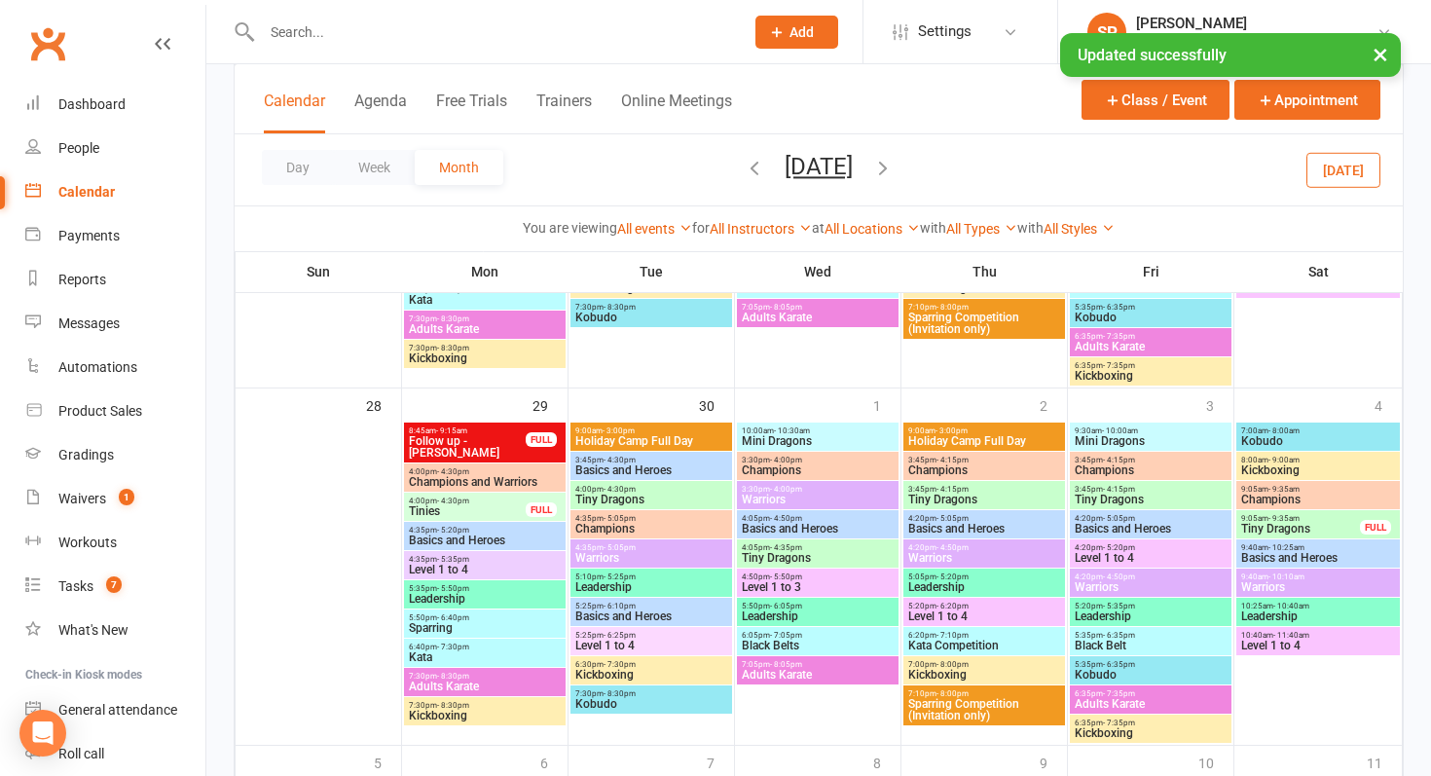
scroll to position [1879, 0]
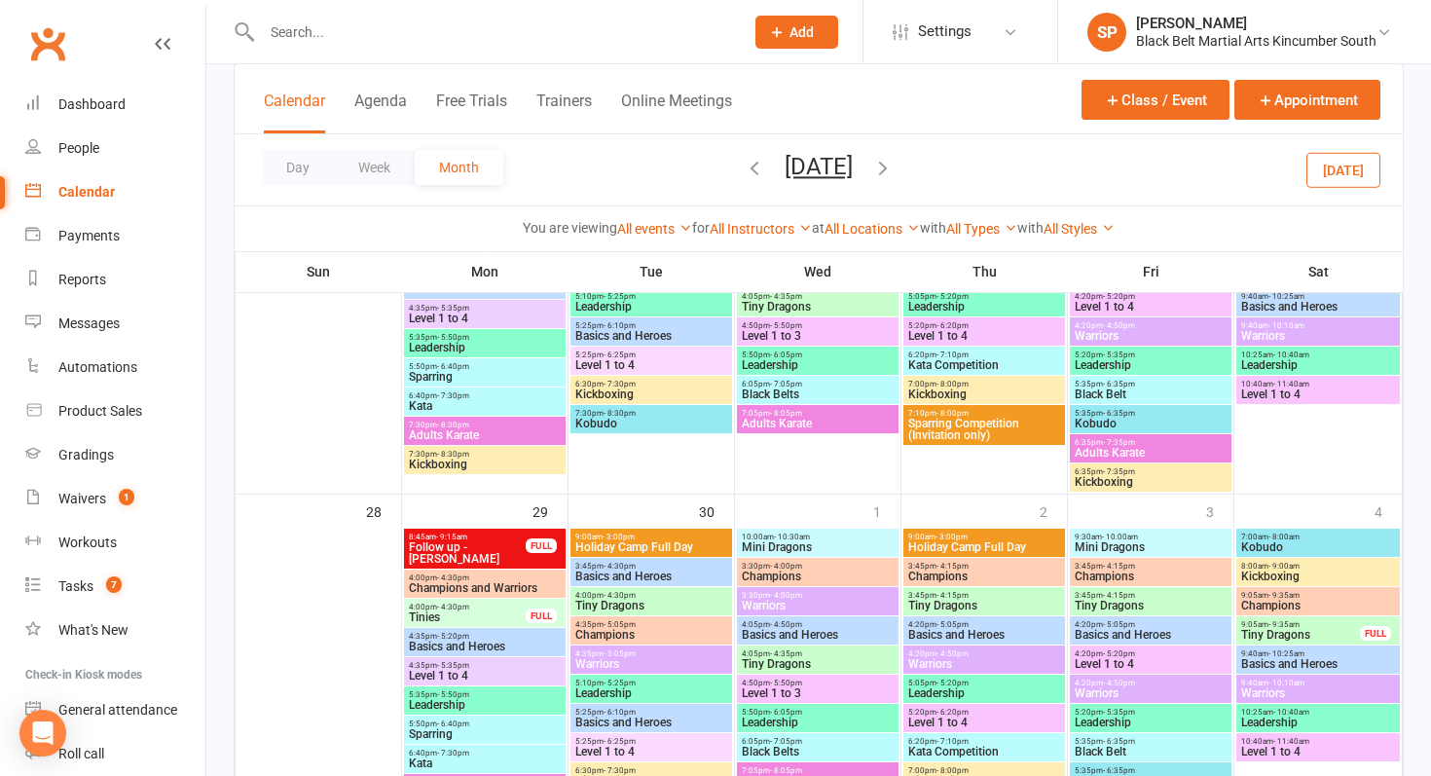
scroll to position [1387, 0]
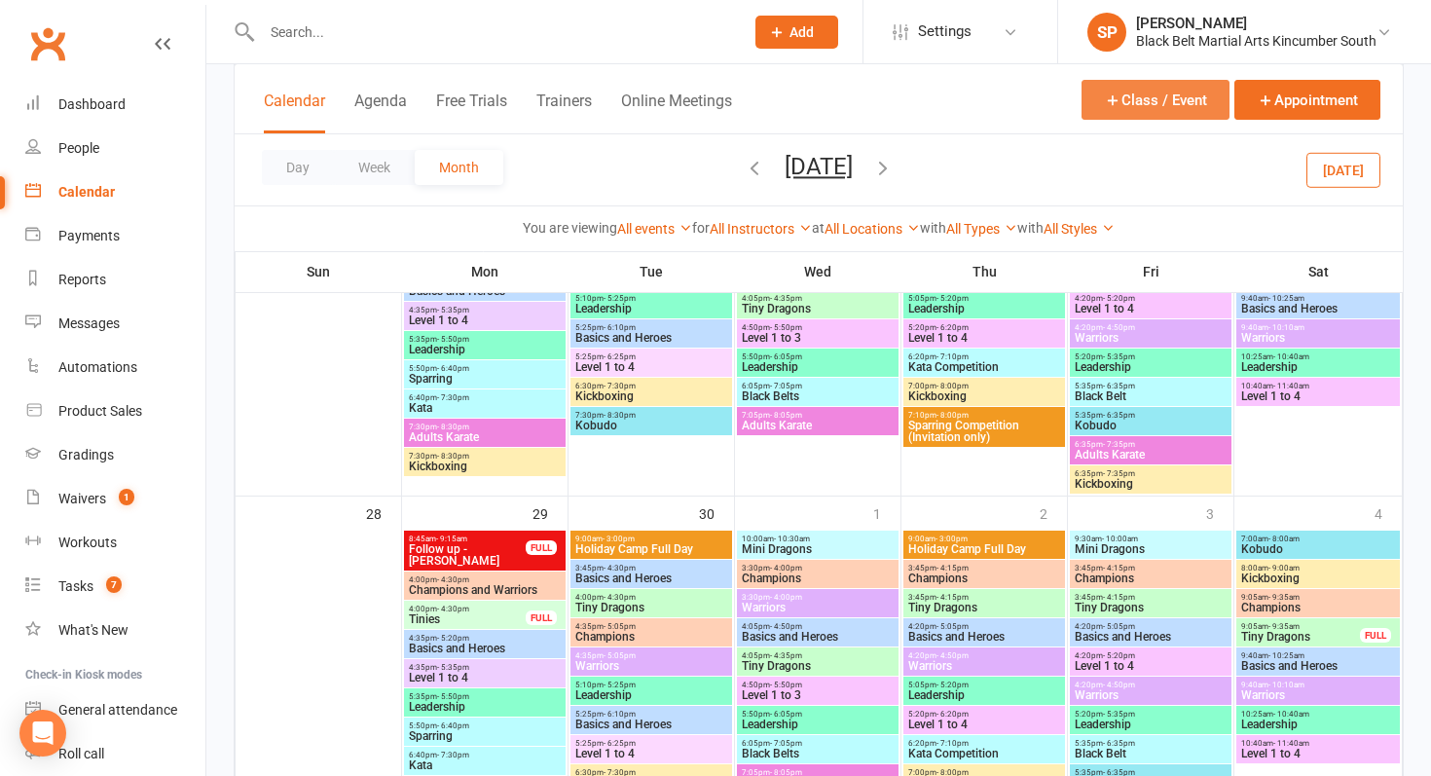
click at [1157, 103] on button "Class / Event" at bounding box center [1156, 100] width 148 height 40
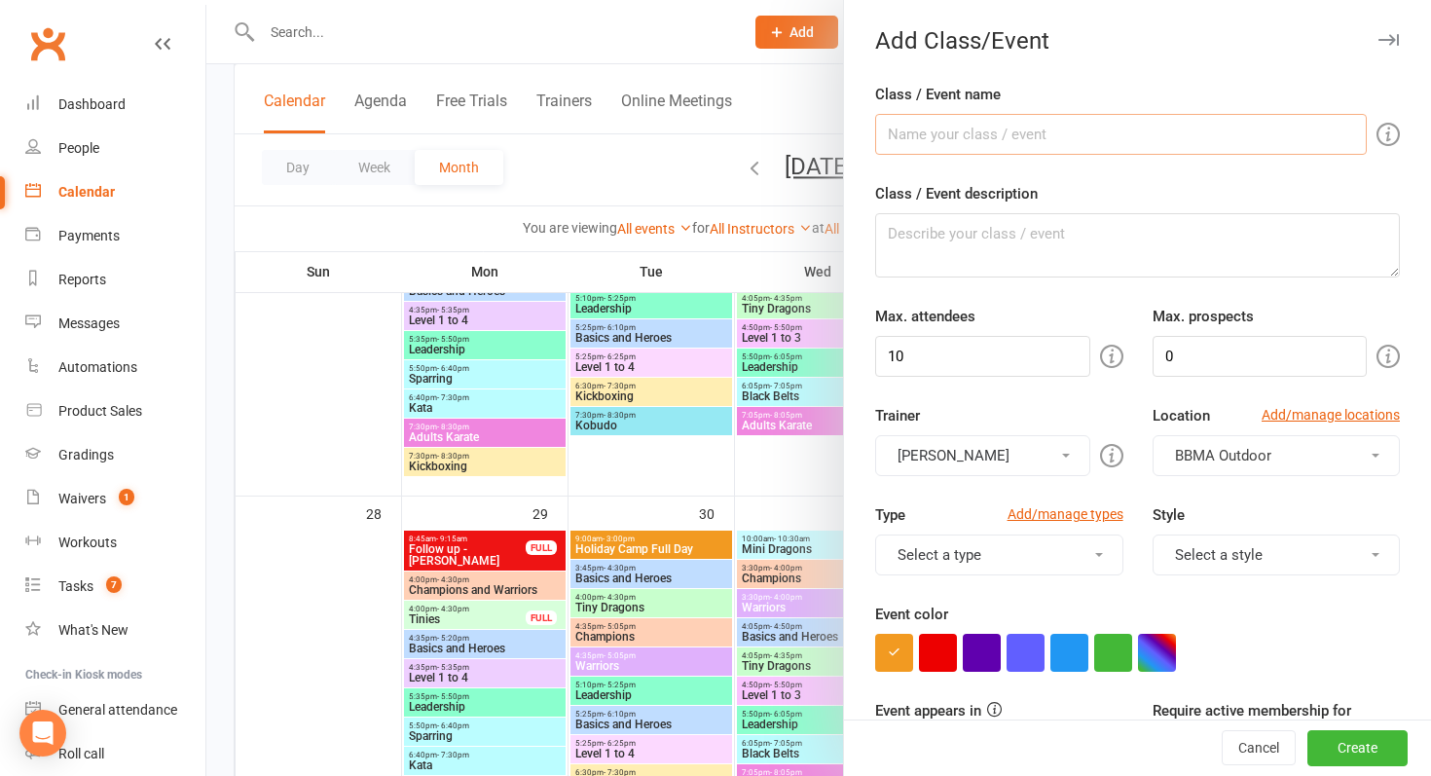
click at [1123, 129] on input "Class / Event name" at bounding box center [1121, 134] width 492 height 41
type input "Holiday Camp Half Day"
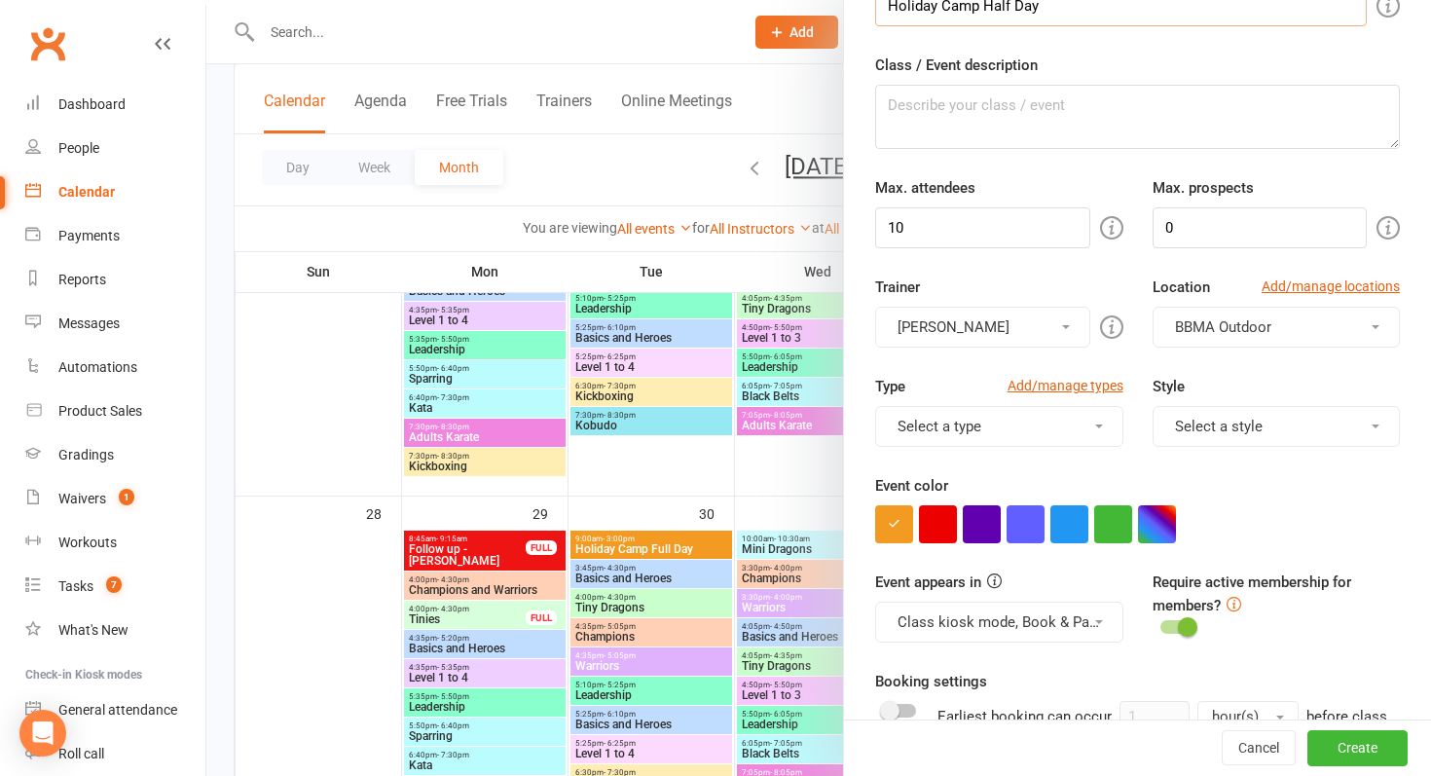
scroll to position [163, 0]
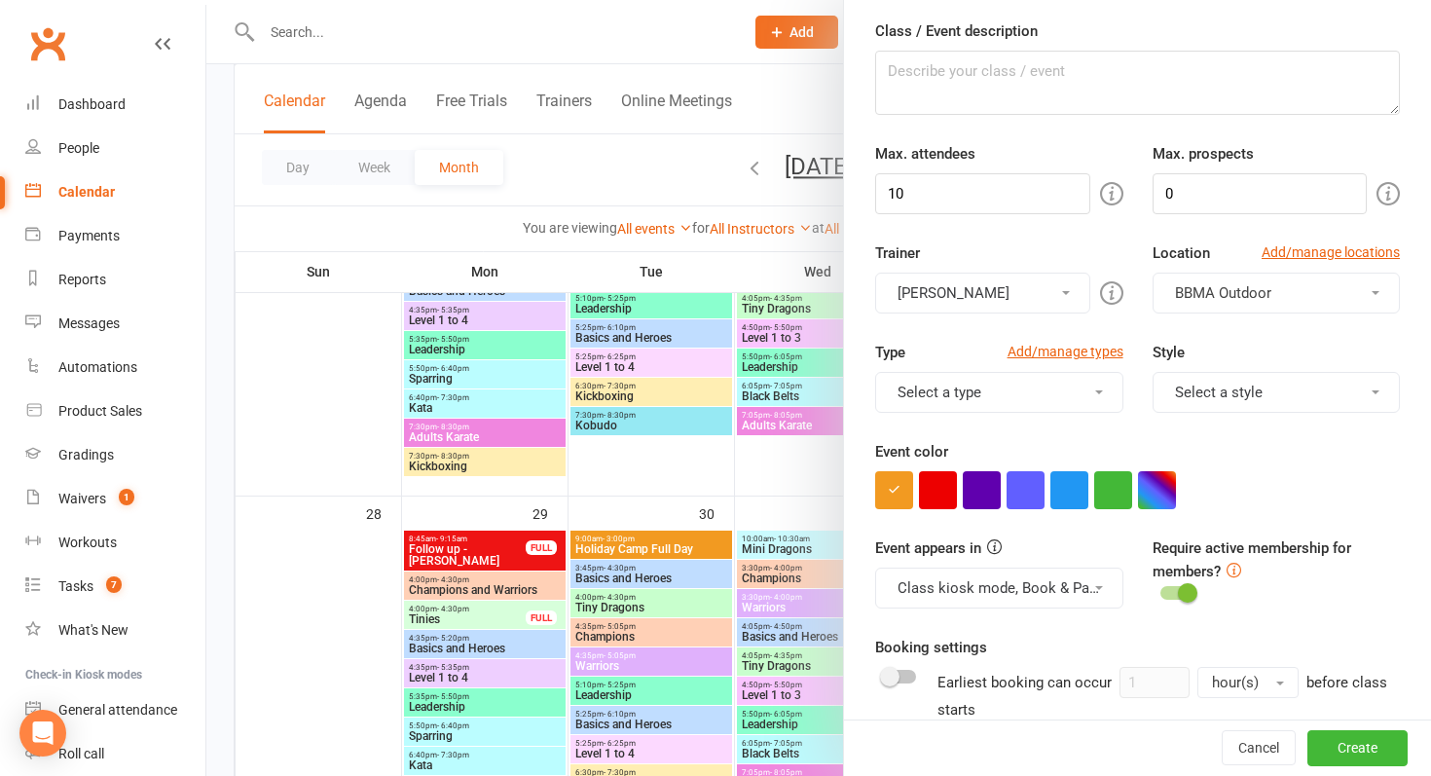
click at [1002, 295] on button "[PERSON_NAME]" at bounding box center [982, 293] width 214 height 41
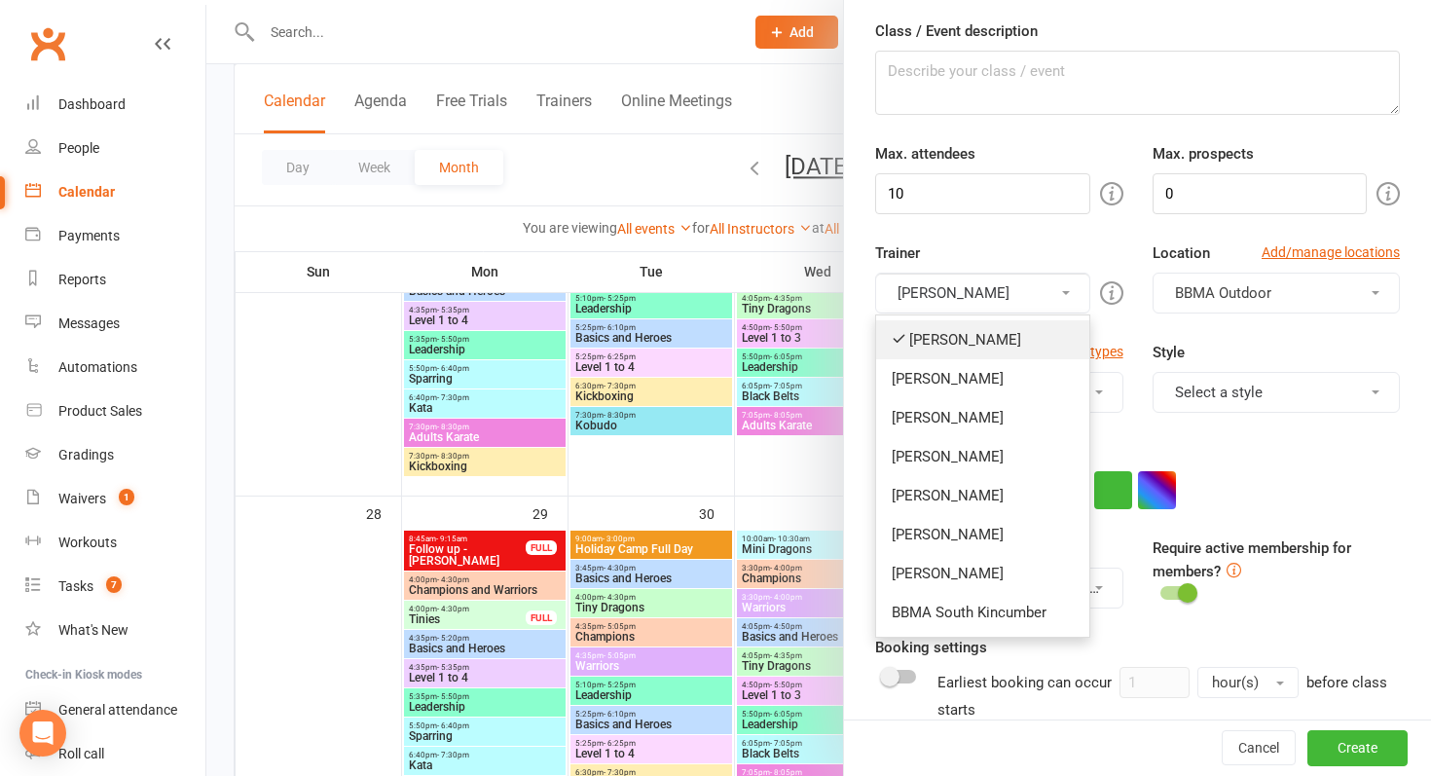
click at [995, 337] on link "[PERSON_NAME]" at bounding box center [982, 339] width 212 height 39
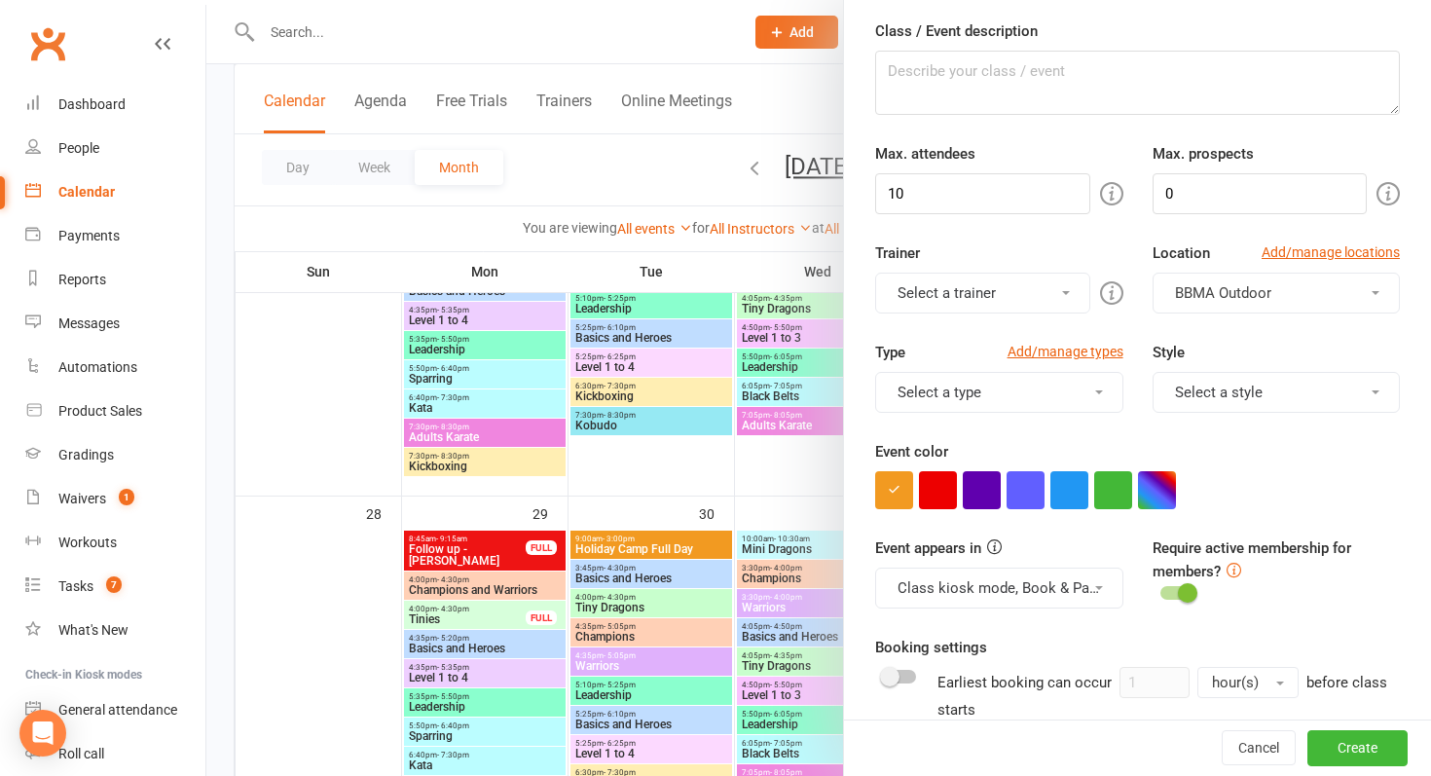
click at [992, 292] on button "Select a trainer" at bounding box center [982, 293] width 214 height 41
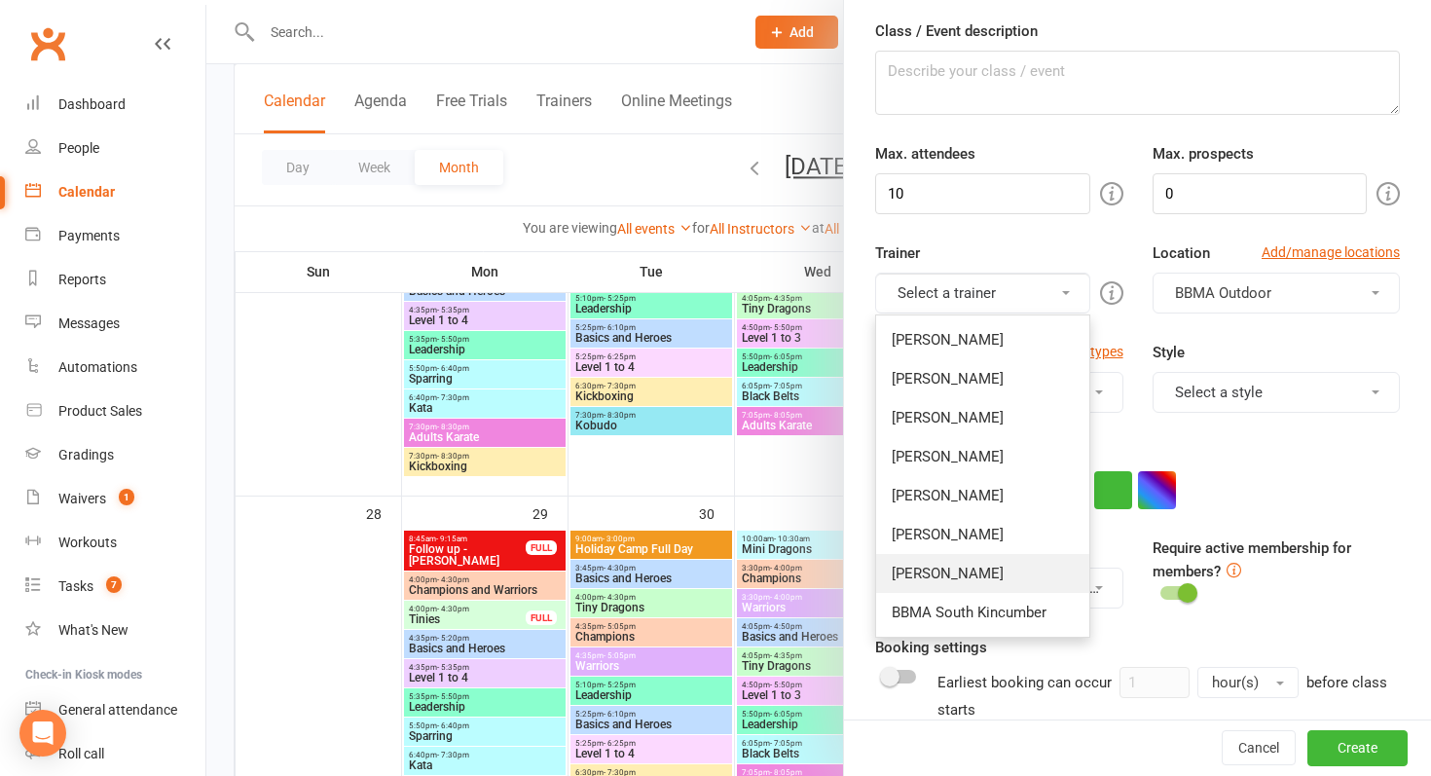
click at [962, 558] on link "[PERSON_NAME]" at bounding box center [982, 573] width 212 height 39
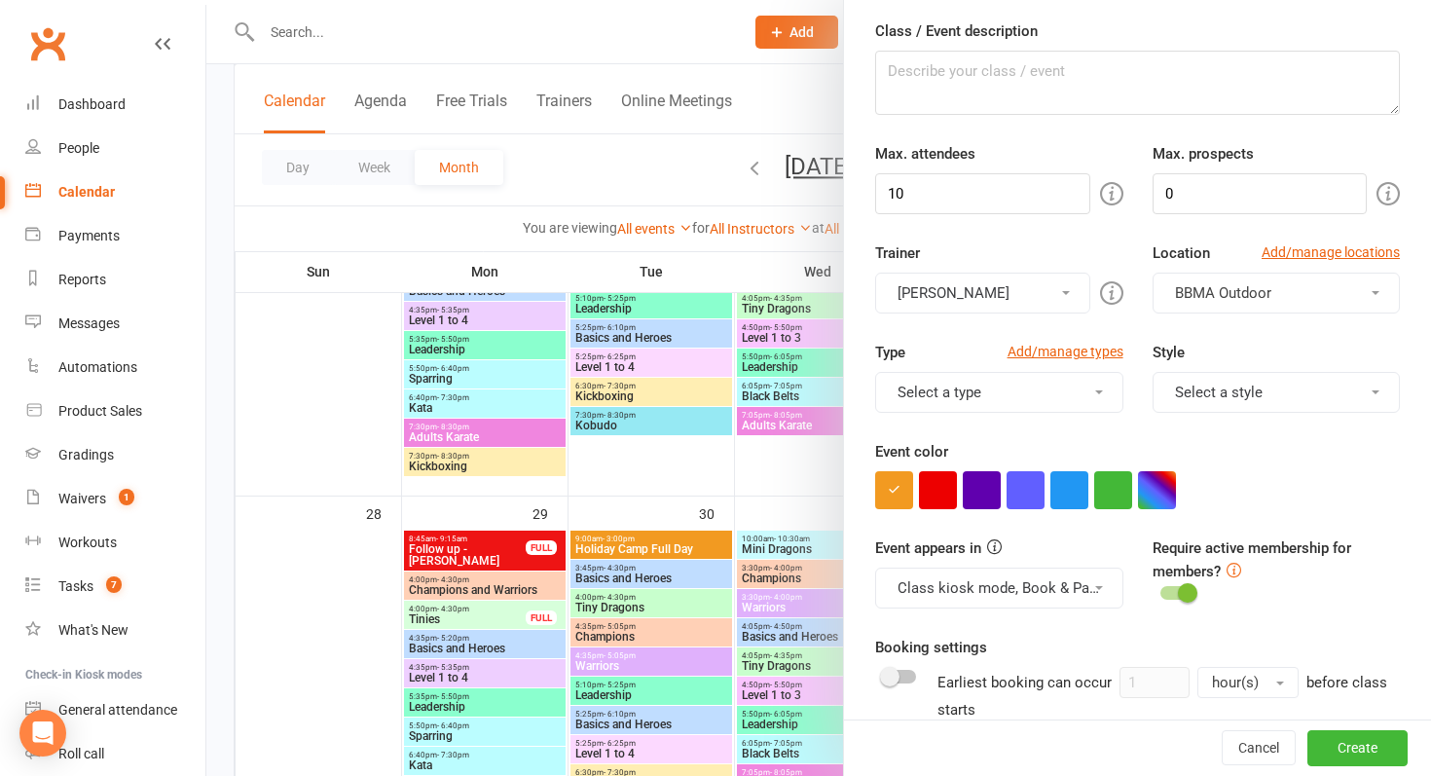
click at [1280, 287] on button "BBMA Outdoor" at bounding box center [1276, 293] width 247 height 41
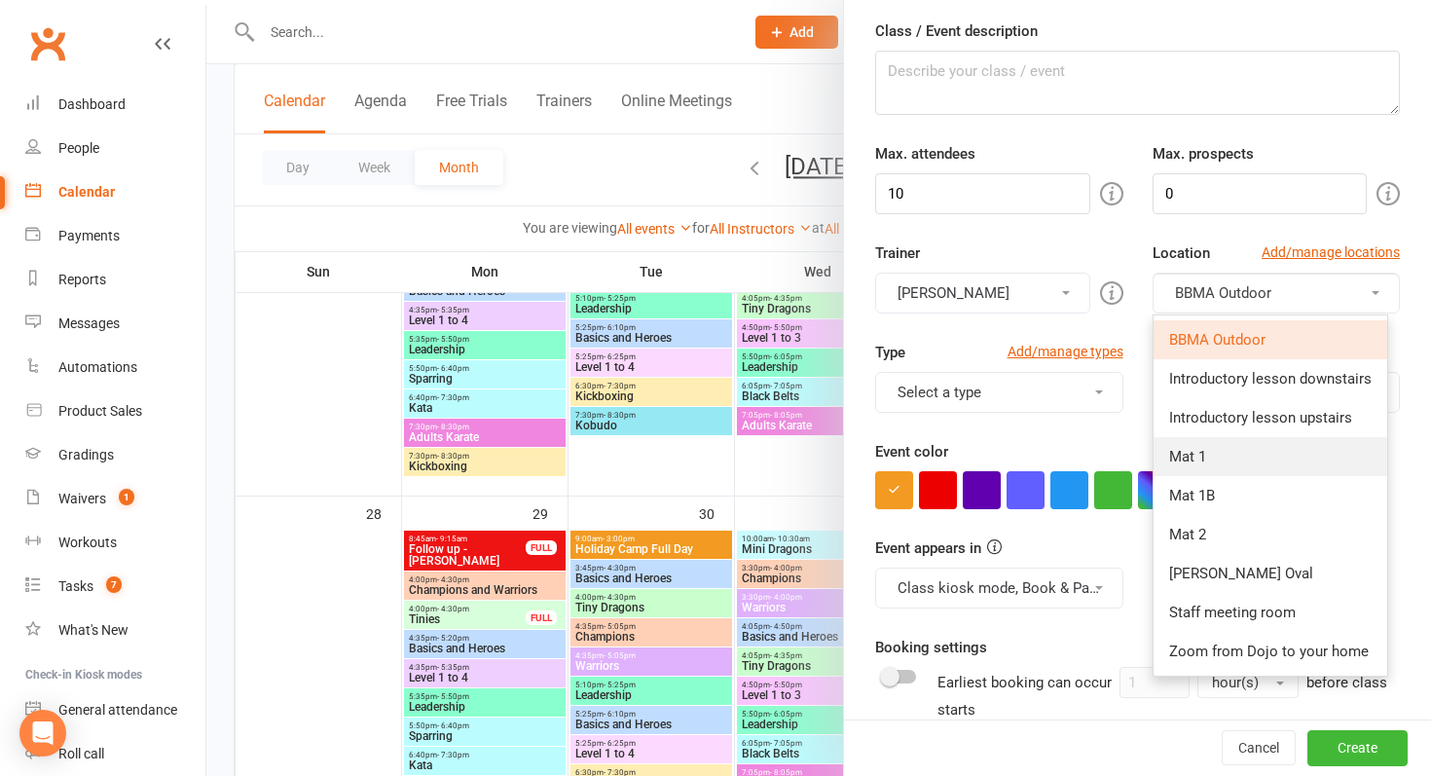
click at [1228, 453] on link "Mat 1" at bounding box center [1271, 456] width 234 height 39
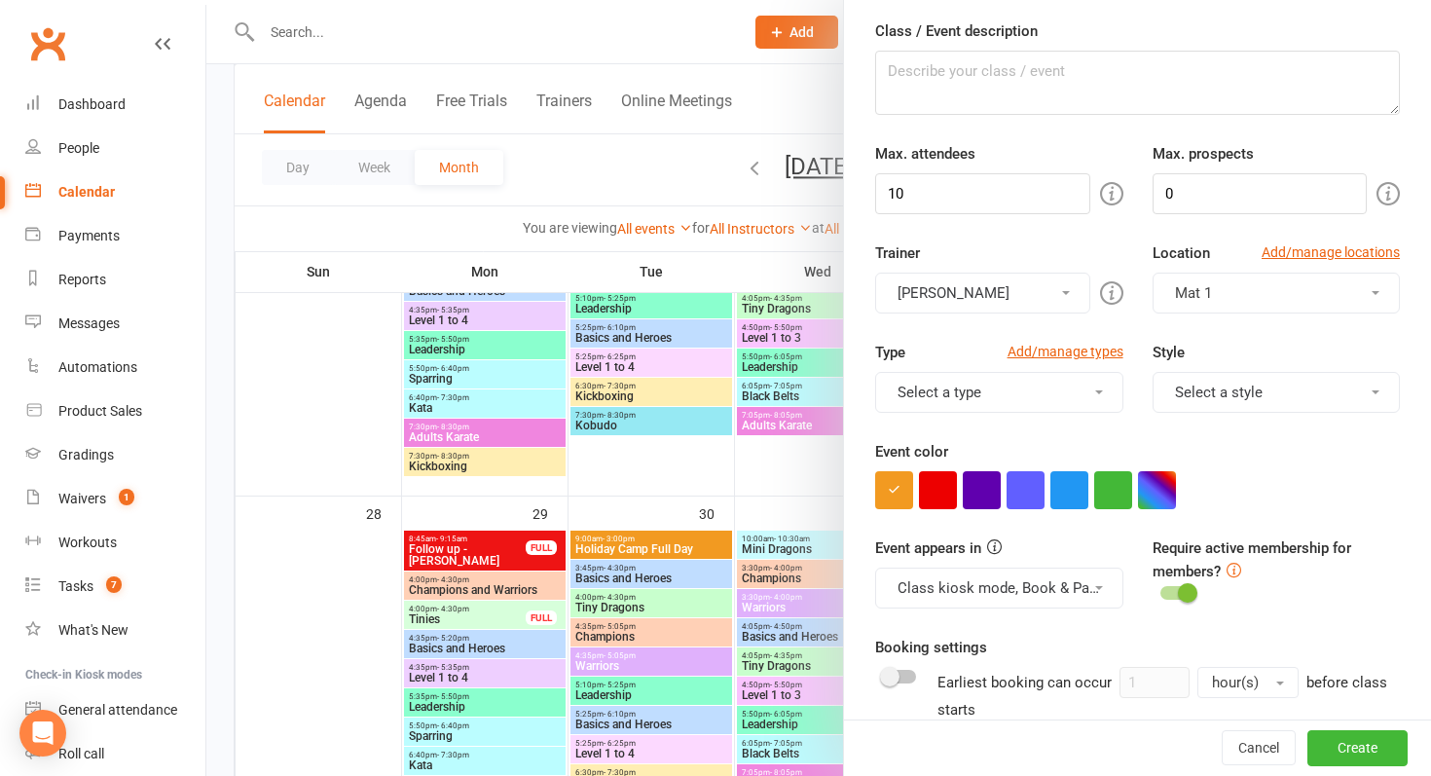
scroll to position [0, 0]
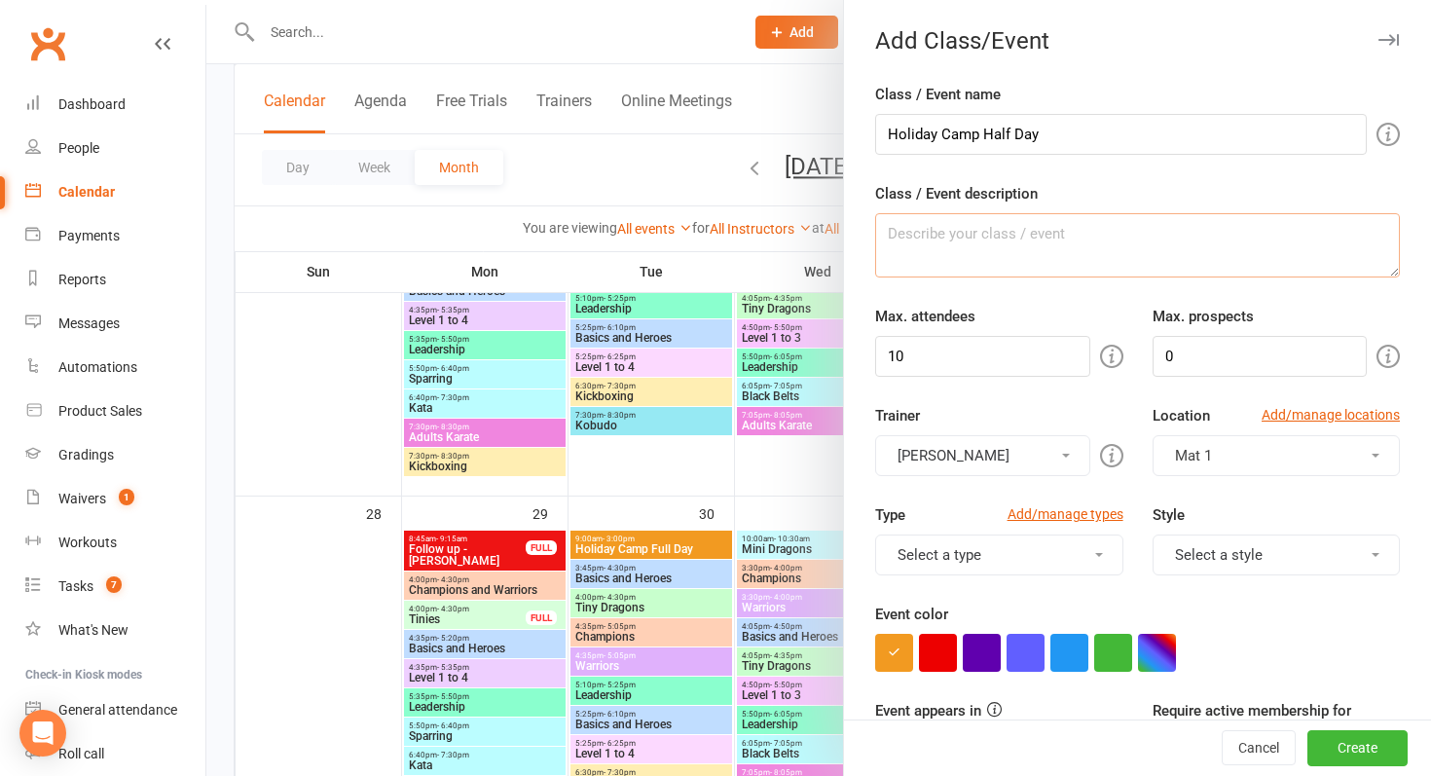
click at [1034, 241] on textarea "Class / Event description" at bounding box center [1137, 245] width 525 height 64
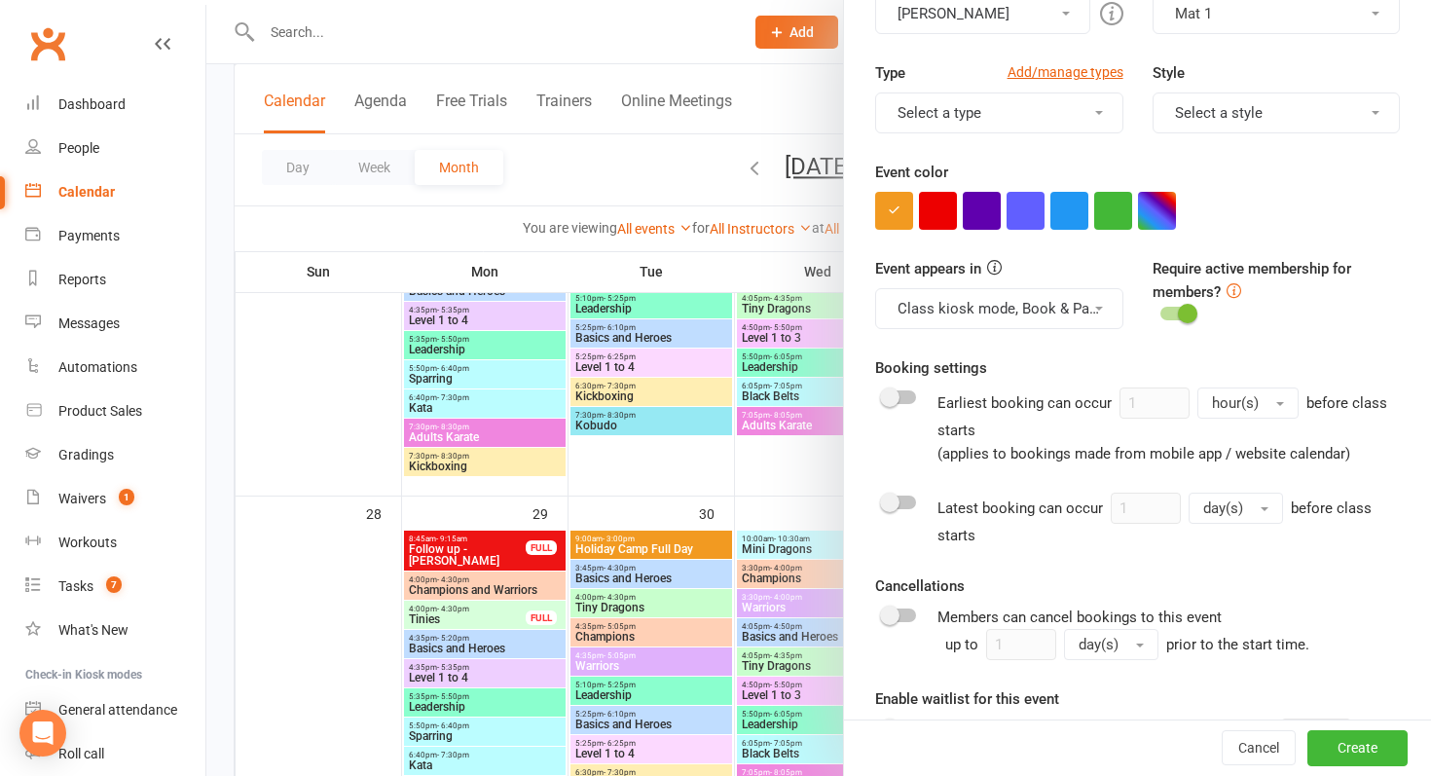
scroll to position [452, 0]
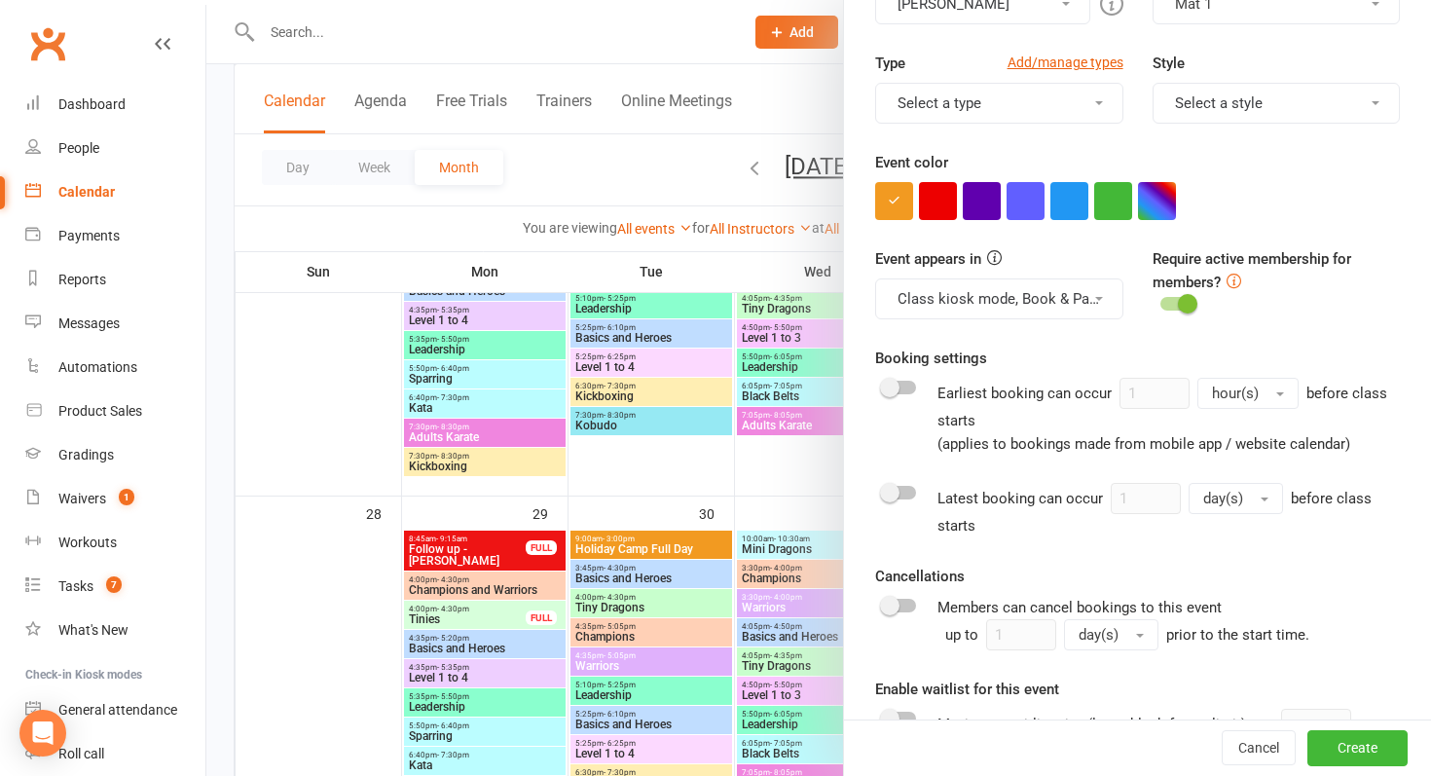
click at [1038, 107] on button "Select a type" at bounding box center [998, 103] width 247 height 41
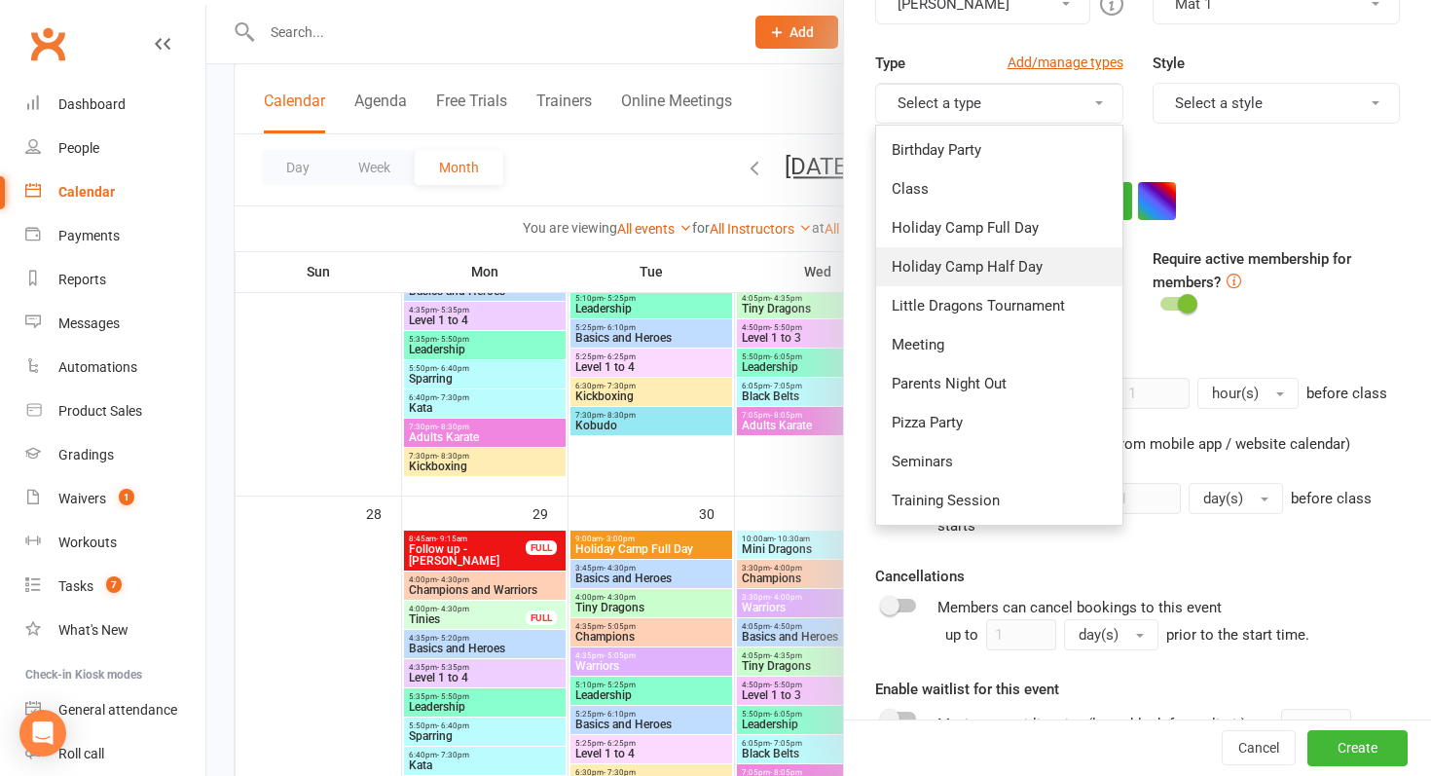
click at [1043, 265] on link "Holiday Camp Half Day" at bounding box center [998, 266] width 245 height 39
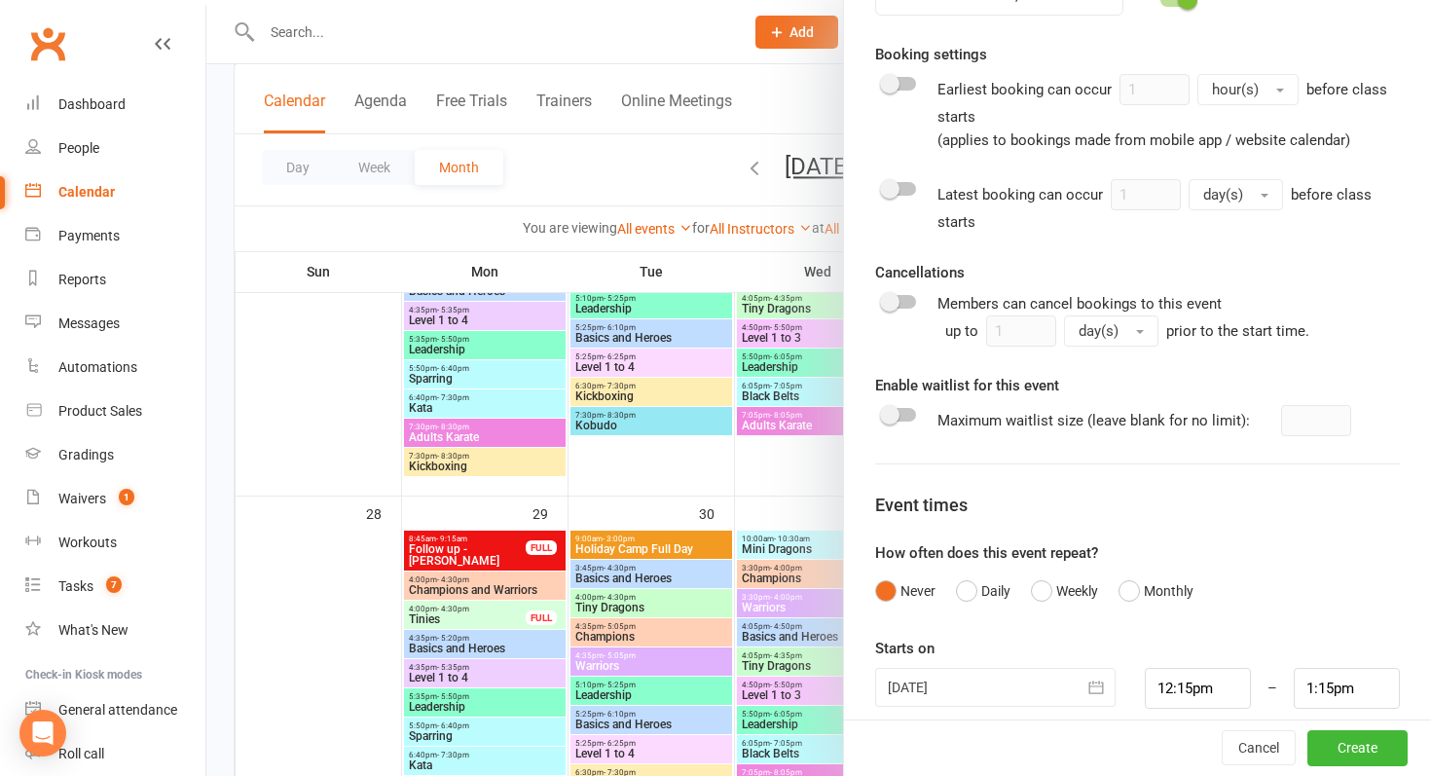
scroll to position [775, 0]
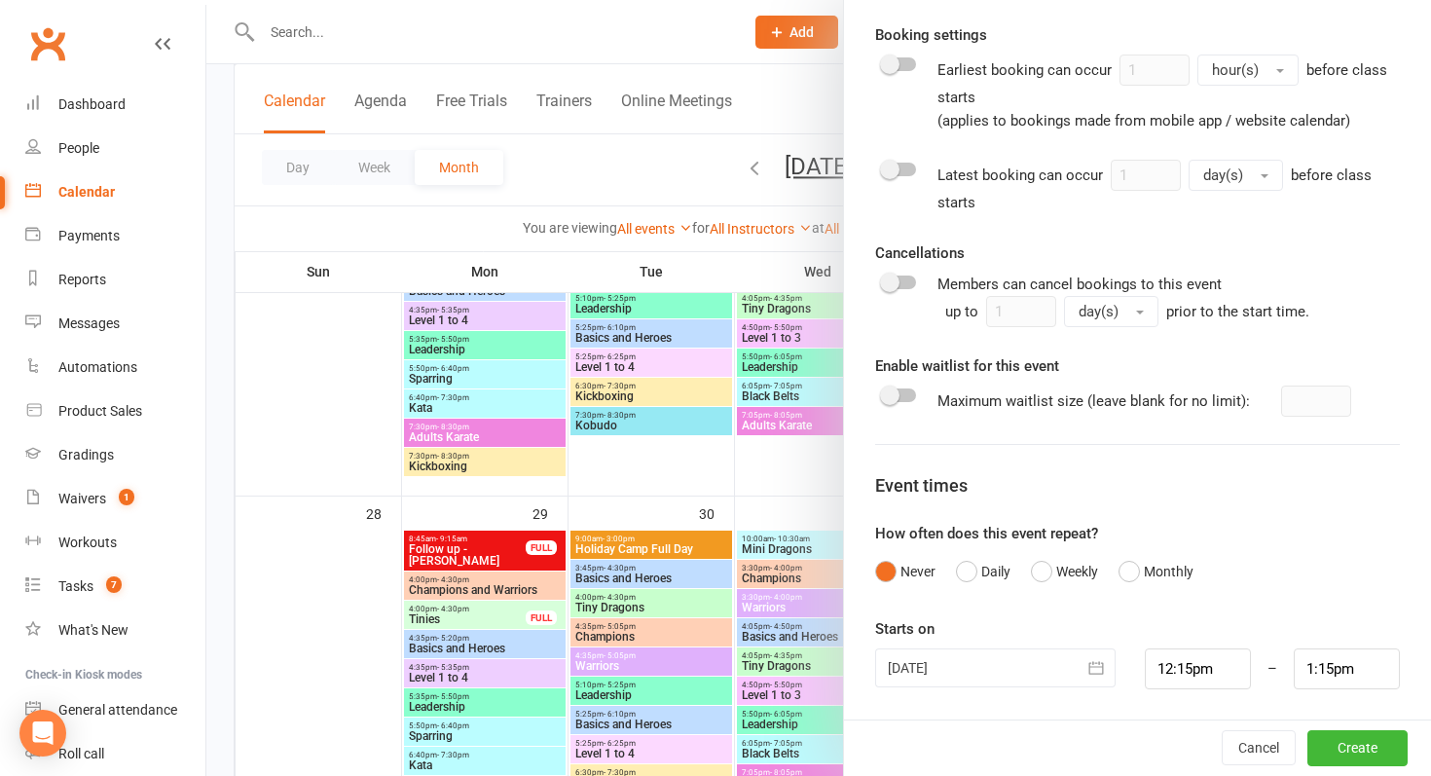
click at [957, 670] on div at bounding box center [995, 667] width 240 height 39
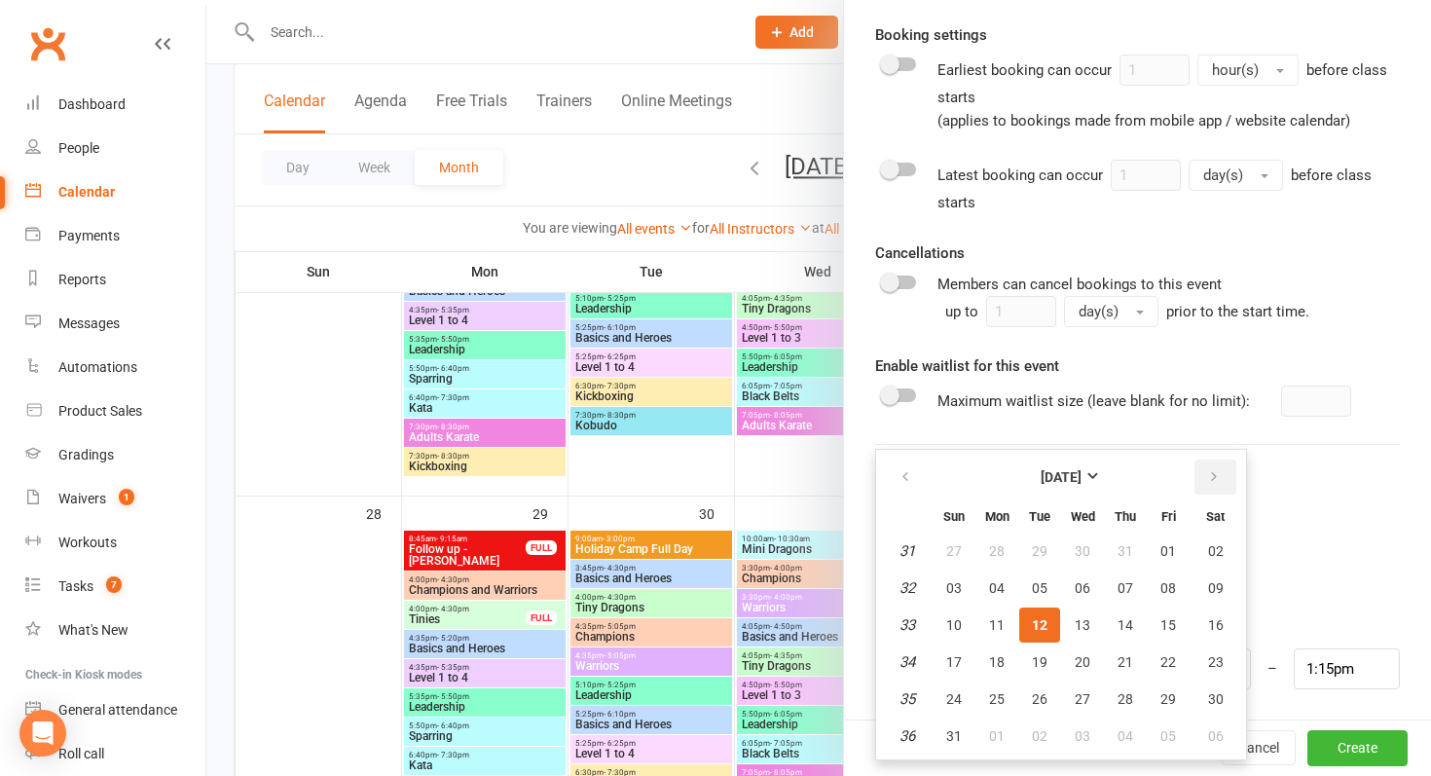
click at [1219, 476] on icon "button" at bounding box center [1214, 477] width 14 height 16
click at [1038, 709] on button "30" at bounding box center [1039, 699] width 41 height 35
type input "[DATE]"
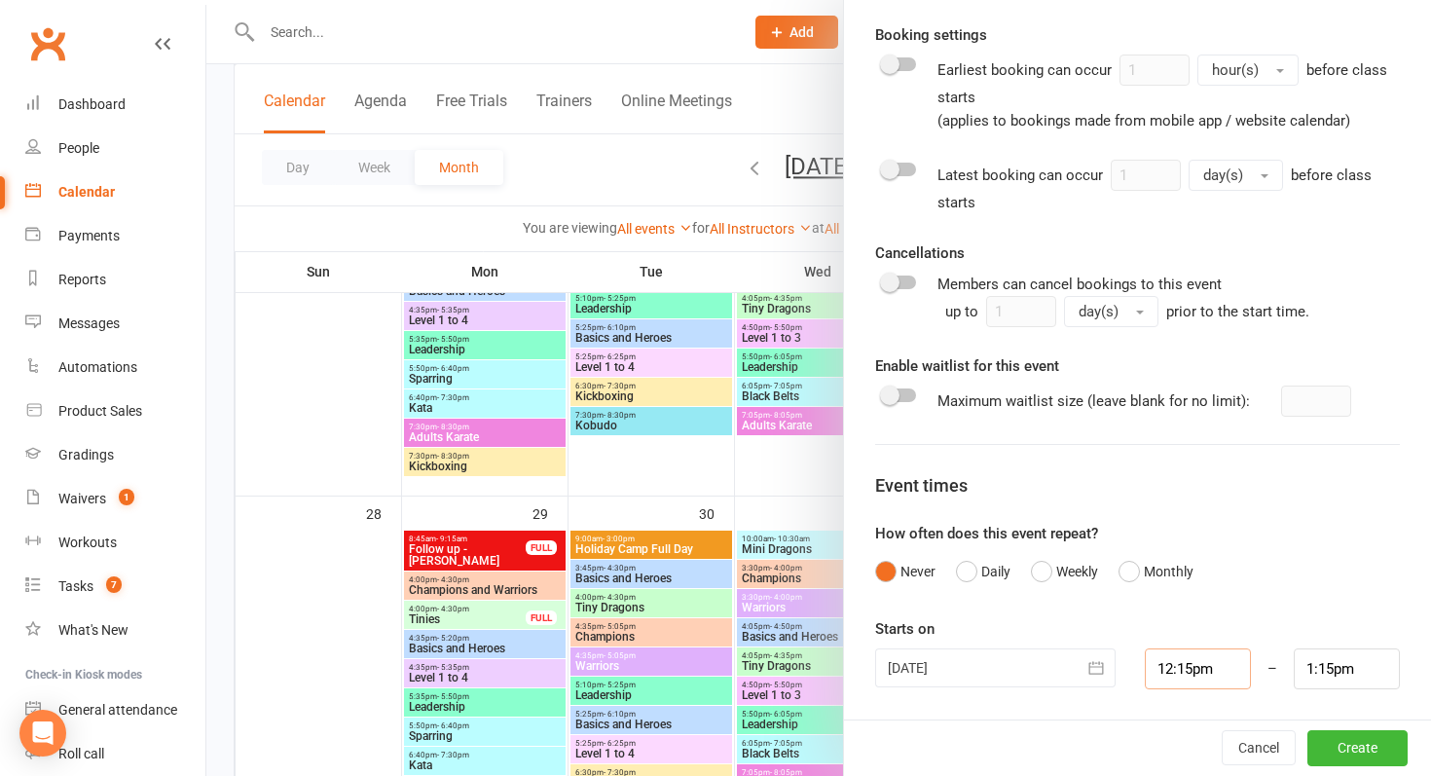
drag, startPoint x: 1120, startPoint y: 663, endPoint x: 1009, endPoint y: 660, distance: 111.0
click at [1009, 660] on div "[DATE] [DATE] Sun Mon Tue Wed Thu Fri Sat 36 31 01 02 03 04 05 06 37 07 08 09 1…" at bounding box center [1138, 668] width 554 height 41
type input "9"
type input "10:00am"
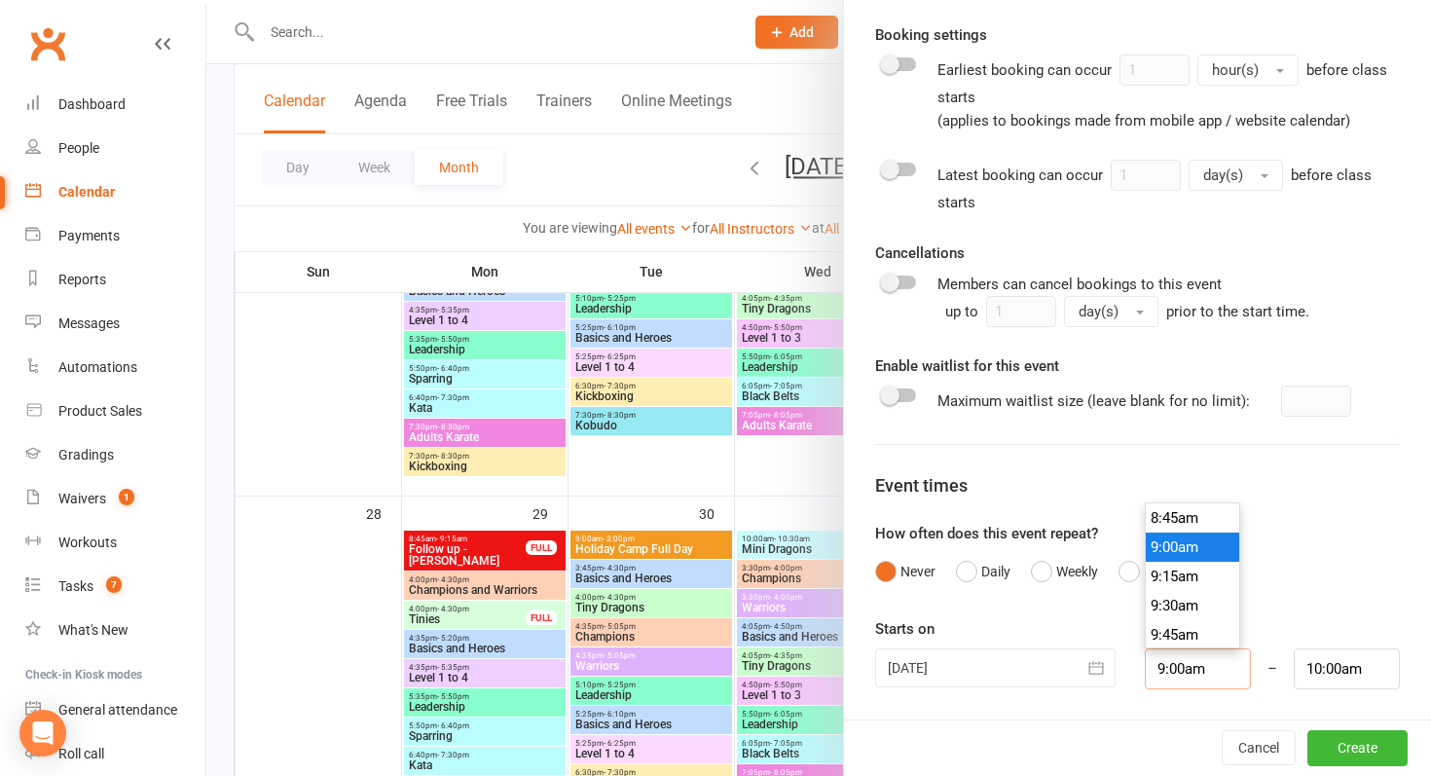
type input "9:00am"
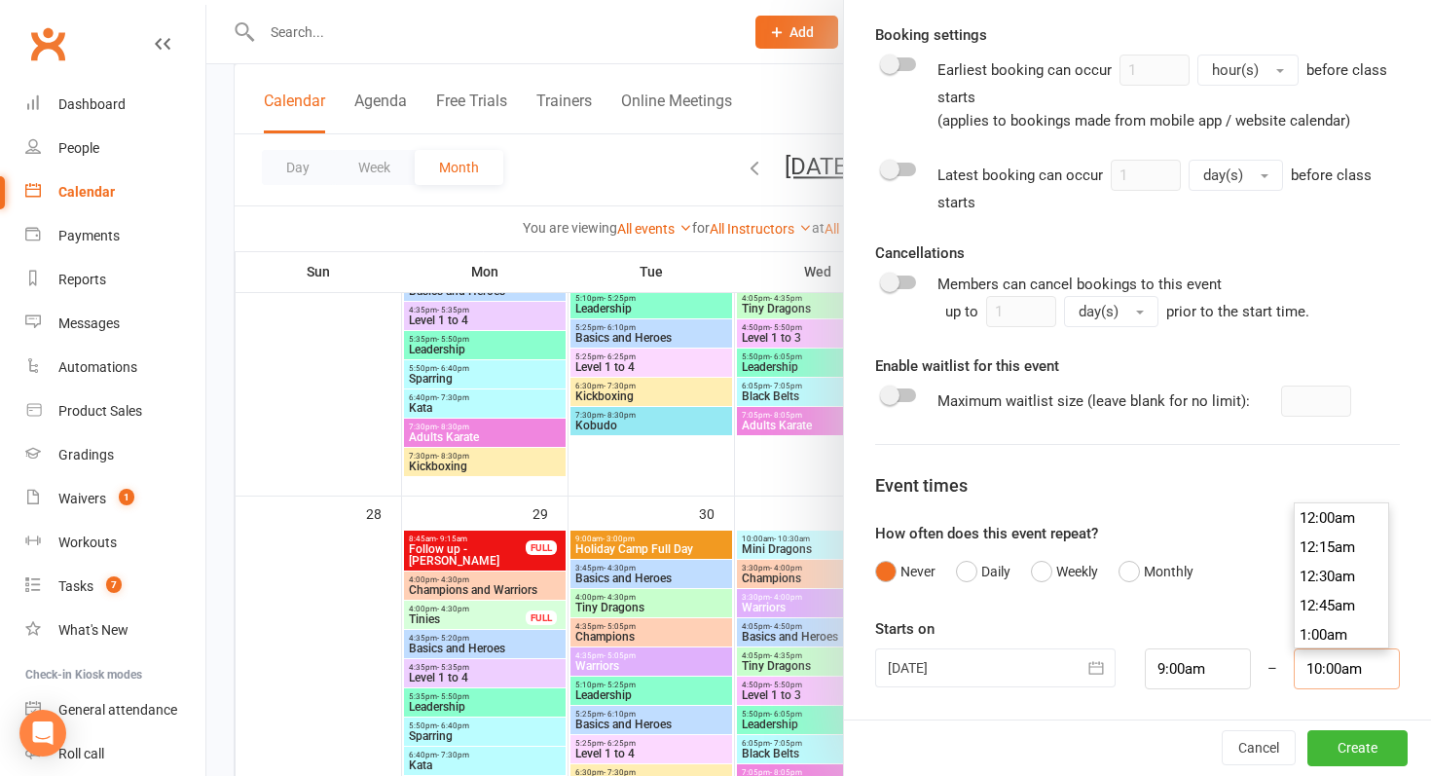
drag, startPoint x: 1368, startPoint y: 672, endPoint x: 1240, endPoint y: 669, distance: 127.6
click at [1240, 669] on div "[DATE] [DATE] Sun Mon Tue Wed Thu Fri Sat 36 31 01 02 03 04 05 06 37 07 08 09 1…" at bounding box center [1138, 668] width 554 height 41
type input "12:00pm"
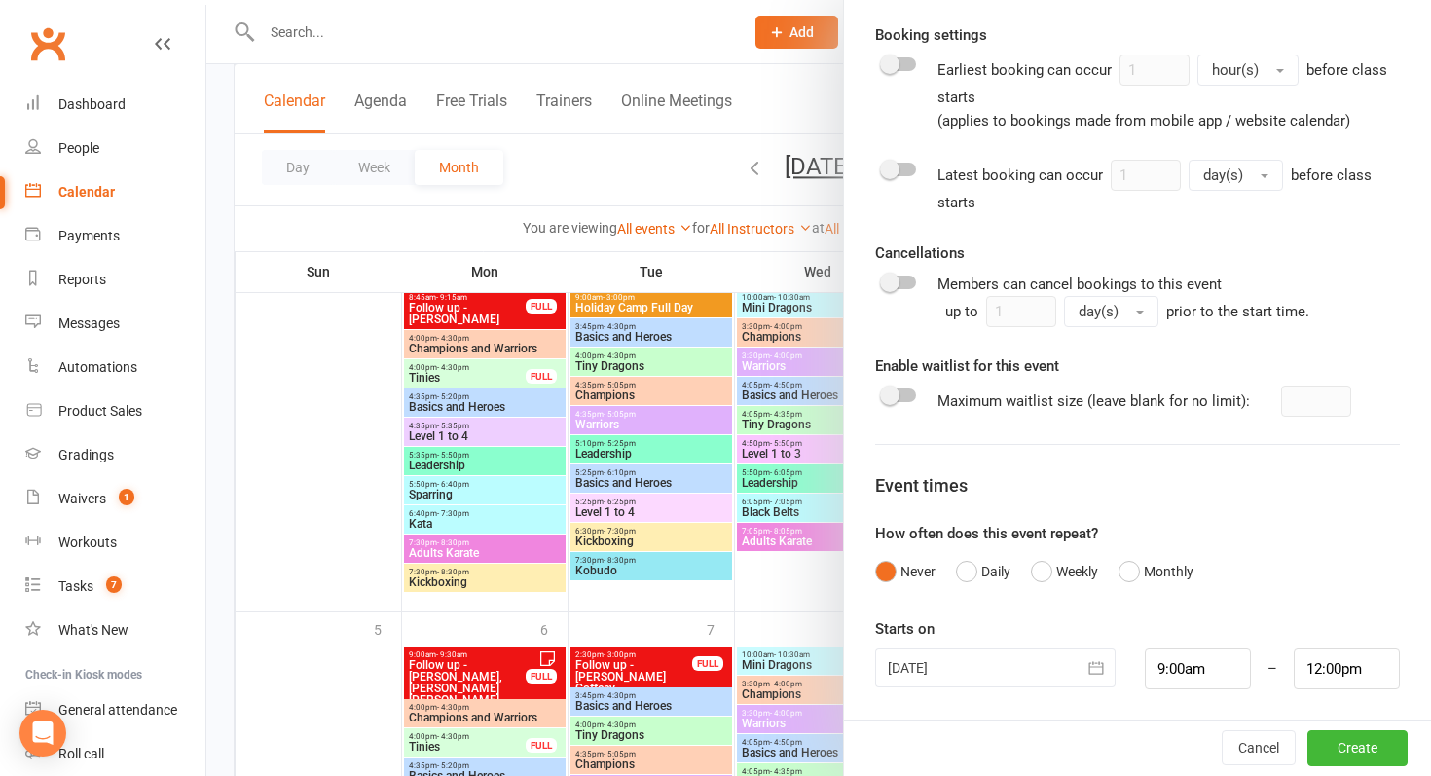
scroll to position [1729, 0]
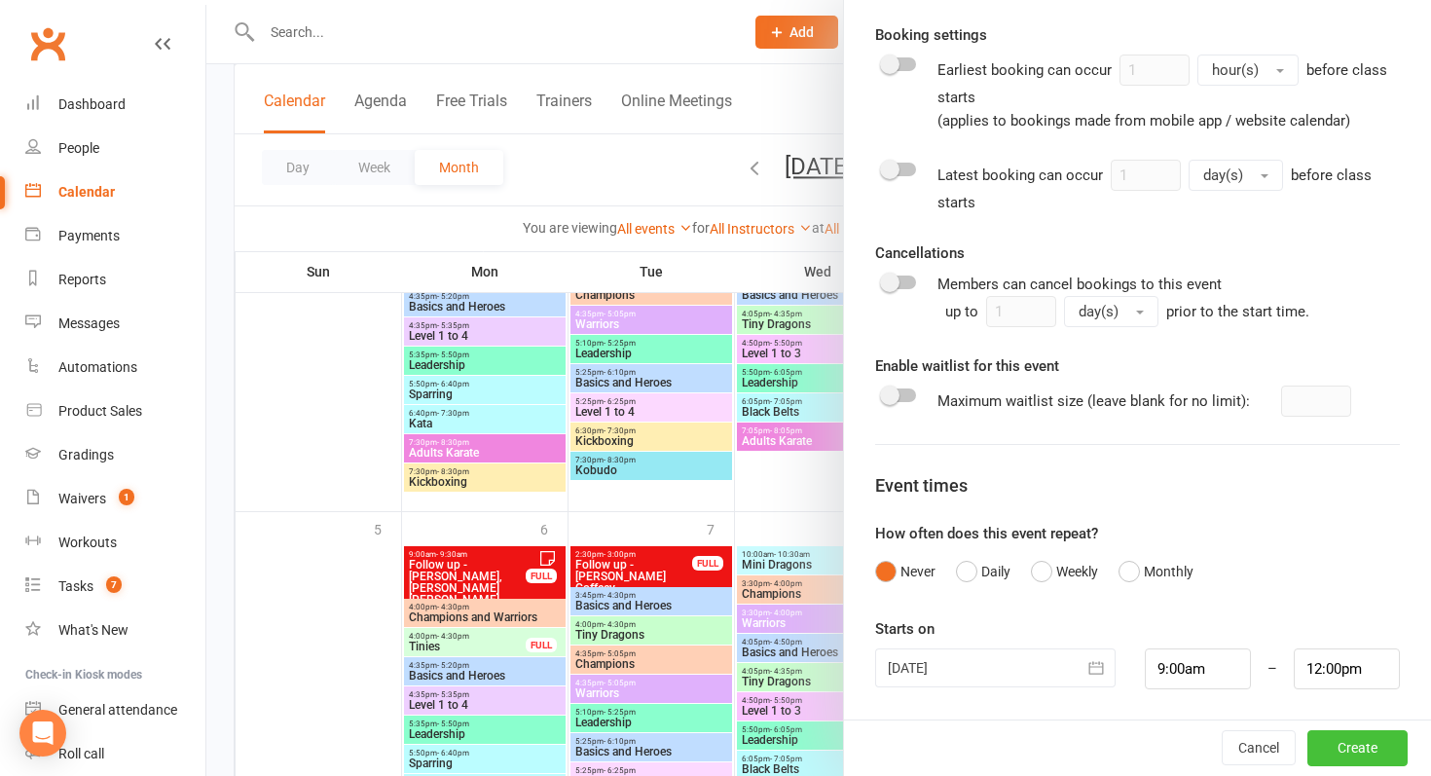
click at [1356, 743] on button "Create" at bounding box center [1358, 748] width 100 height 35
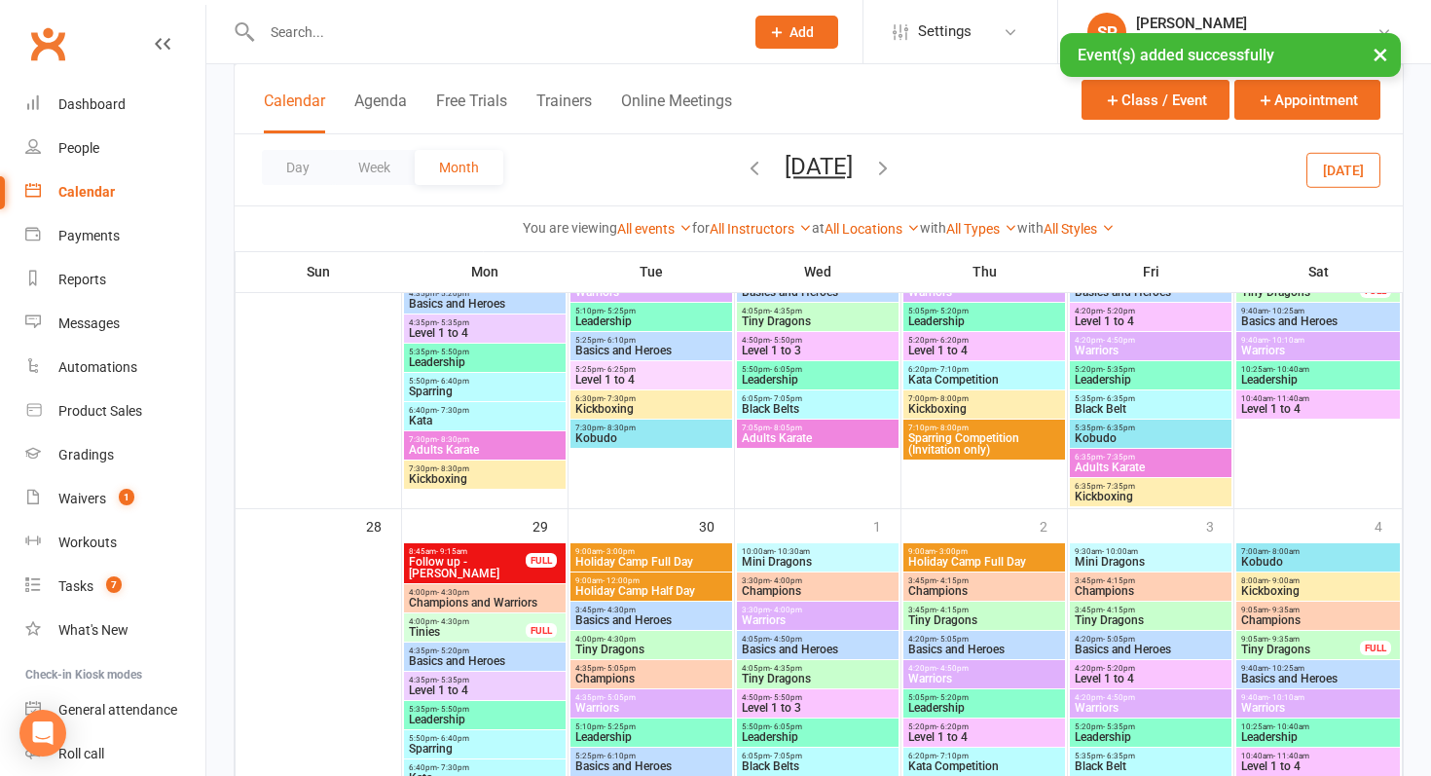
scroll to position [1368, 0]
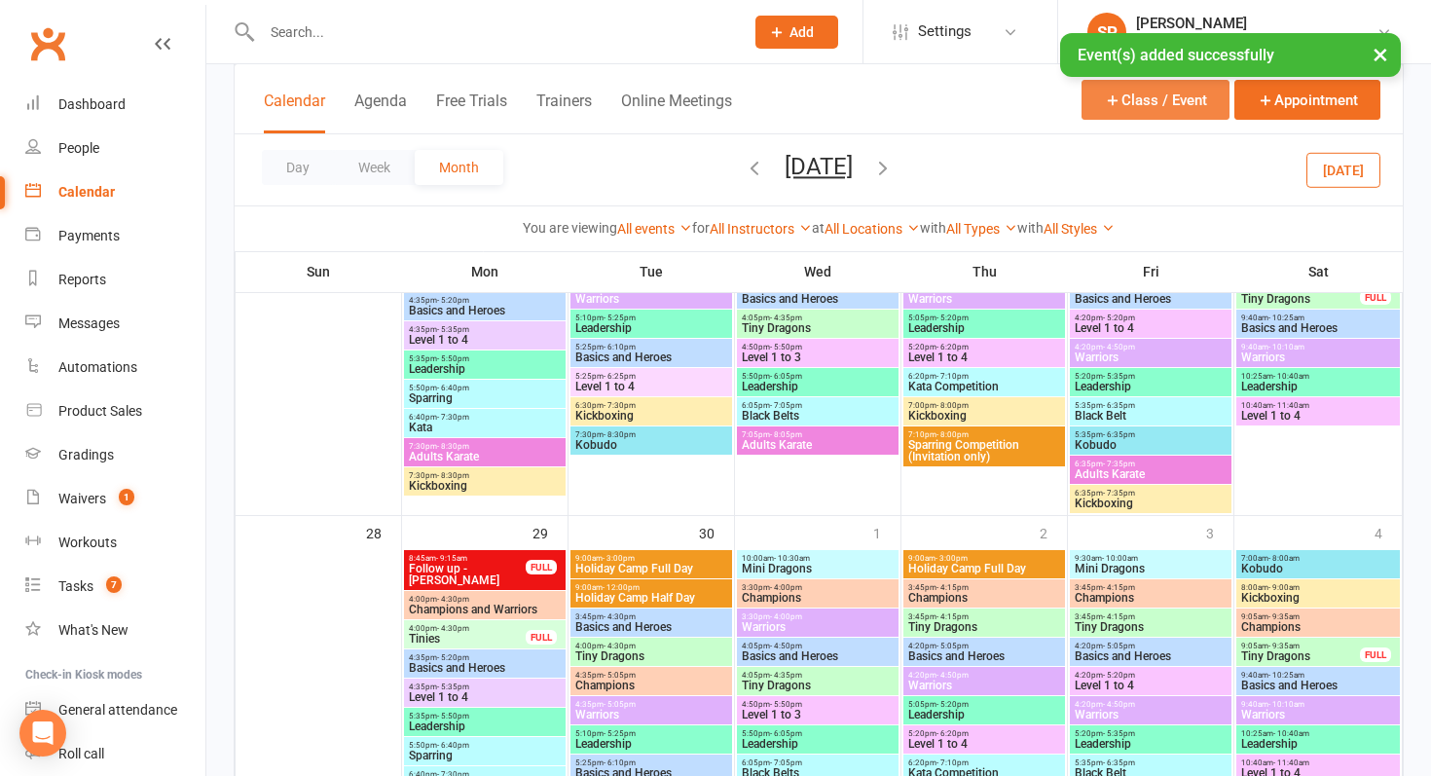
click at [1167, 95] on button "Class / Event" at bounding box center [1156, 100] width 148 height 40
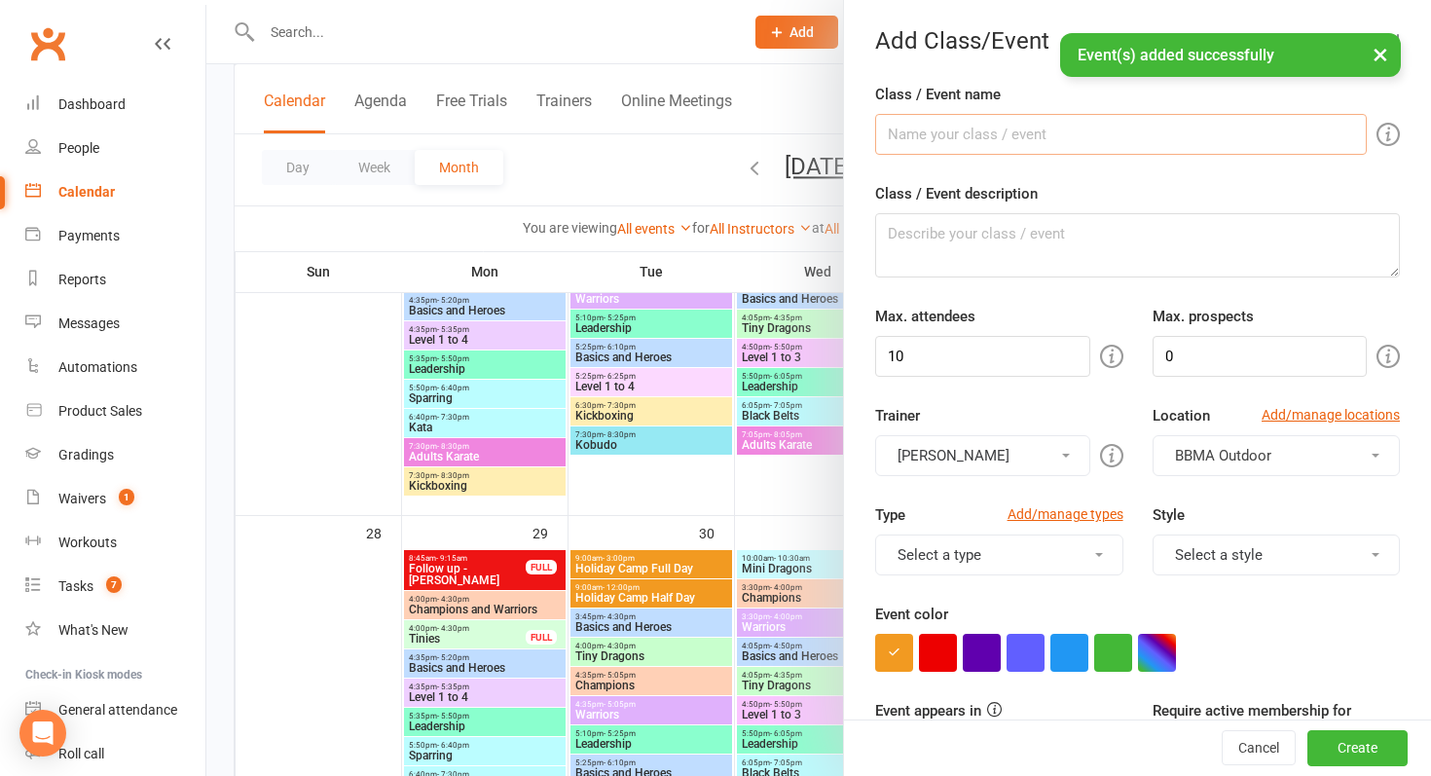
click at [1058, 124] on input "Class / Event name" at bounding box center [1121, 134] width 492 height 41
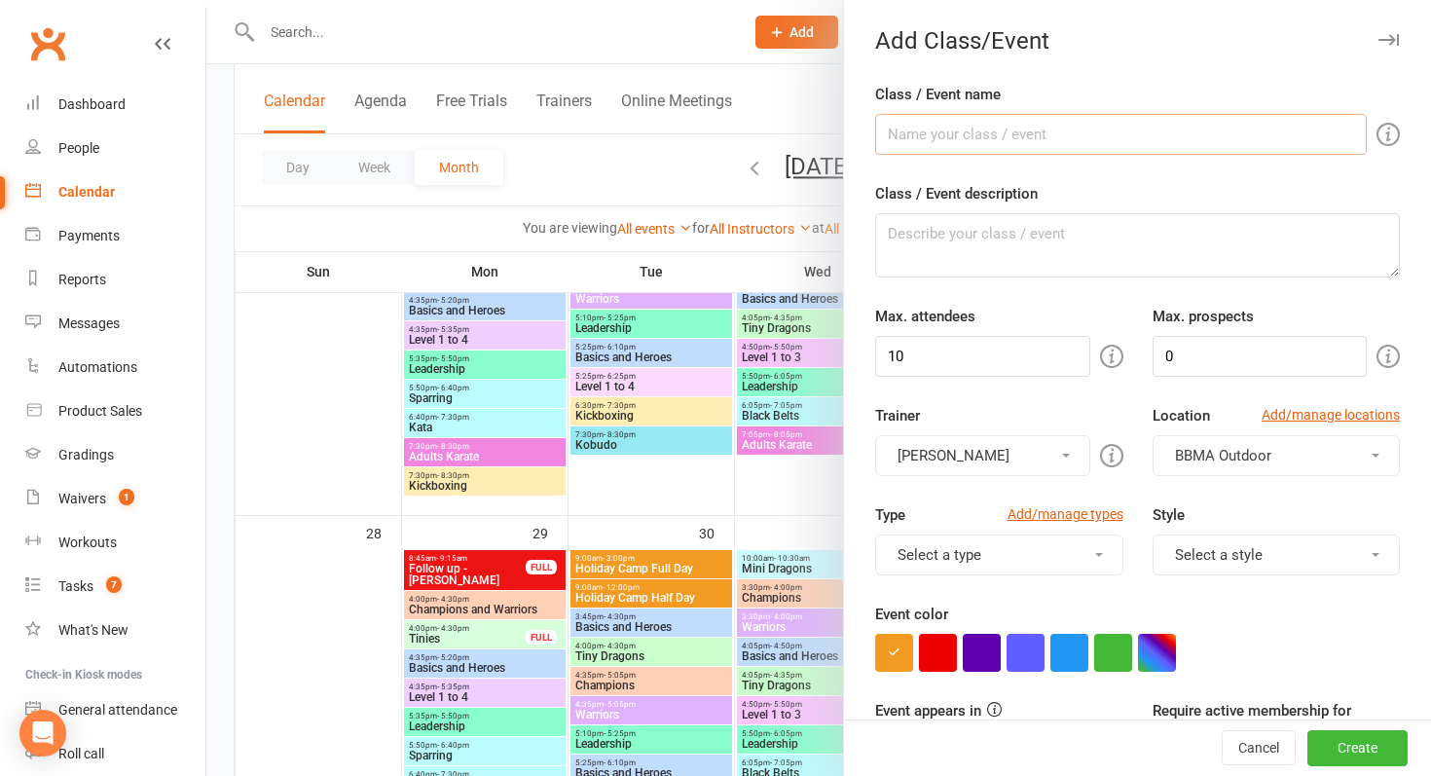
type input "Holiday Camp Half Day"
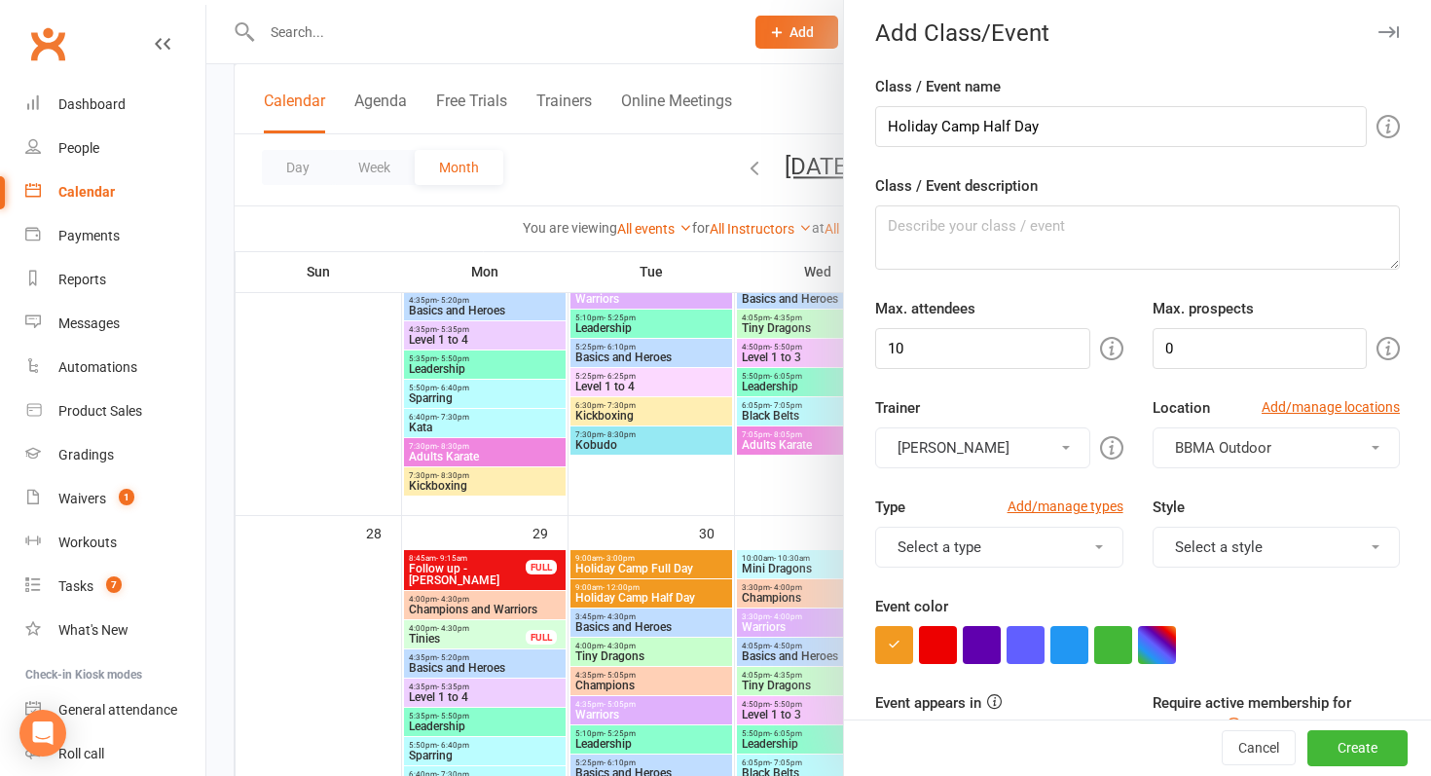
click at [1014, 451] on button "[PERSON_NAME]" at bounding box center [982, 447] width 214 height 41
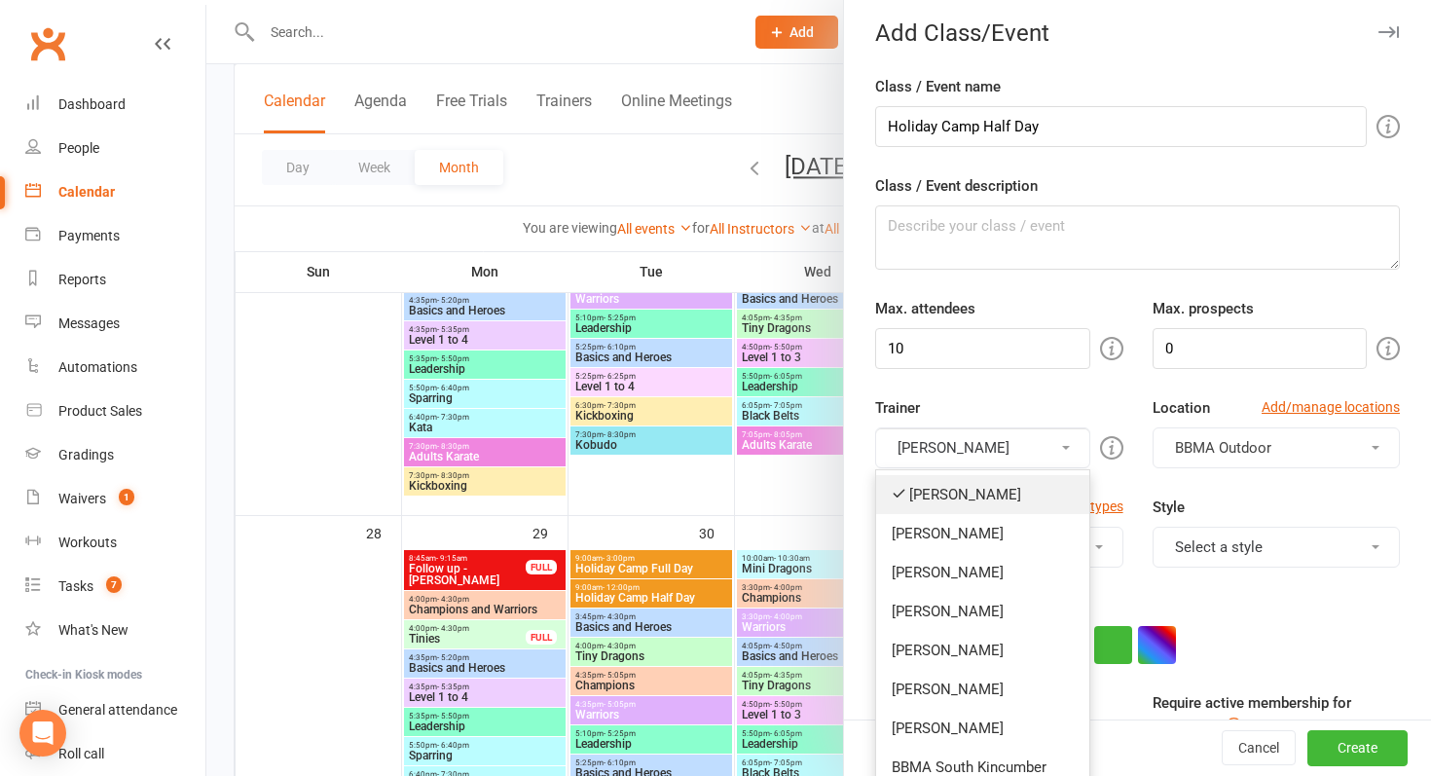
click at [990, 497] on link "[PERSON_NAME]" at bounding box center [982, 494] width 212 height 39
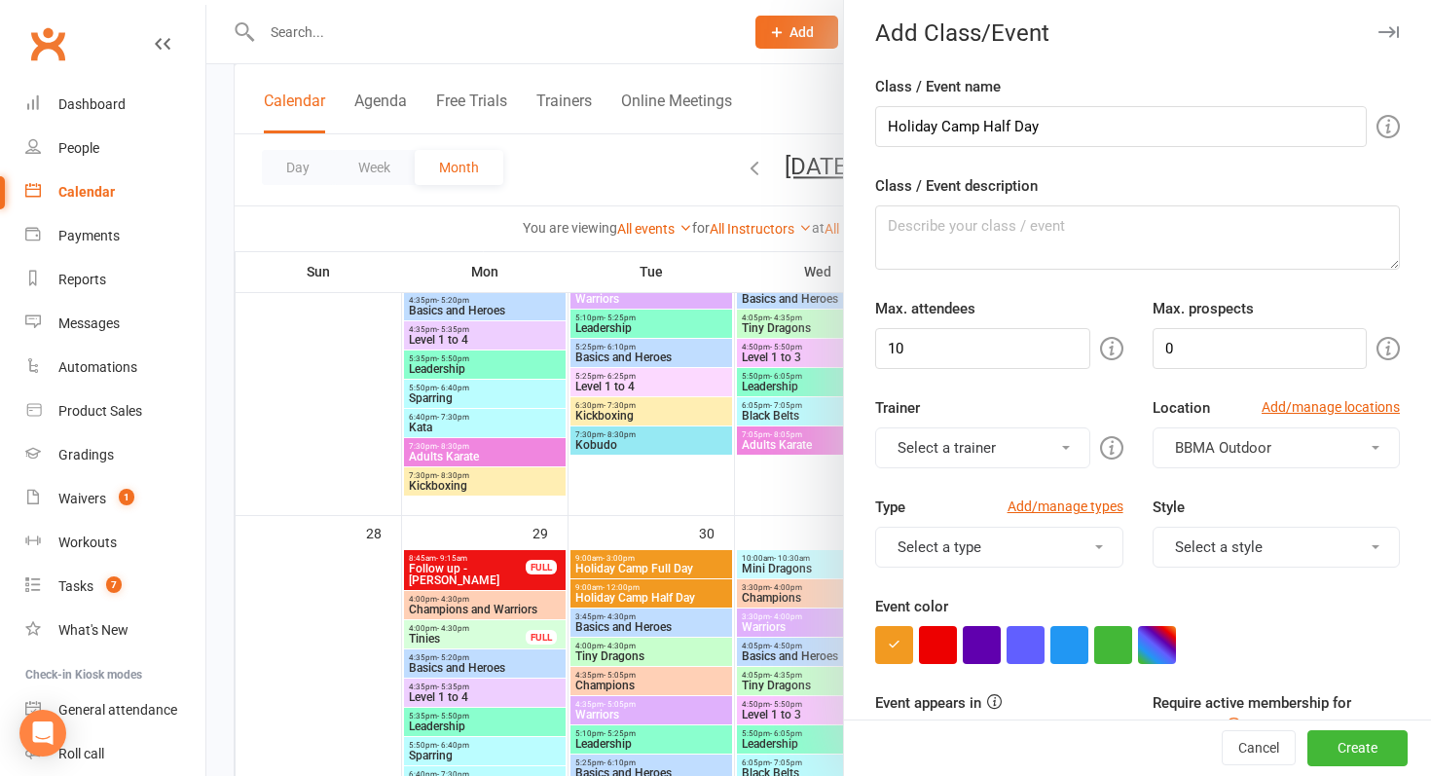
click at [991, 450] on button "Select a trainer" at bounding box center [982, 447] width 214 height 41
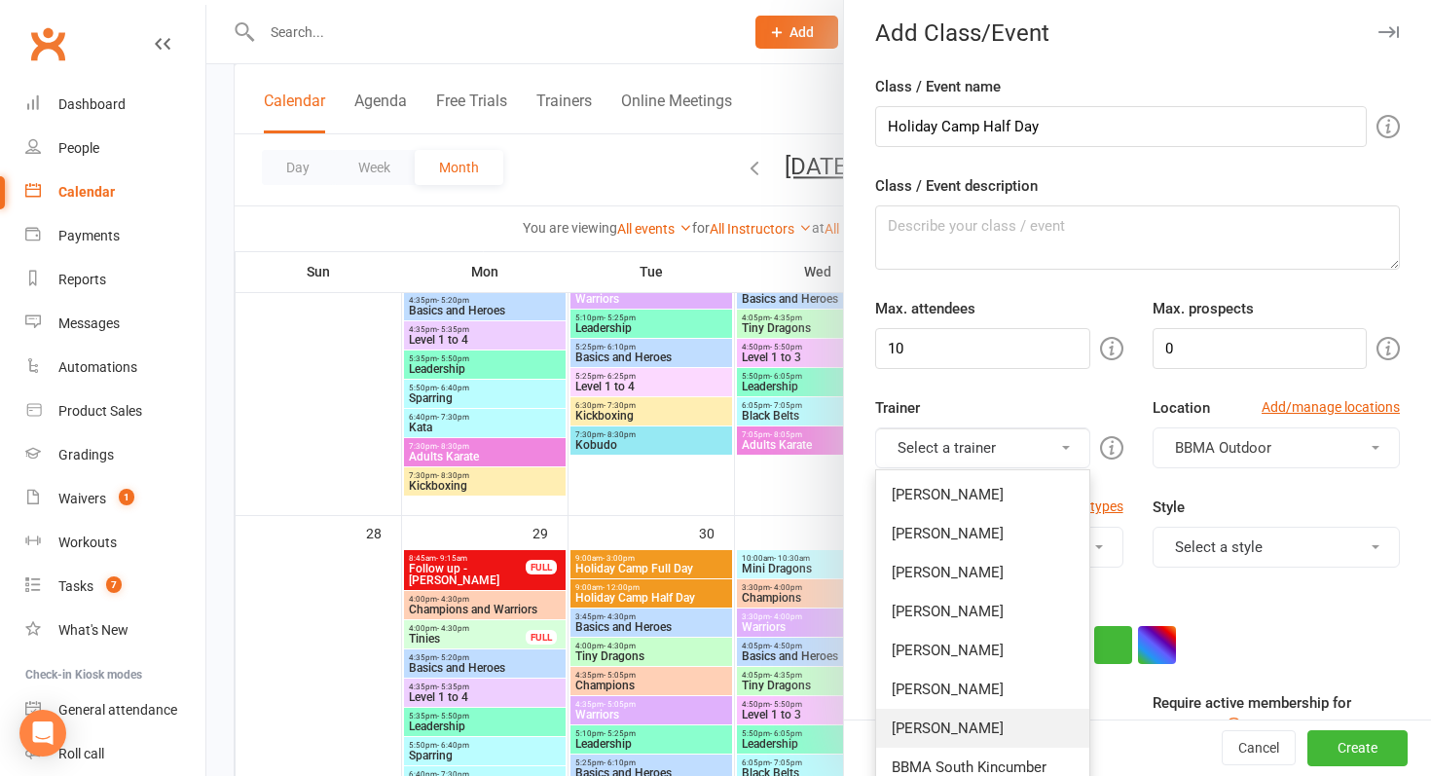
click at [951, 727] on link "[PERSON_NAME]" at bounding box center [982, 728] width 212 height 39
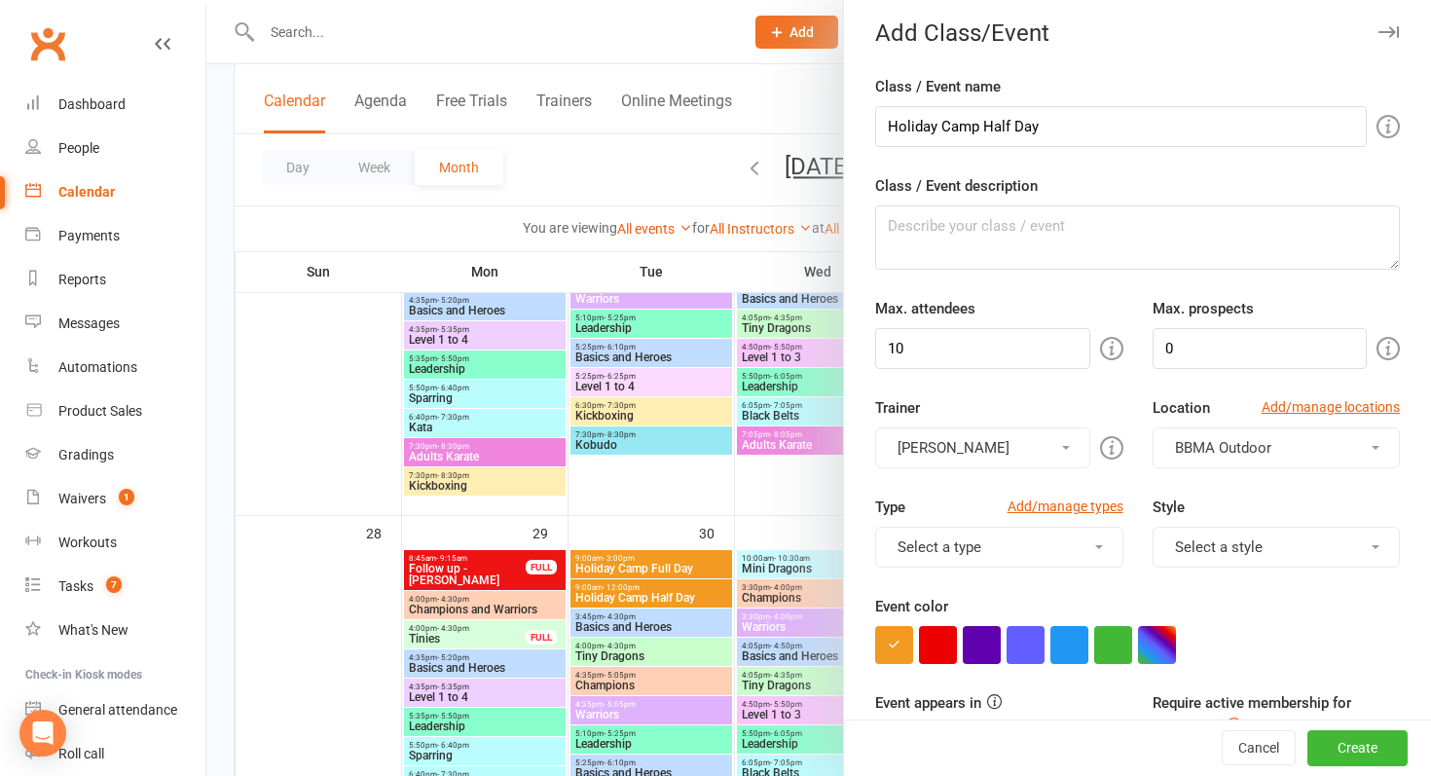
click at [1238, 461] on button "BBMA Outdoor" at bounding box center [1276, 447] width 247 height 41
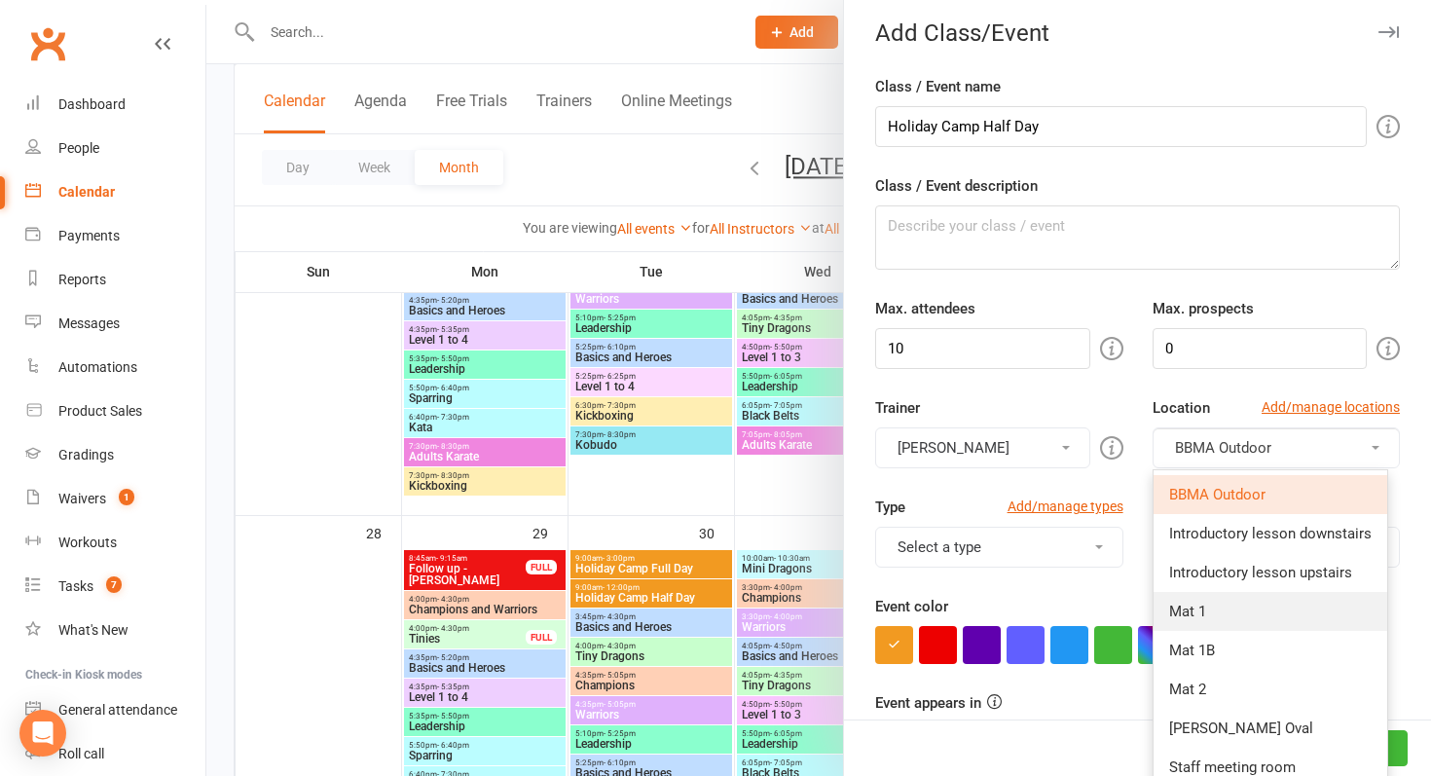
click at [1236, 617] on link "Mat 1" at bounding box center [1271, 611] width 234 height 39
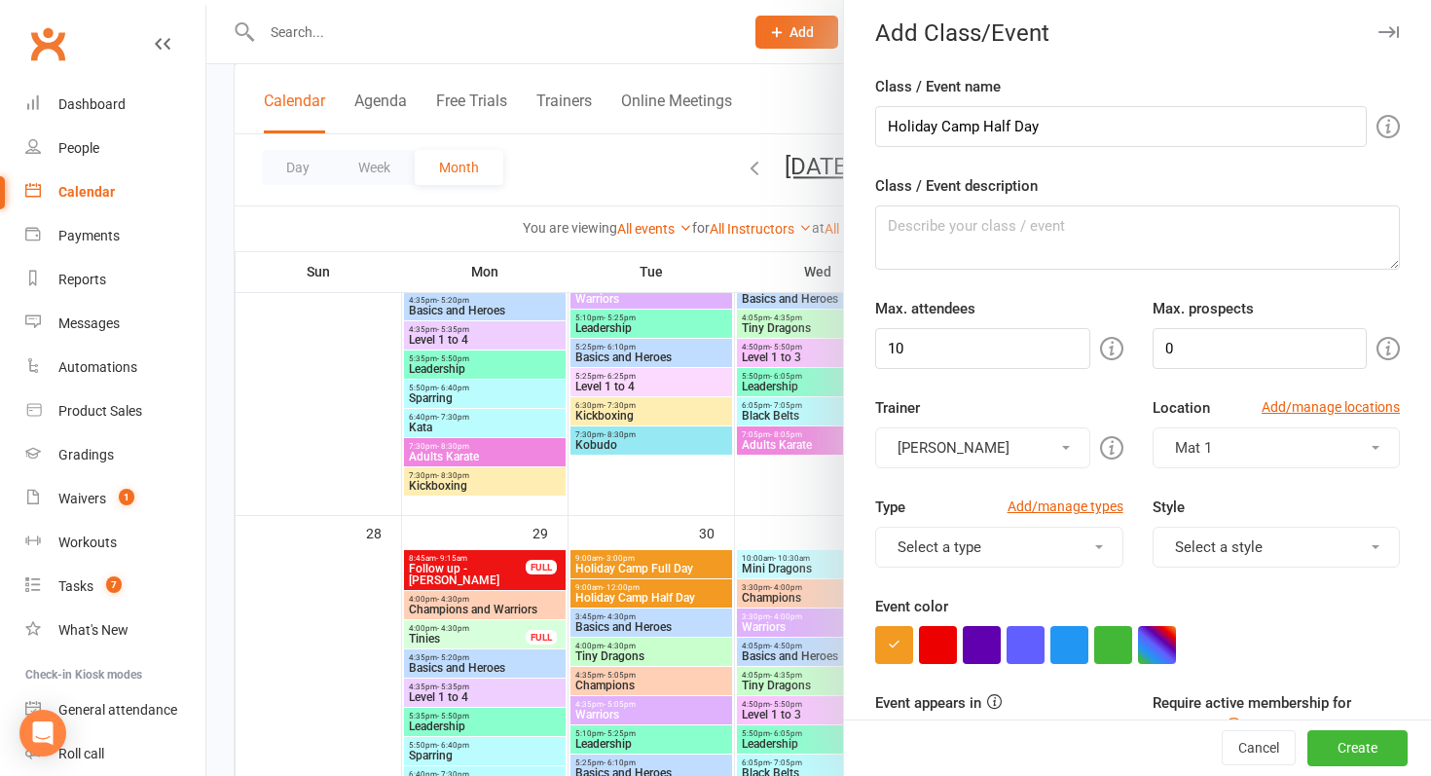
click at [1267, 548] on button "Select a style" at bounding box center [1276, 547] width 247 height 41
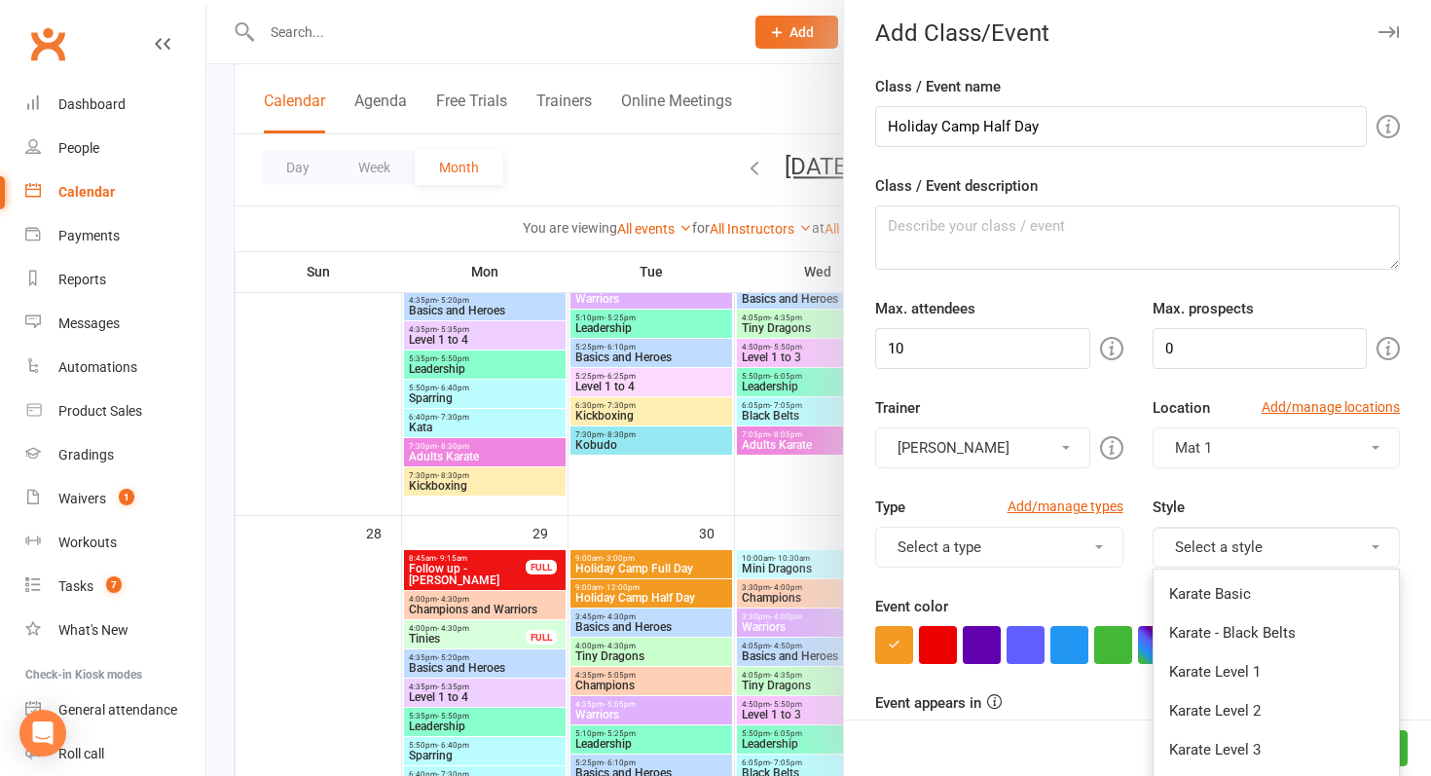
click at [1040, 547] on button "Select a type" at bounding box center [998, 547] width 247 height 41
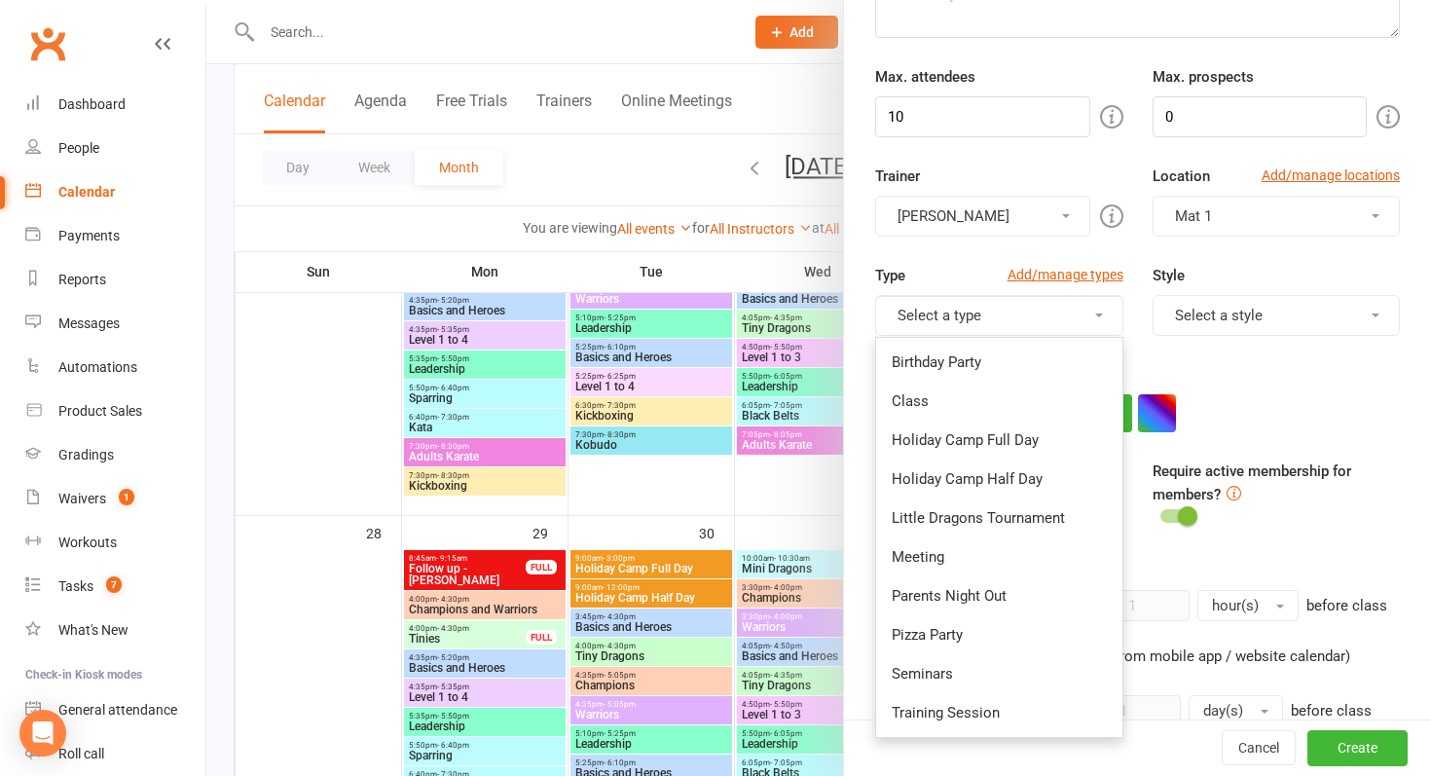
scroll to position [239, 0]
click at [1059, 478] on link "Holiday Camp Half Day" at bounding box center [998, 480] width 245 height 39
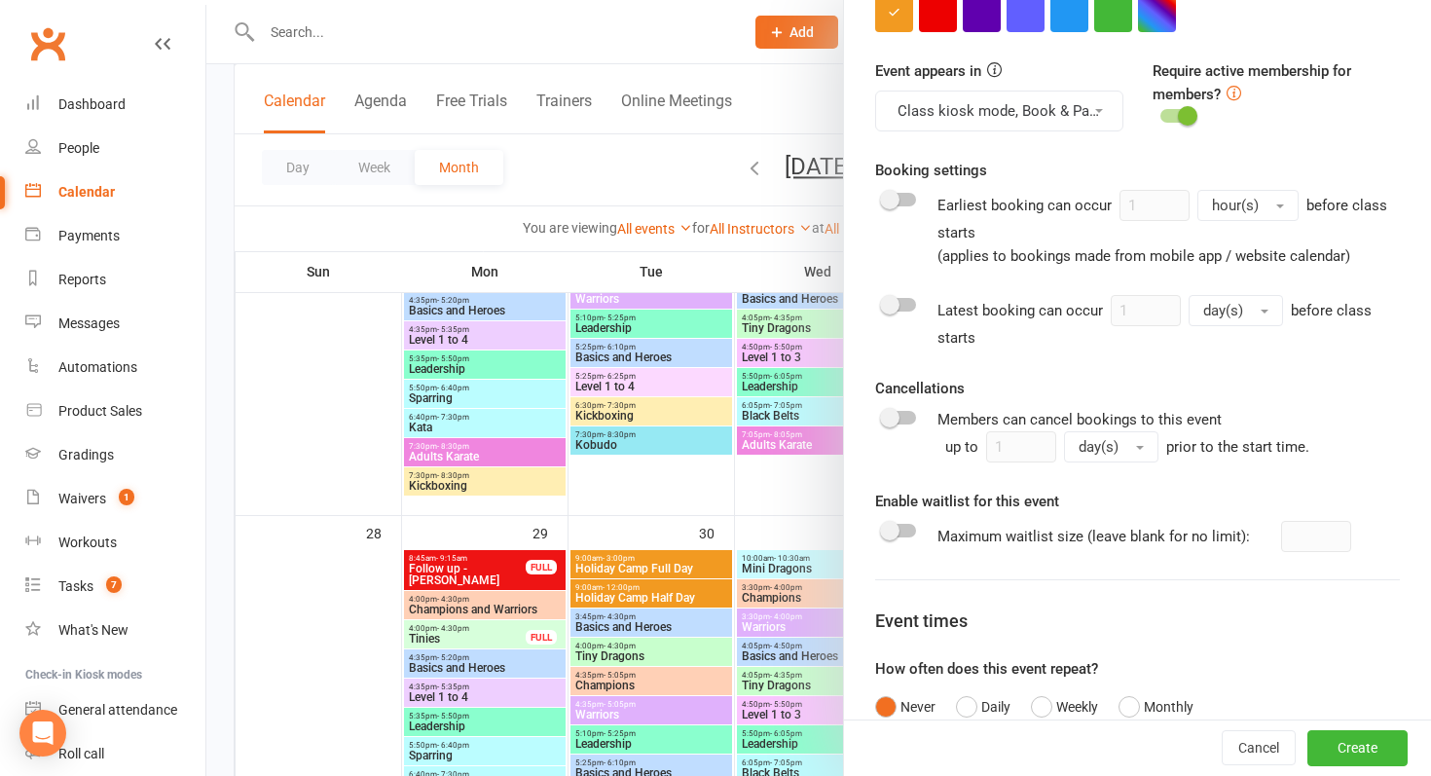
scroll to position [775, 0]
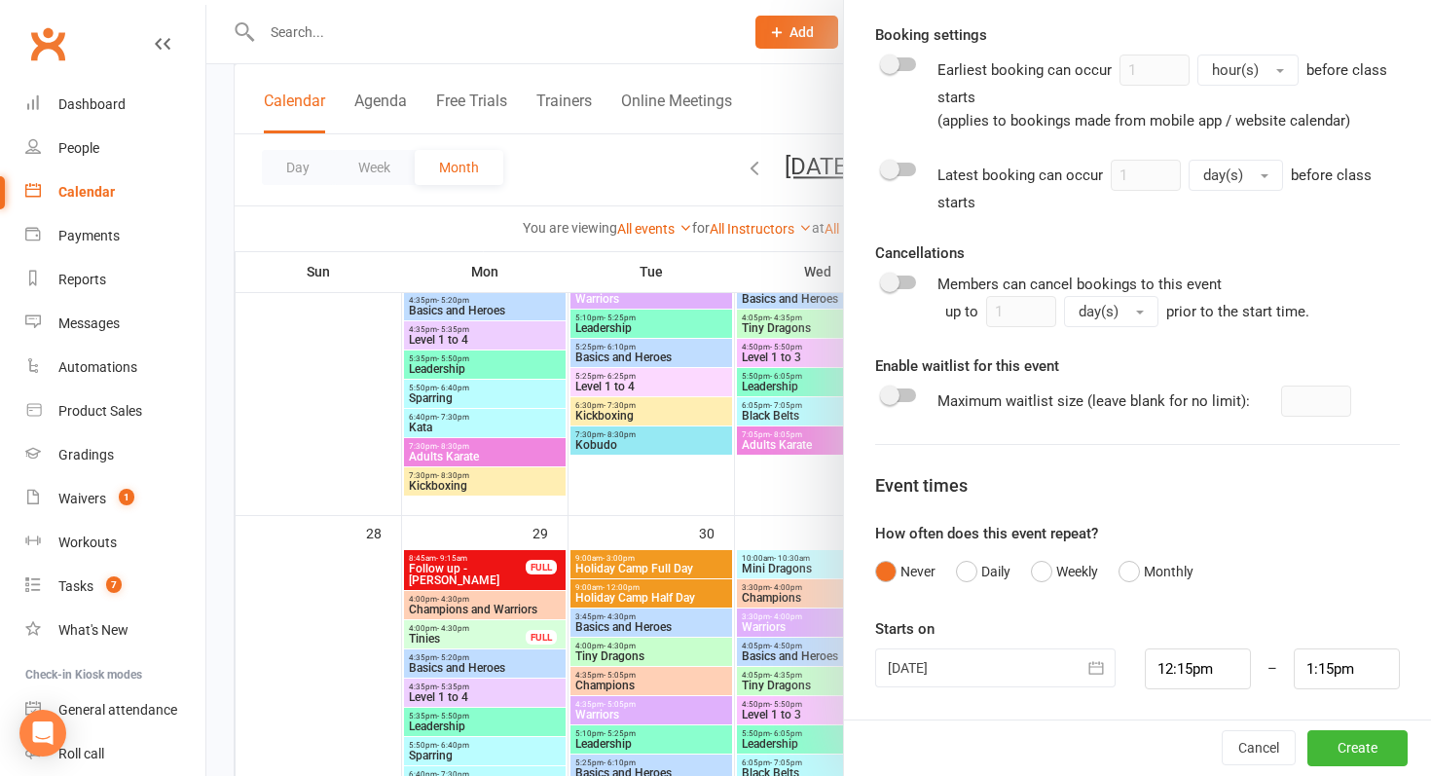
click at [1001, 658] on div at bounding box center [995, 667] width 240 height 39
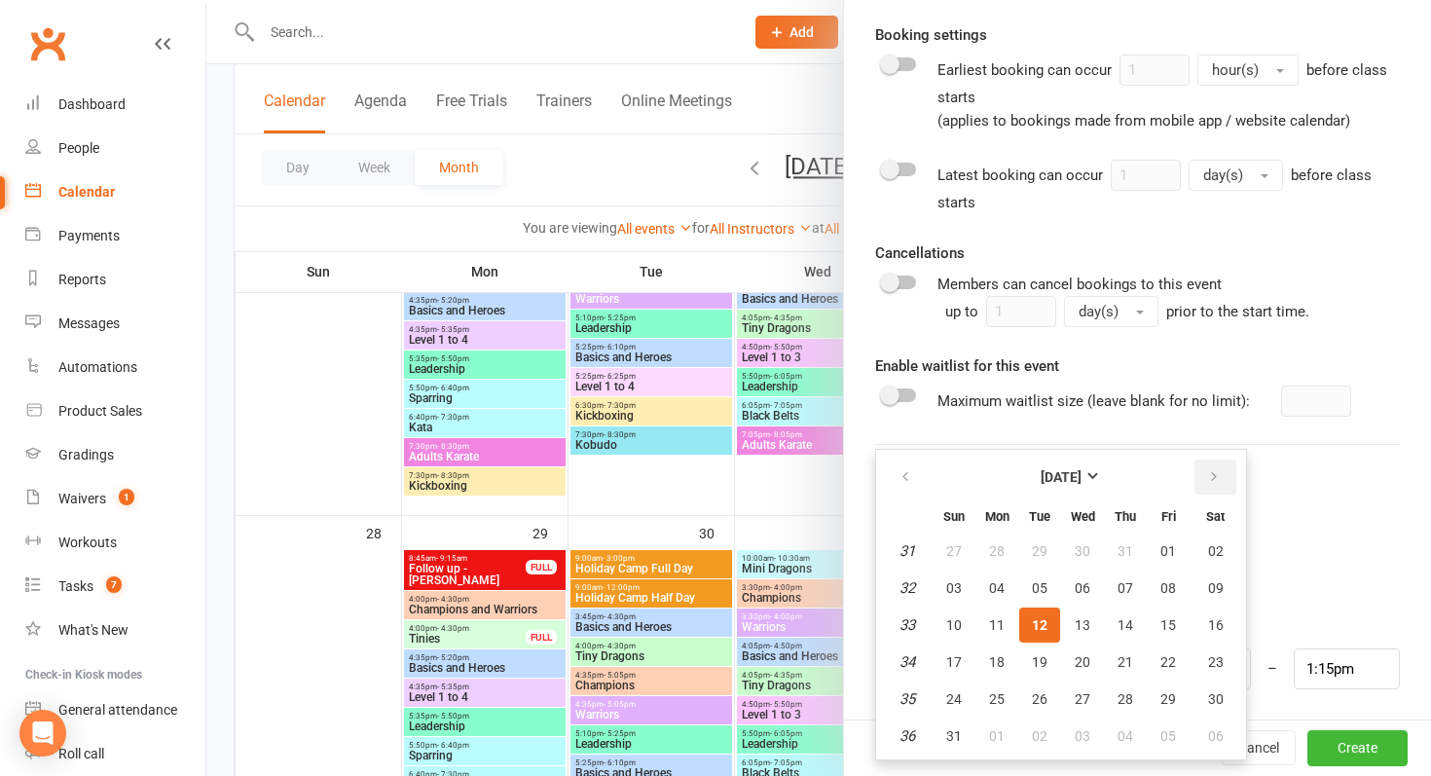
click at [1202, 469] on button "button" at bounding box center [1216, 477] width 42 height 35
click at [1117, 687] on button "02" at bounding box center [1125, 699] width 41 height 35
type input "[DATE]"
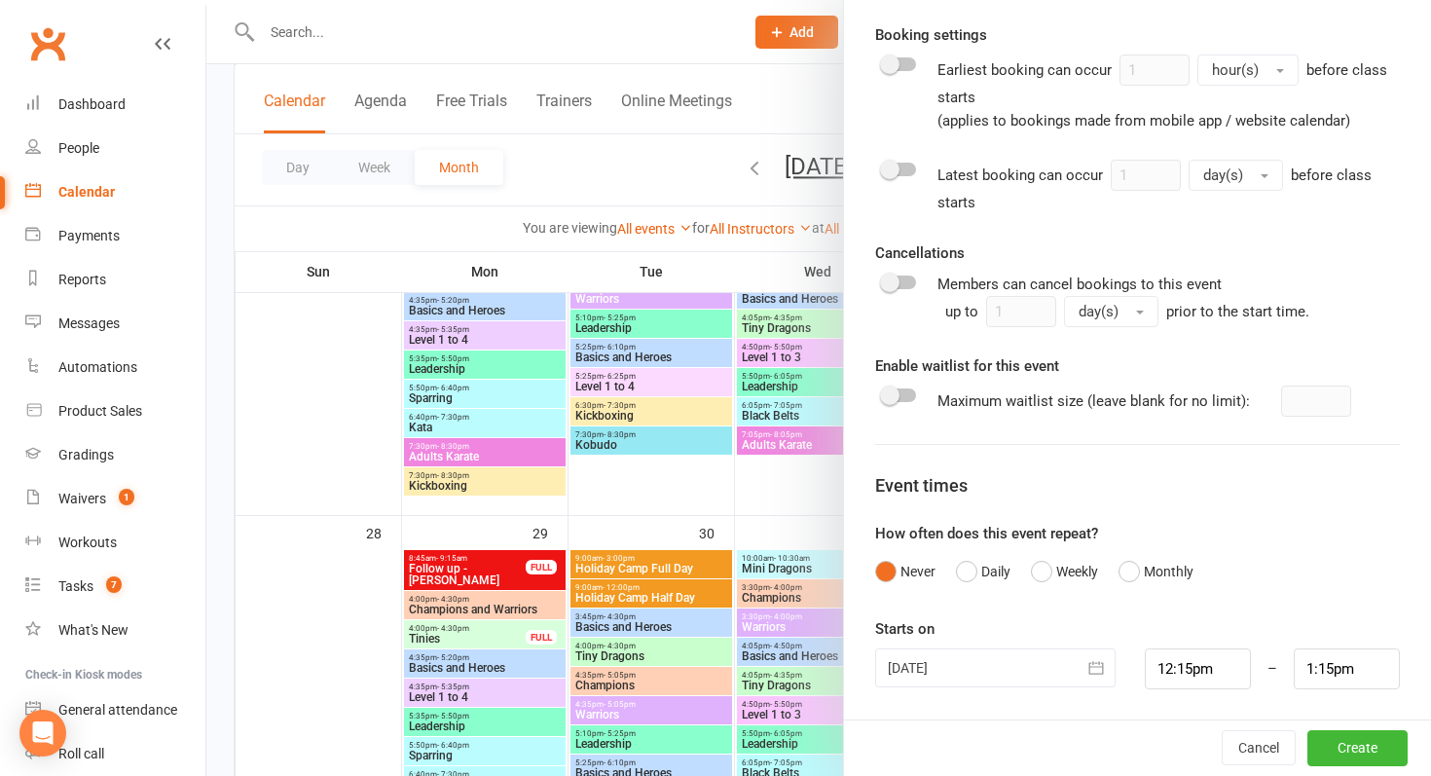
click at [1117, 687] on div "[DATE] [DATE] Sun Mon Tue Wed Thu Fri Sat 40 28 29 30 01 02 03 04 41 05 06 07 0…" at bounding box center [996, 668] width 270 height 41
drag, startPoint x: 1243, startPoint y: 665, endPoint x: 1069, endPoint y: 665, distance: 174.3
click at [1069, 665] on div "[DATE] [DATE] Sun Mon Tue Wed Thu Fri Sat 40 28 29 30 01 02 03 04 41 05 06 07 0…" at bounding box center [1138, 668] width 554 height 41
type input "9"
type input "10:00am"
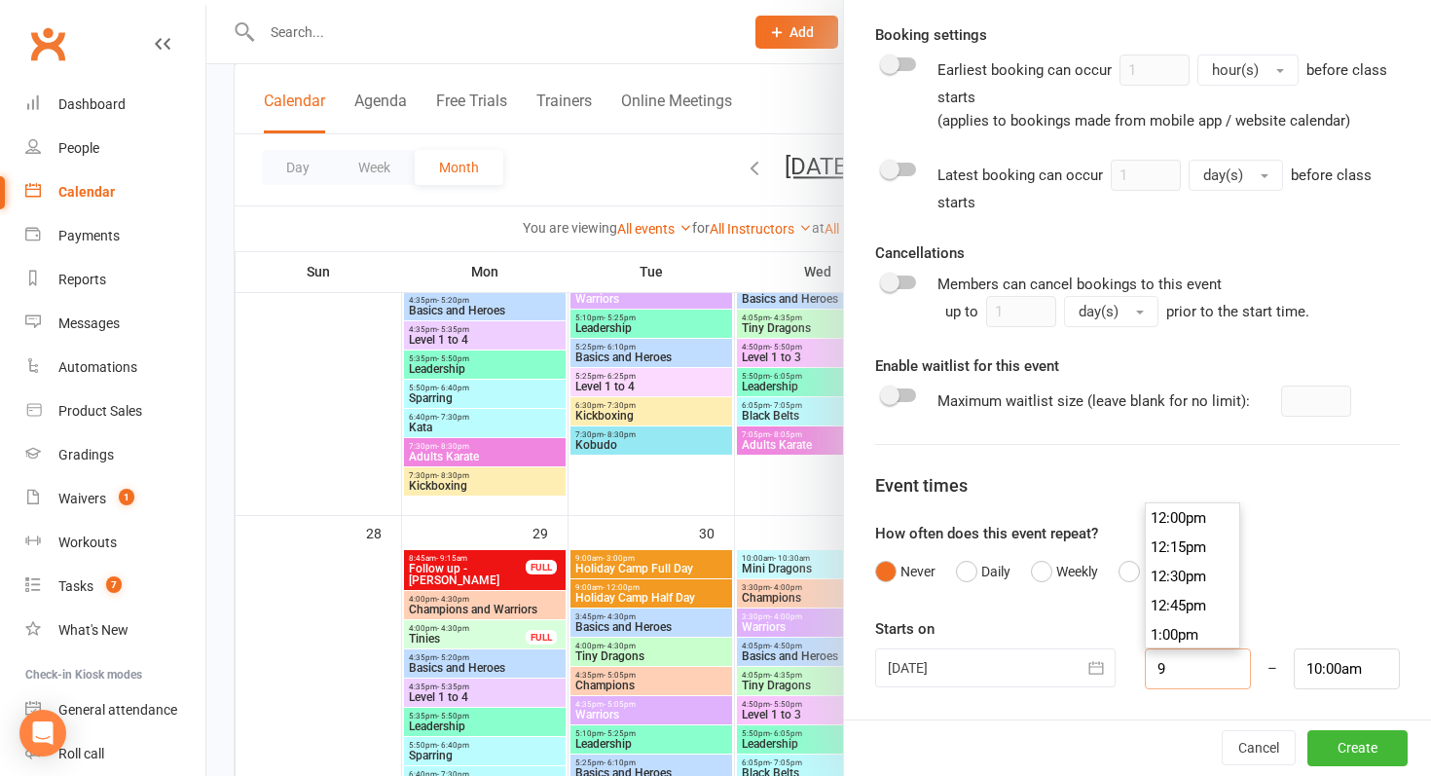
scroll to position [1022, 0]
type input "9:00am"
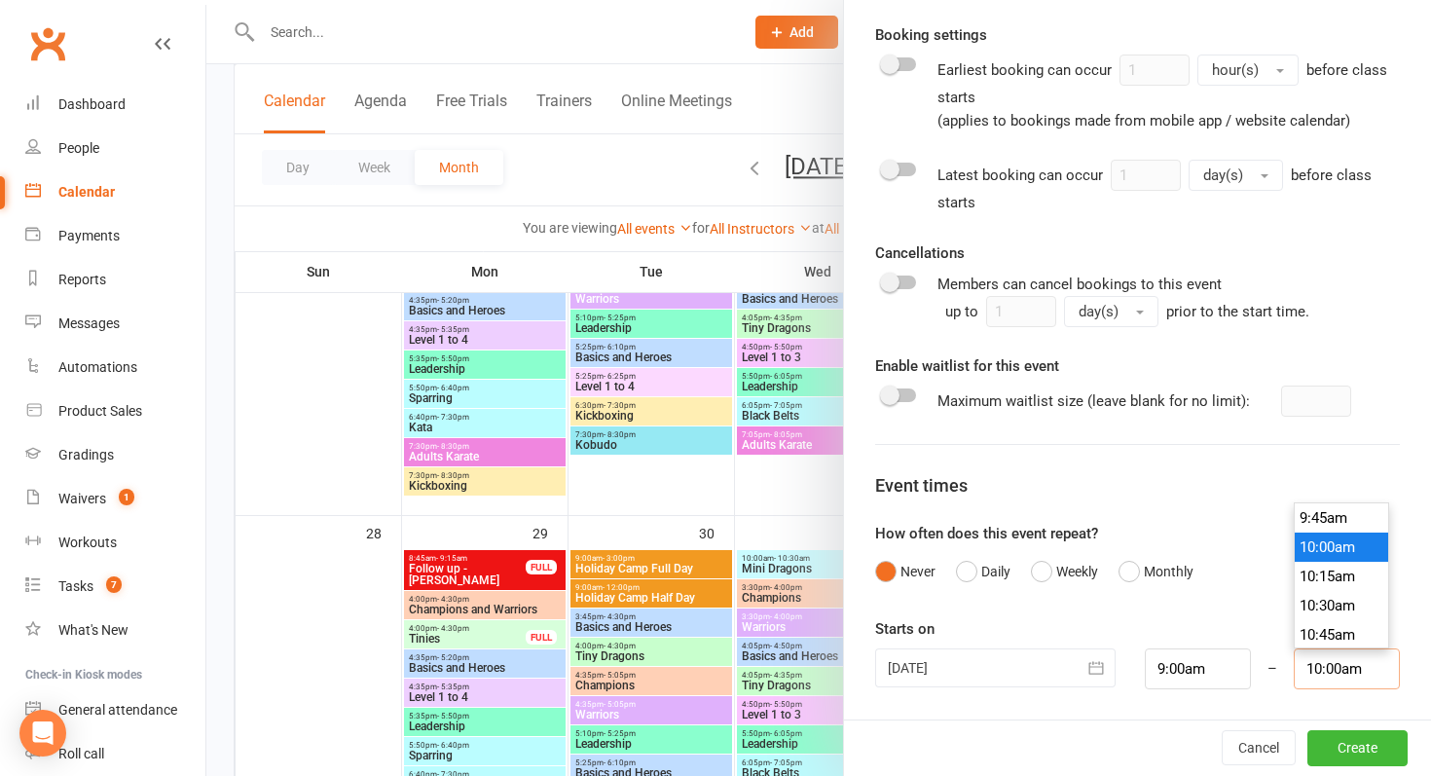
drag, startPoint x: 1380, startPoint y: 666, endPoint x: 1284, endPoint y: 666, distance: 95.4
click at [1284, 666] on div "10:00am 12:00am 12:15am 12:30am 12:45am 1:00am 1:15am 1:30am 1:45am 2:00am 2:15…" at bounding box center [1346, 668] width 135 height 41
type input "12:00pm"
click at [1189, 648] on input "9:00am" at bounding box center [1198, 668] width 106 height 41
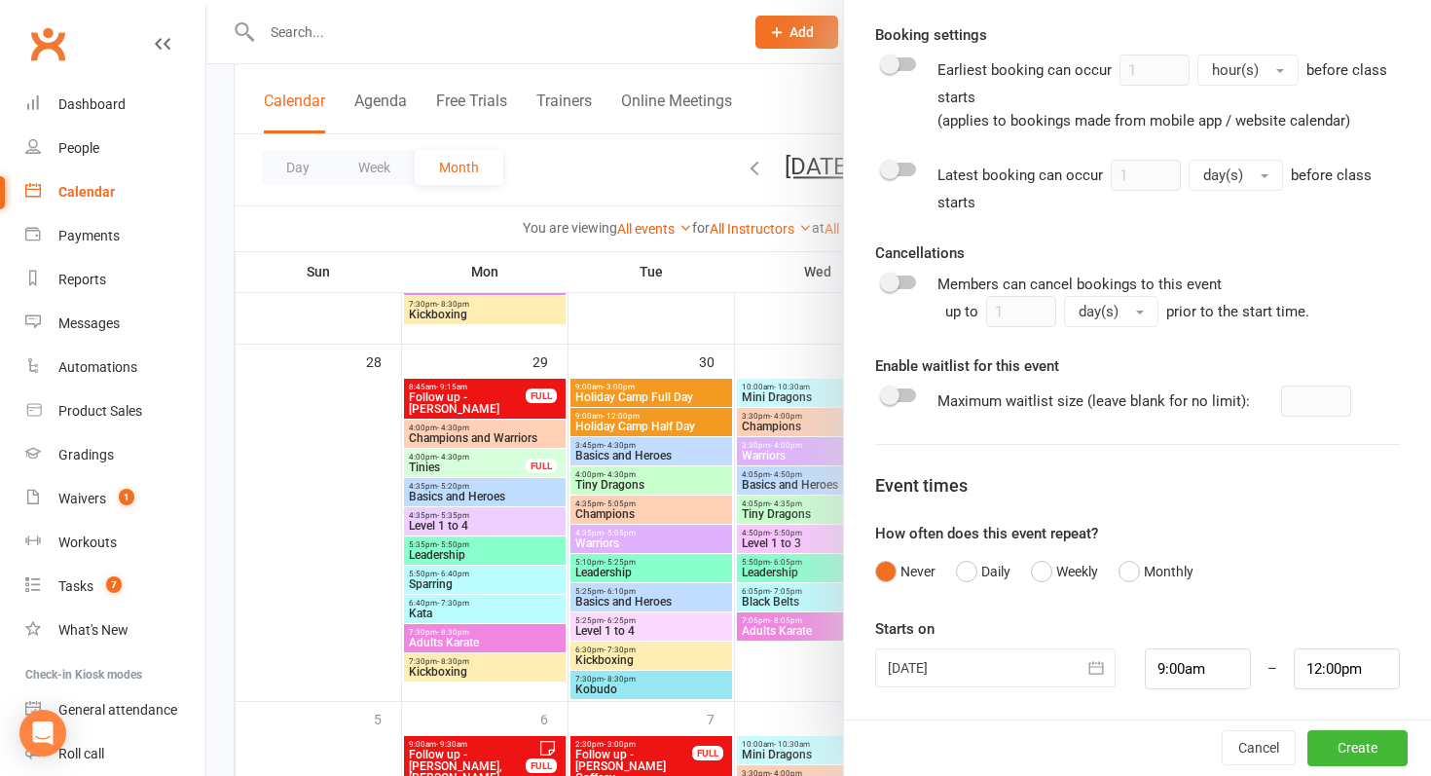
scroll to position [1657, 0]
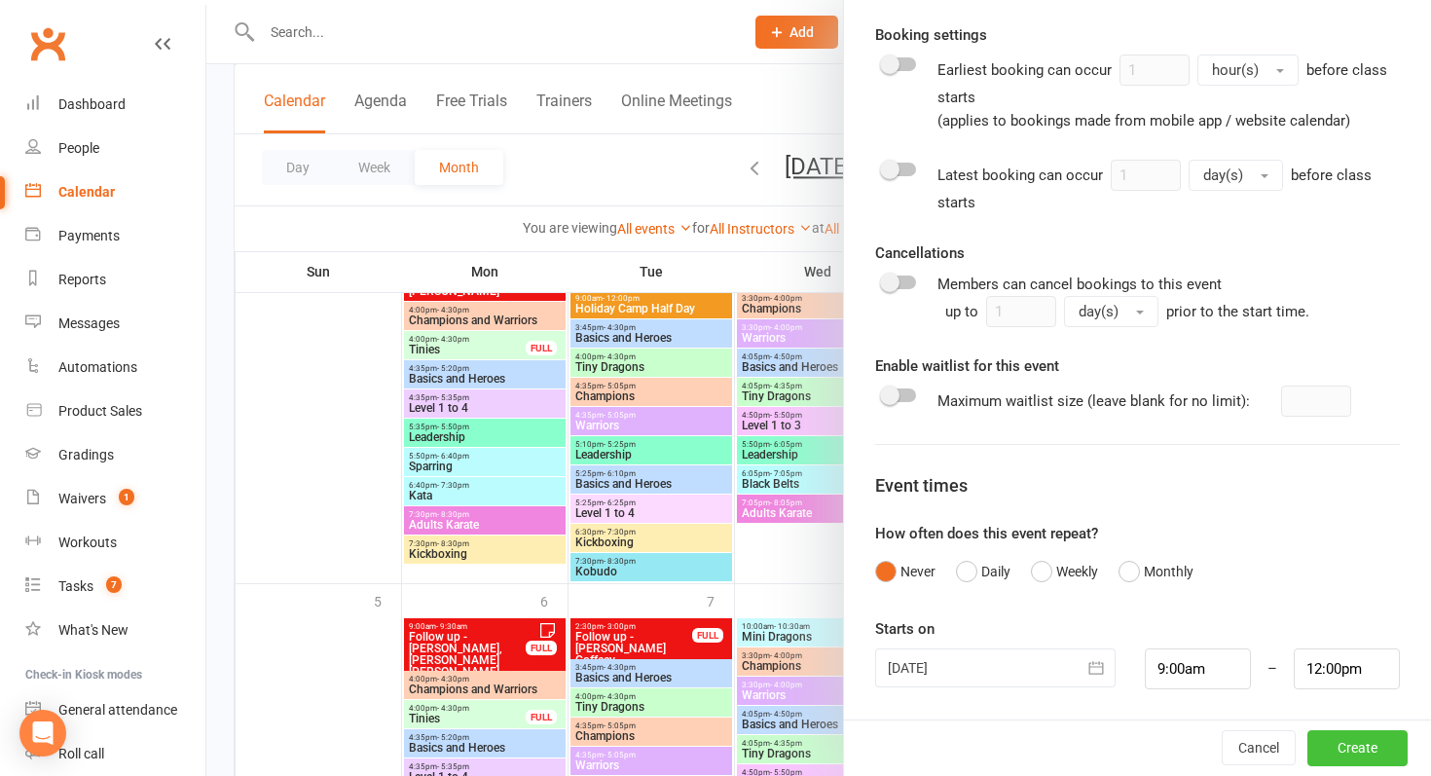
click at [1373, 745] on button "Create" at bounding box center [1358, 748] width 100 height 35
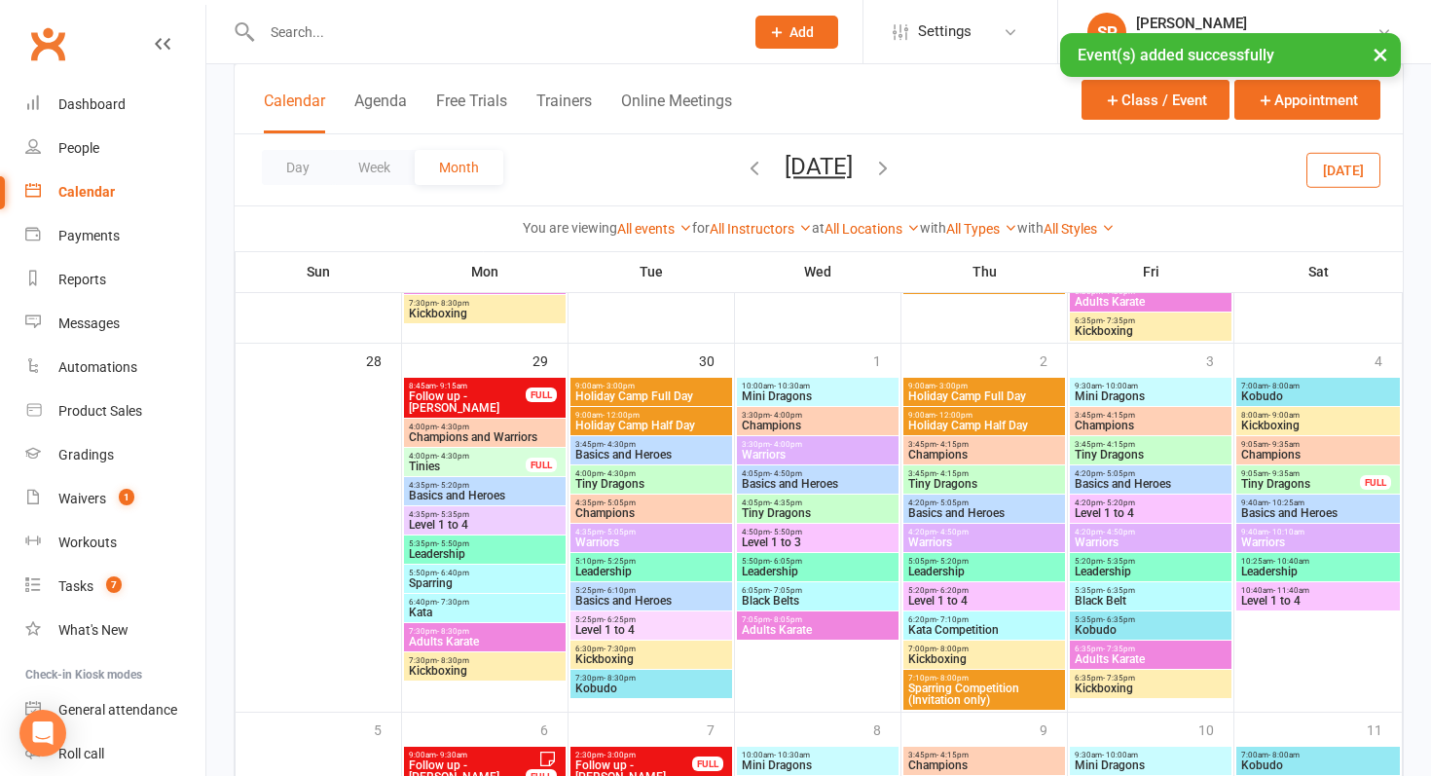
scroll to position [1531, 0]
